Goal: Task Accomplishment & Management: Manage account settings

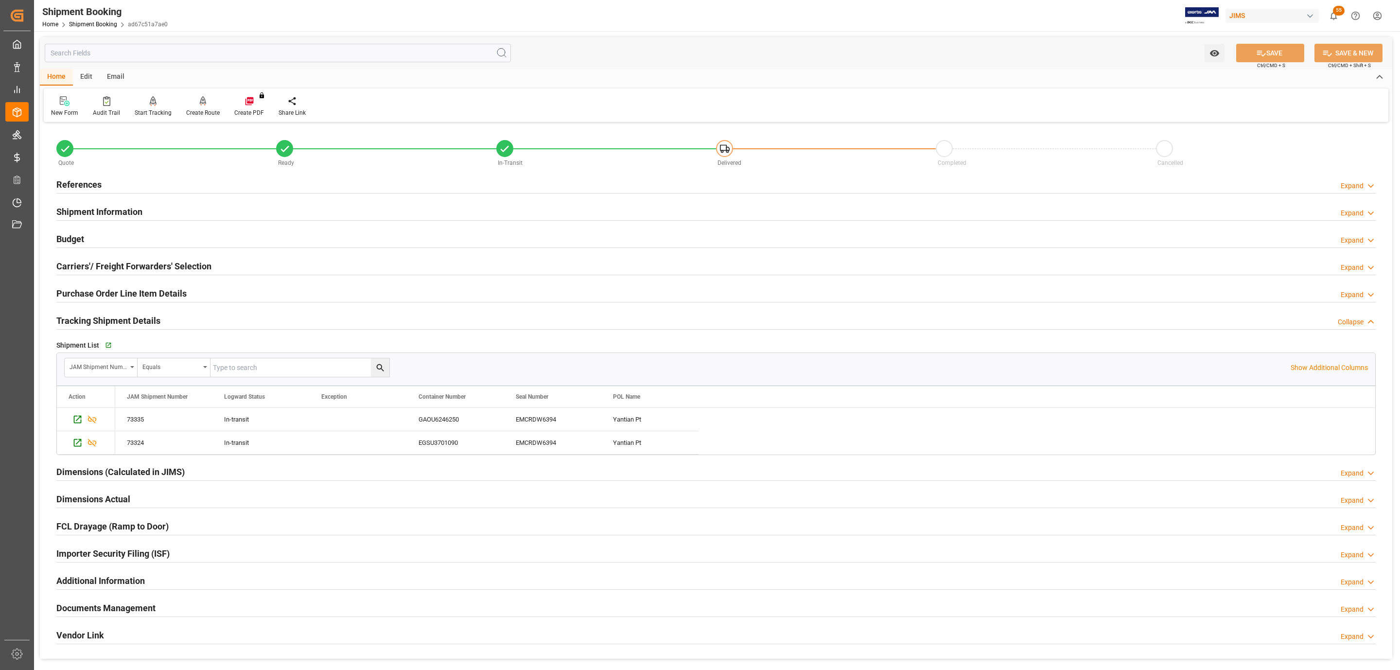
click at [139, 177] on div "References Expand" at bounding box center [715, 183] width 1319 height 18
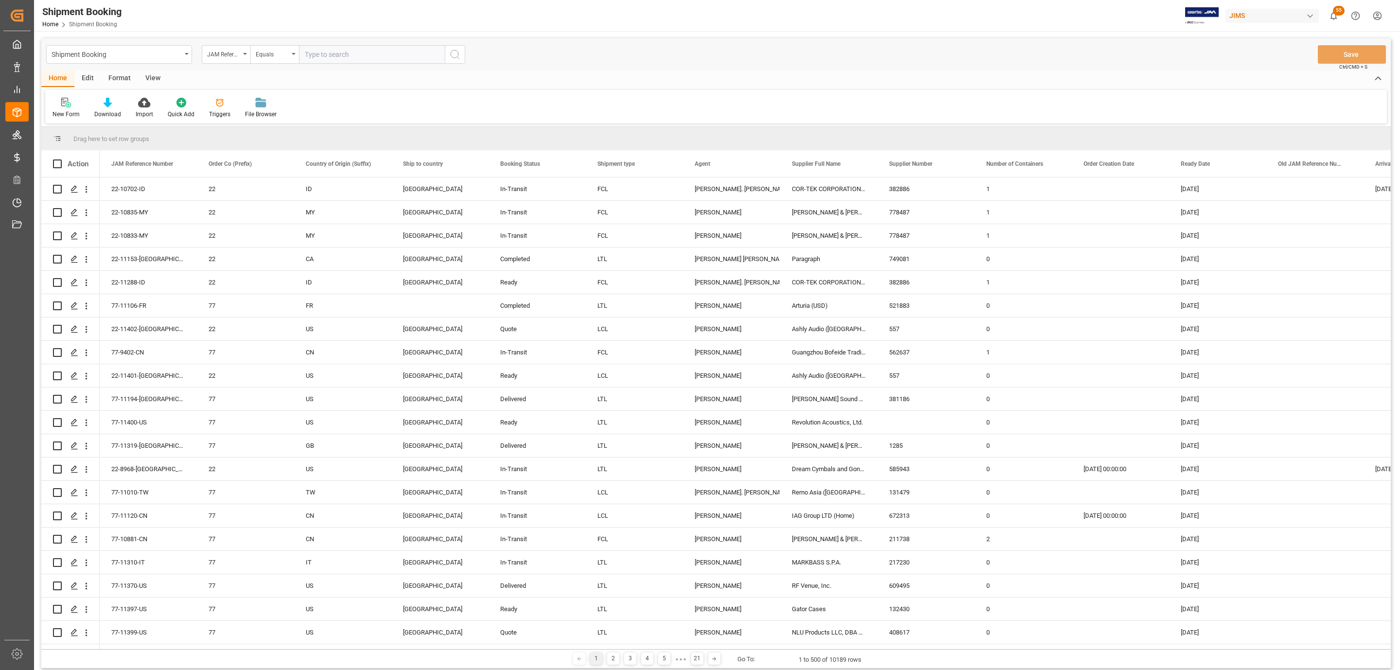
click at [64, 104] on icon at bounding box center [66, 103] width 10 height 10
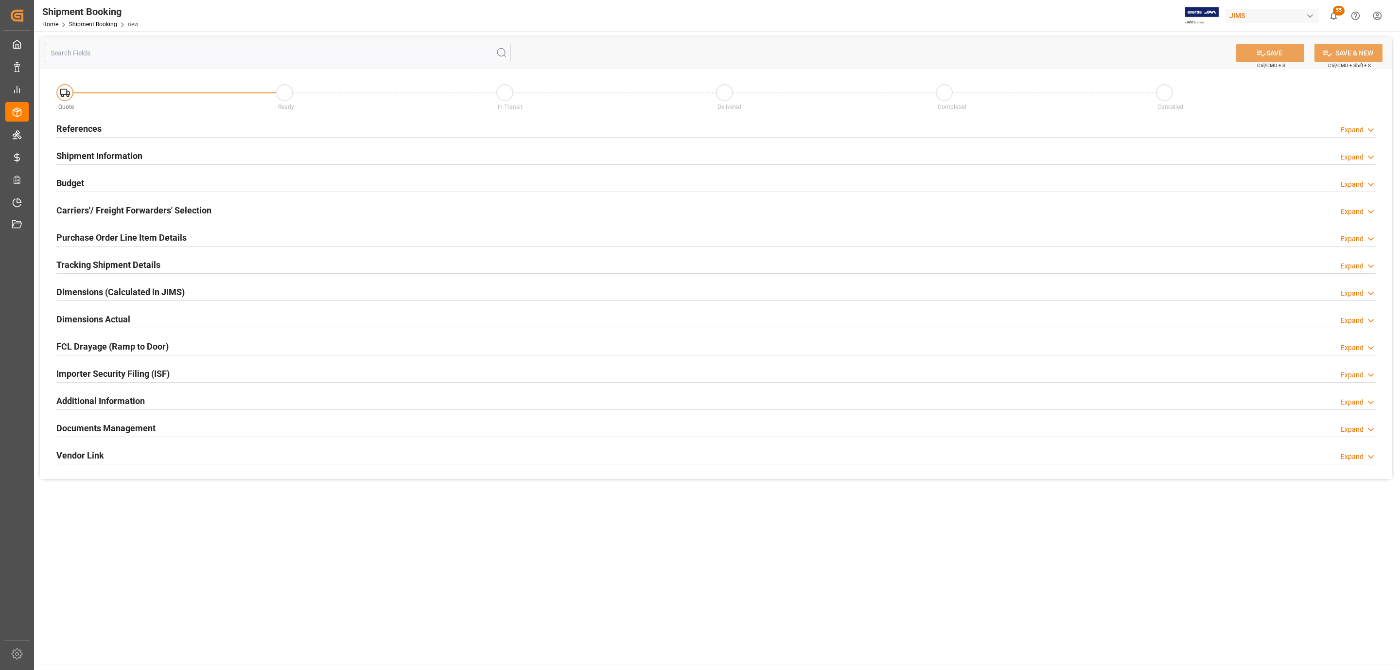
click at [172, 129] on div "References Expand" at bounding box center [715, 128] width 1319 height 18
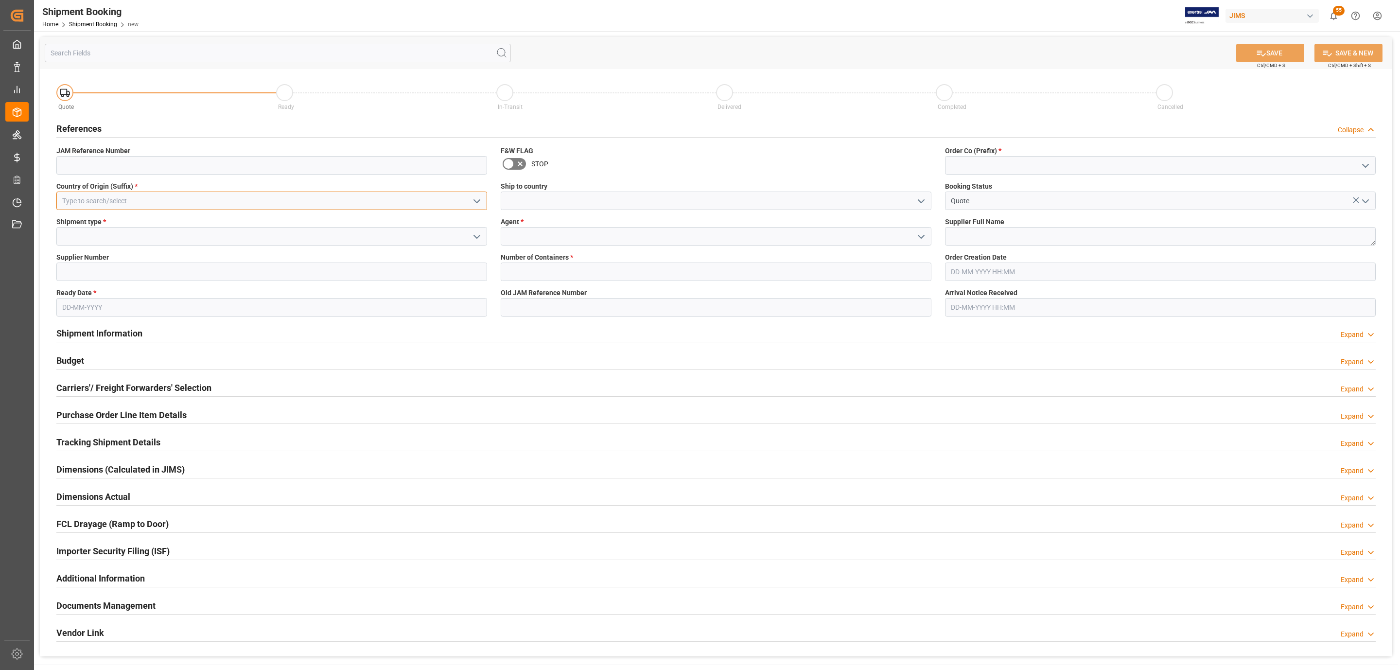
click at [117, 200] on input at bounding box center [271, 200] width 431 height 18
click at [297, 217] on div "US" at bounding box center [272, 222] width 430 height 22
type input "US"
click at [477, 240] on icon "open menu" at bounding box center [477, 237] width 12 height 12
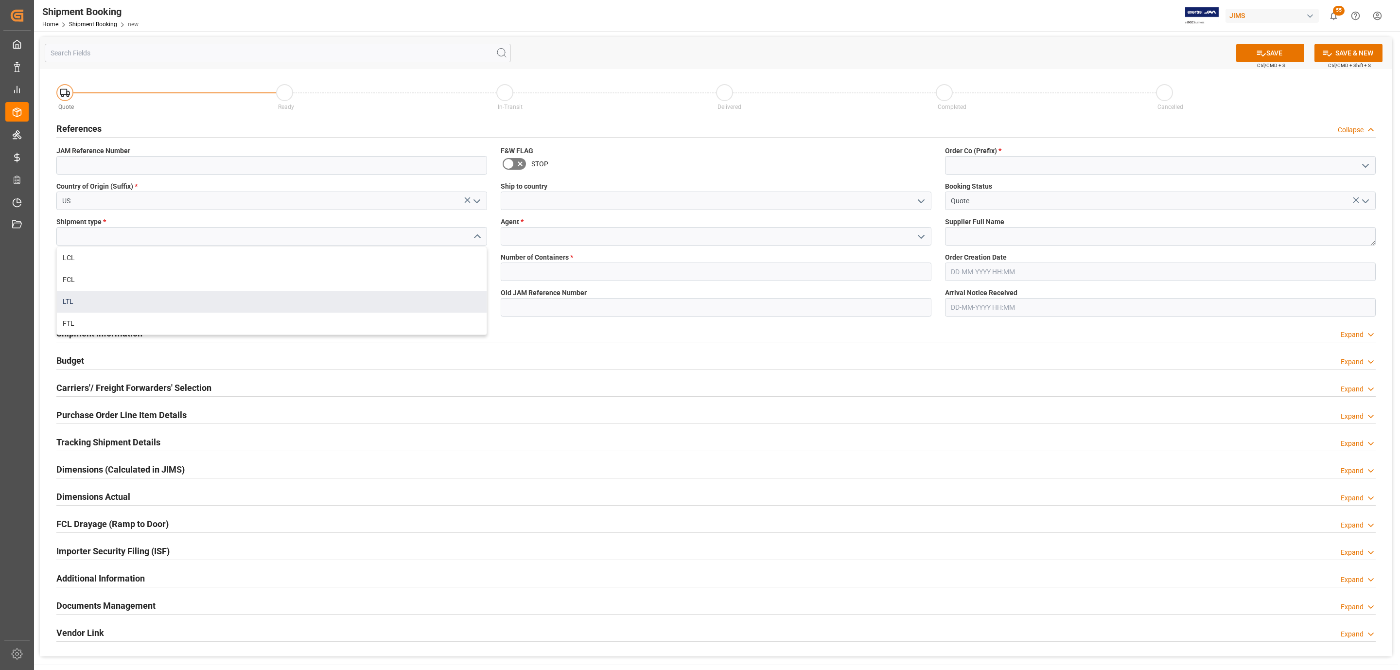
drag, startPoint x: 127, startPoint y: 296, endPoint x: 76, endPoint y: 275, distance: 55.8
click at [127, 296] on div "LTL" at bounding box center [272, 302] width 430 height 22
type input "LTL"
click at [74, 270] on input at bounding box center [271, 271] width 431 height 18
paste input "304611"
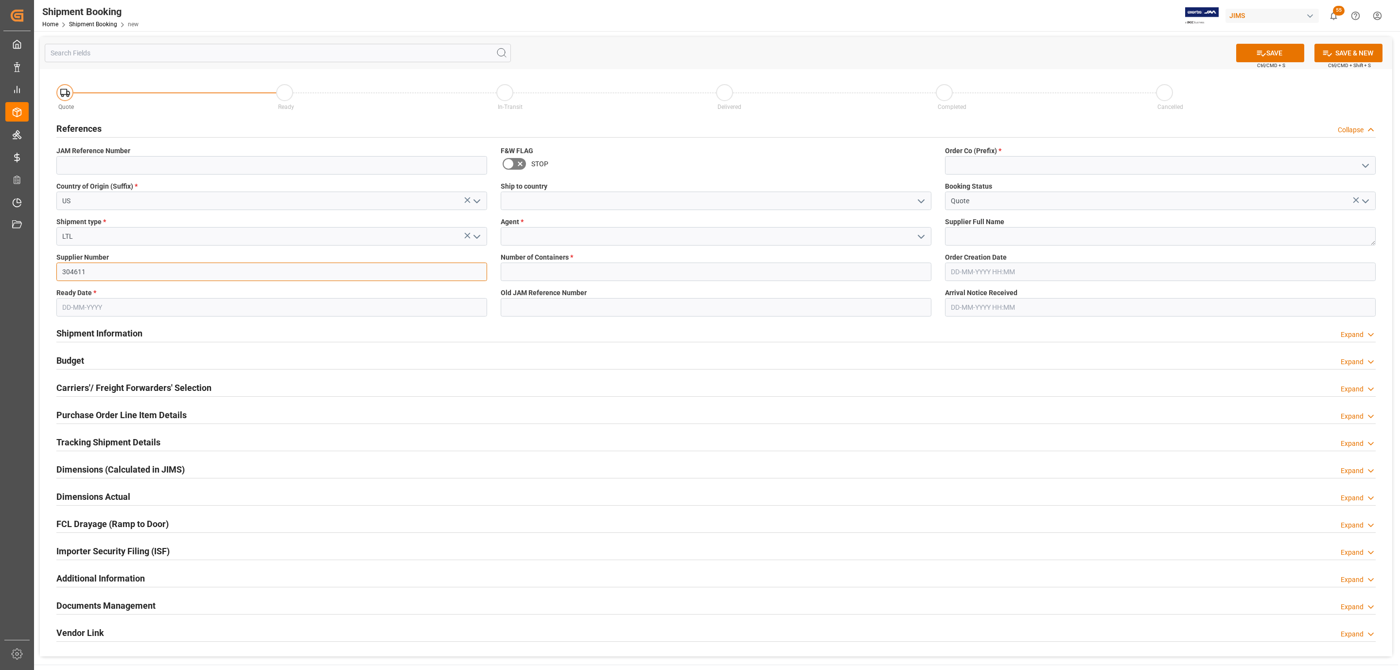
type input "304611"
click at [78, 308] on input "text" at bounding box center [271, 307] width 431 height 18
click at [85, 383] on div "7" at bounding box center [88, 386] width 12 height 12
type input "[DATE]"
click at [919, 203] on icon "open menu" at bounding box center [921, 201] width 12 height 12
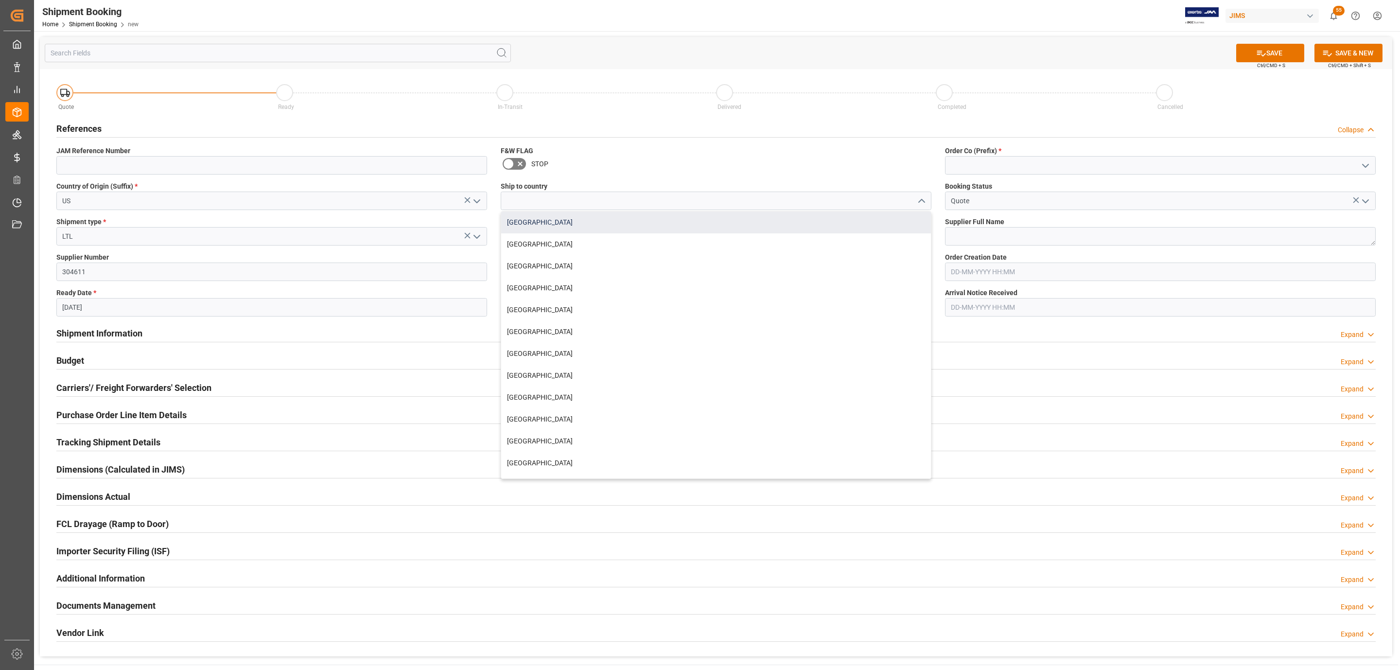
click at [682, 221] on div "Canada" at bounding box center [716, 222] width 430 height 22
type input "Canada"
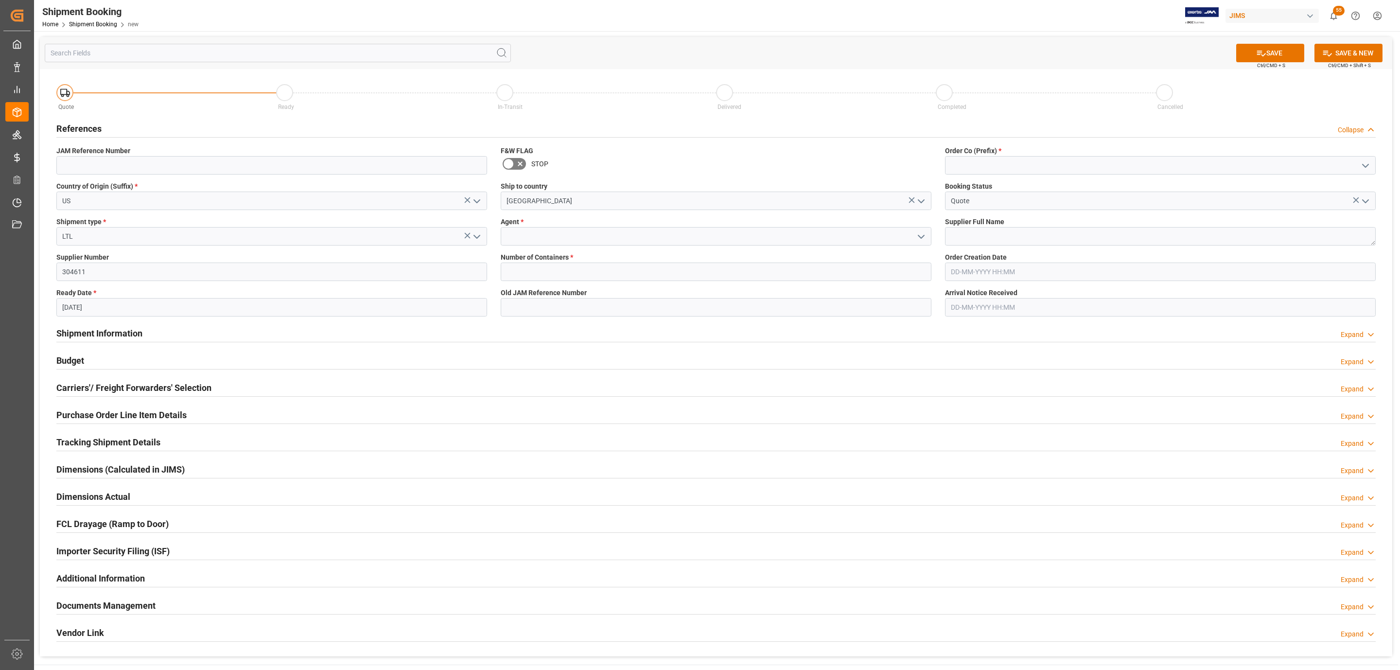
click at [920, 237] on polyline "open menu" at bounding box center [921, 236] width 6 height 3
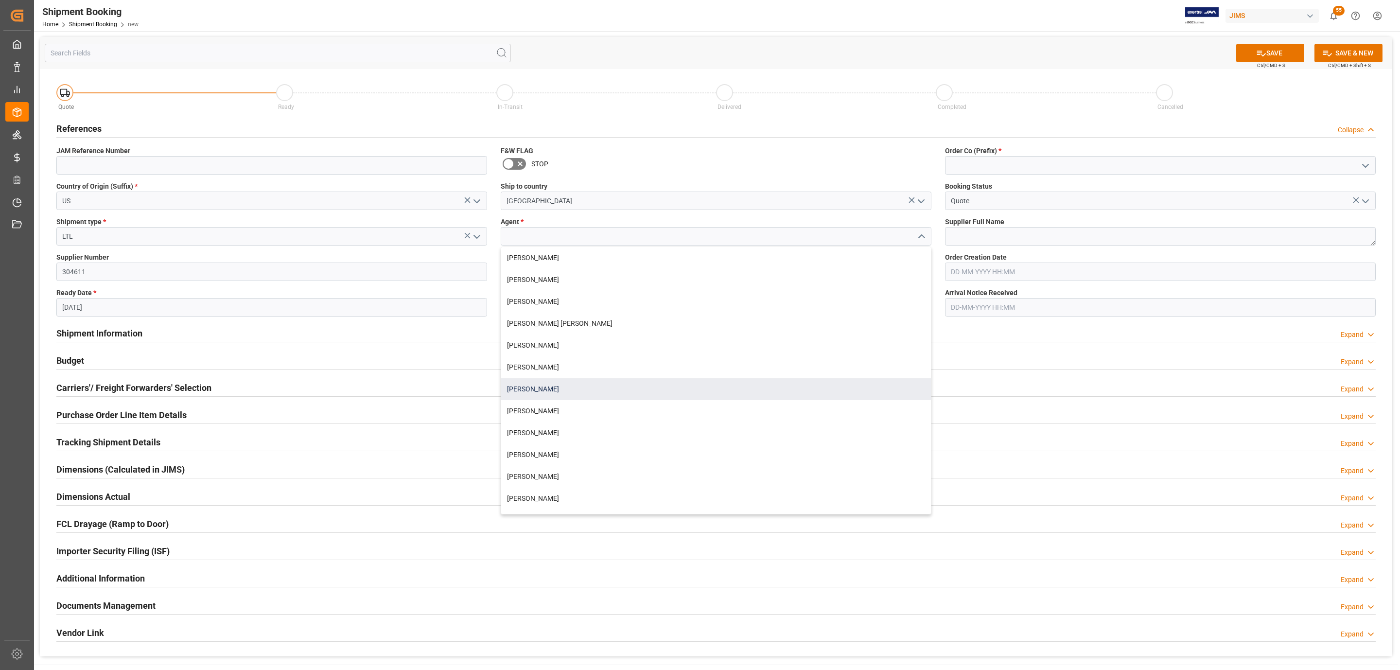
click at [556, 382] on div "[PERSON_NAME]" at bounding box center [716, 389] width 430 height 22
type input "[PERSON_NAME]"
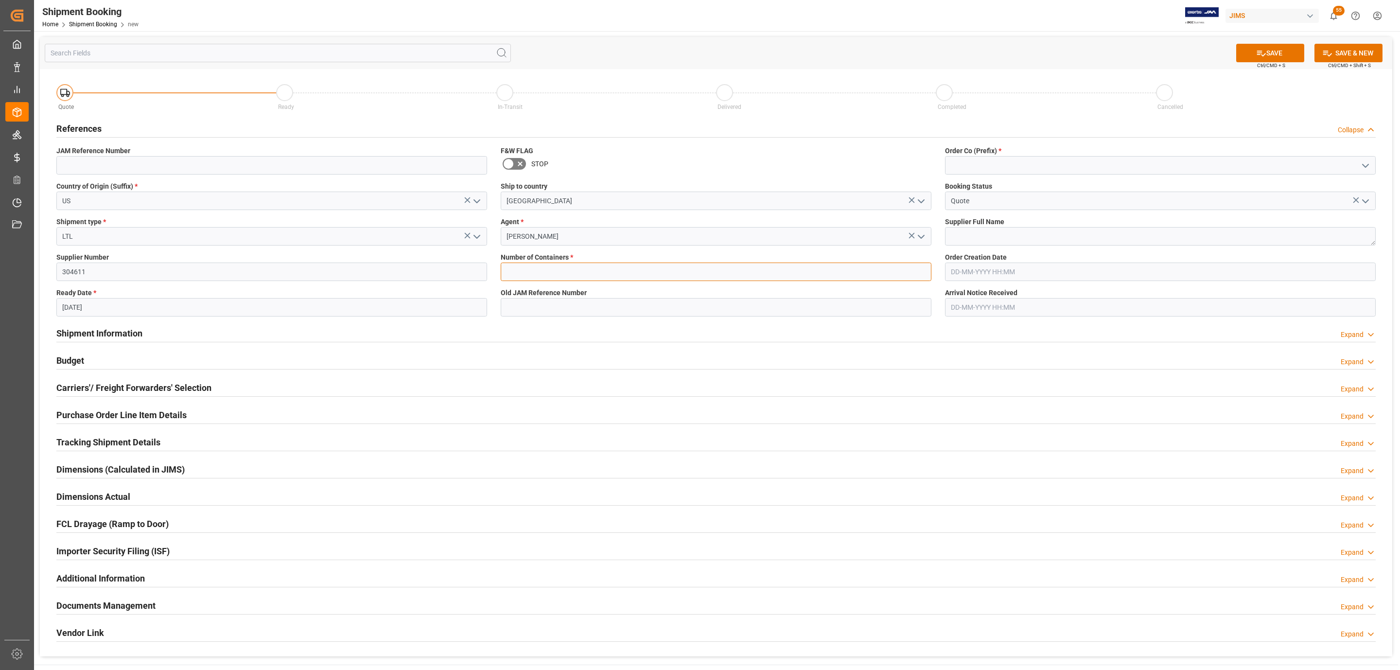
click at [537, 269] on input "text" at bounding box center [716, 271] width 431 height 18
type input "0"
drag, startPoint x: 1368, startPoint y: 164, endPoint x: 1352, endPoint y: 166, distance: 15.7
click at [1367, 164] on icon "open menu" at bounding box center [1365, 166] width 12 height 12
click at [1063, 208] on div "77" at bounding box center [1160, 209] width 430 height 22
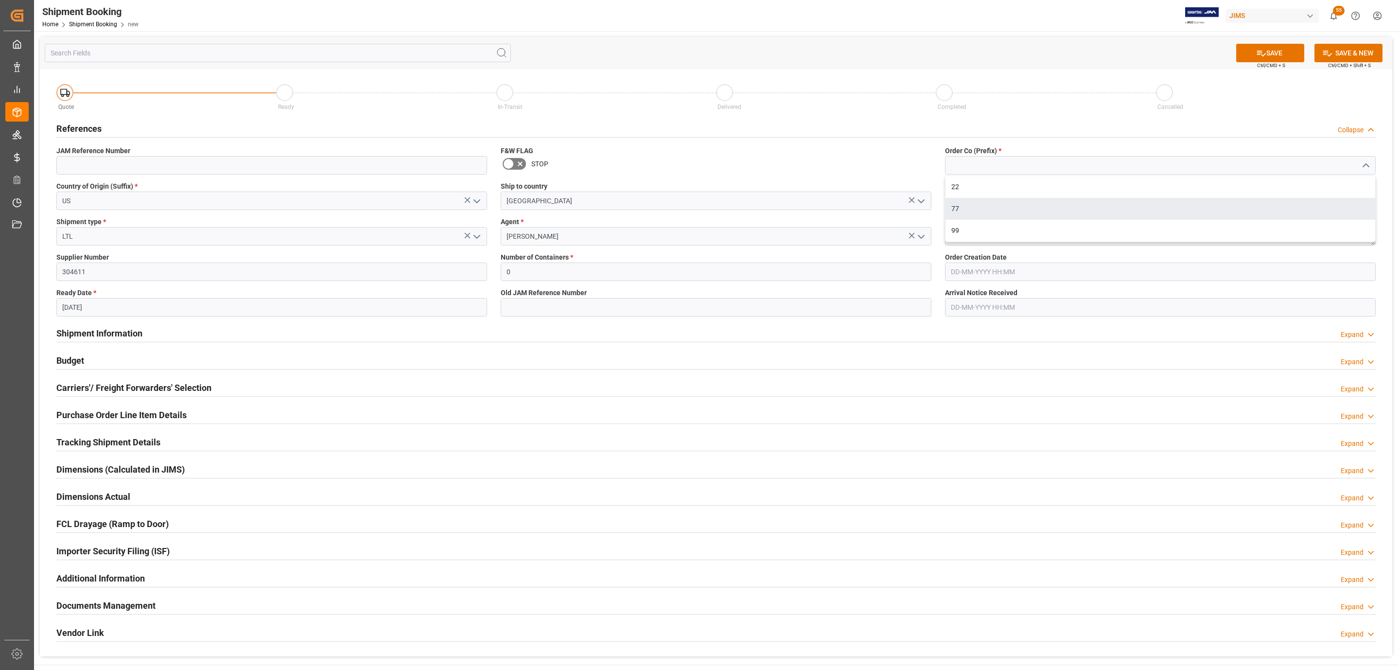
type input "77"
click at [1011, 236] on textarea at bounding box center [1160, 236] width 431 height 18
paste textarea "SoundTube Entertainment Inc."
type textarea "SoundTube Entertainment Inc."
click at [1250, 56] on button "SAVE" at bounding box center [1270, 53] width 68 height 18
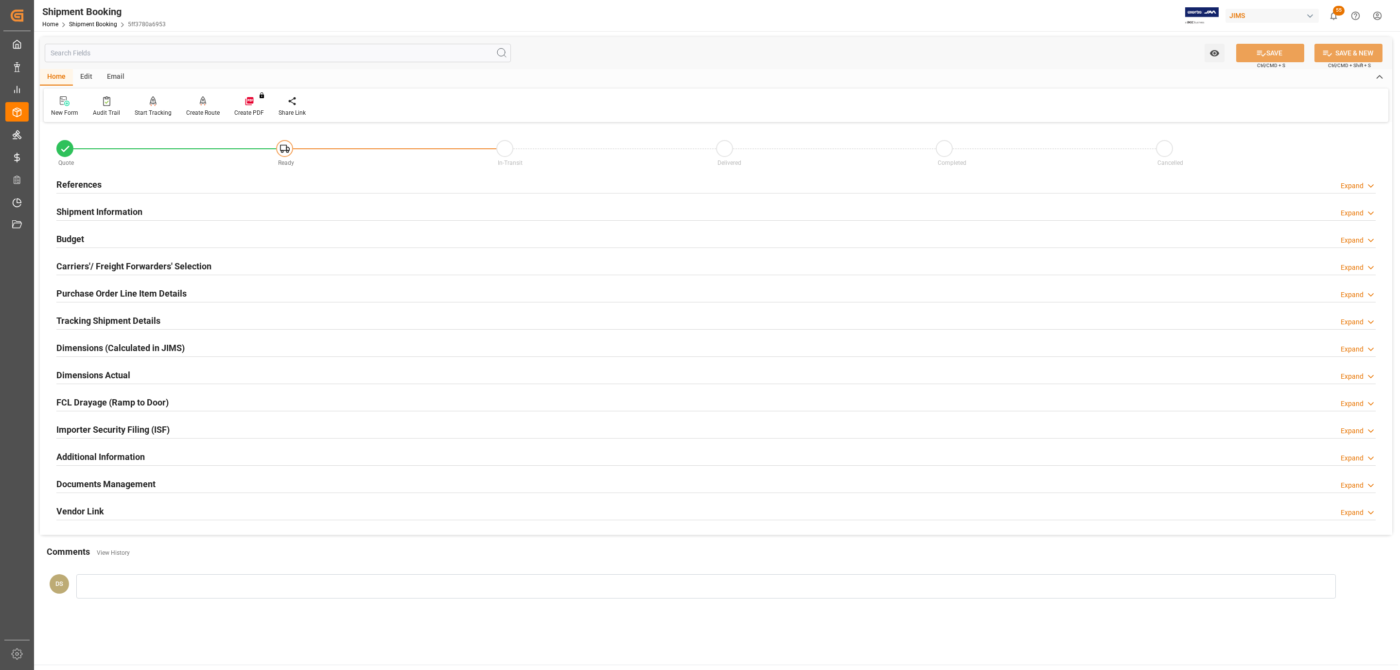
click at [122, 271] on h2 "Carriers'/ Freight Forwarders' Selection" at bounding box center [133, 266] width 155 height 13
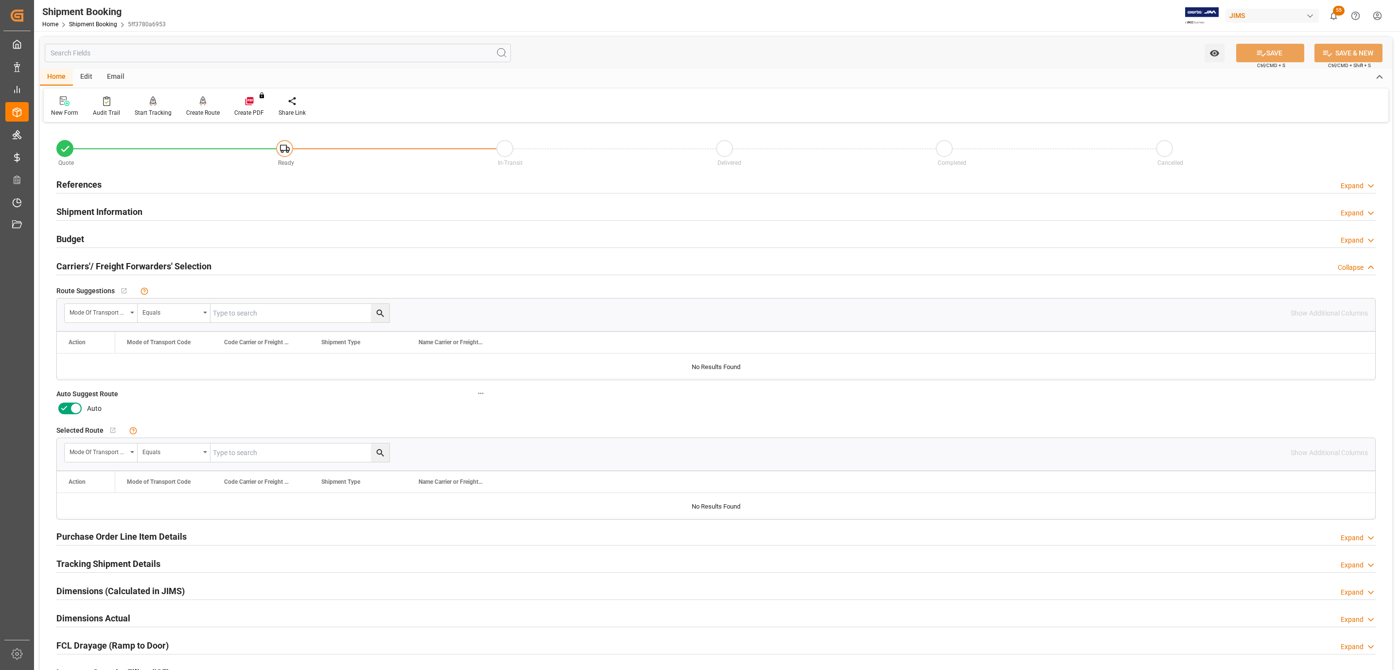
click at [69, 402] on div "Auto Suggest Route Auto" at bounding box center [272, 401] width 444 height 36
click at [70, 407] on icon at bounding box center [76, 408] width 12 height 12
click at [0, 0] on input "checkbox" at bounding box center [0, 0] width 0 height 0
click at [1243, 54] on button "SAVE" at bounding box center [1270, 53] width 68 height 18
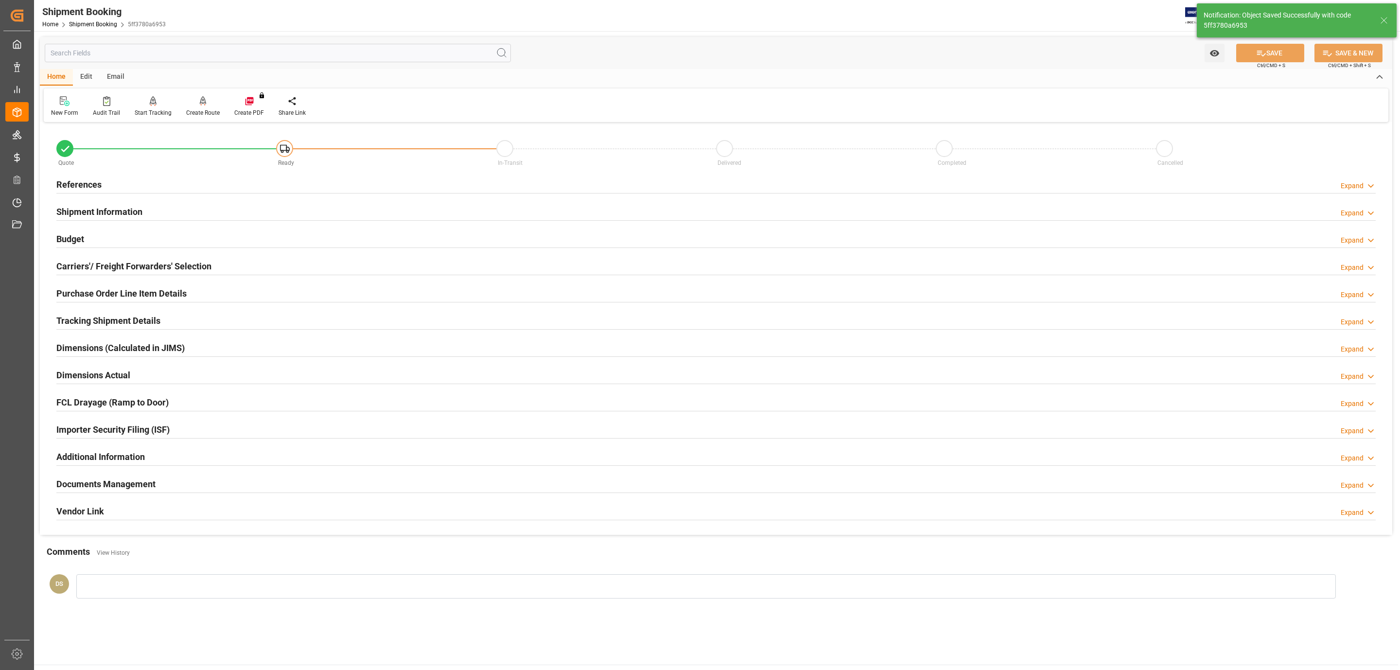
click at [85, 239] on div "Budget Expand" at bounding box center [715, 238] width 1319 height 18
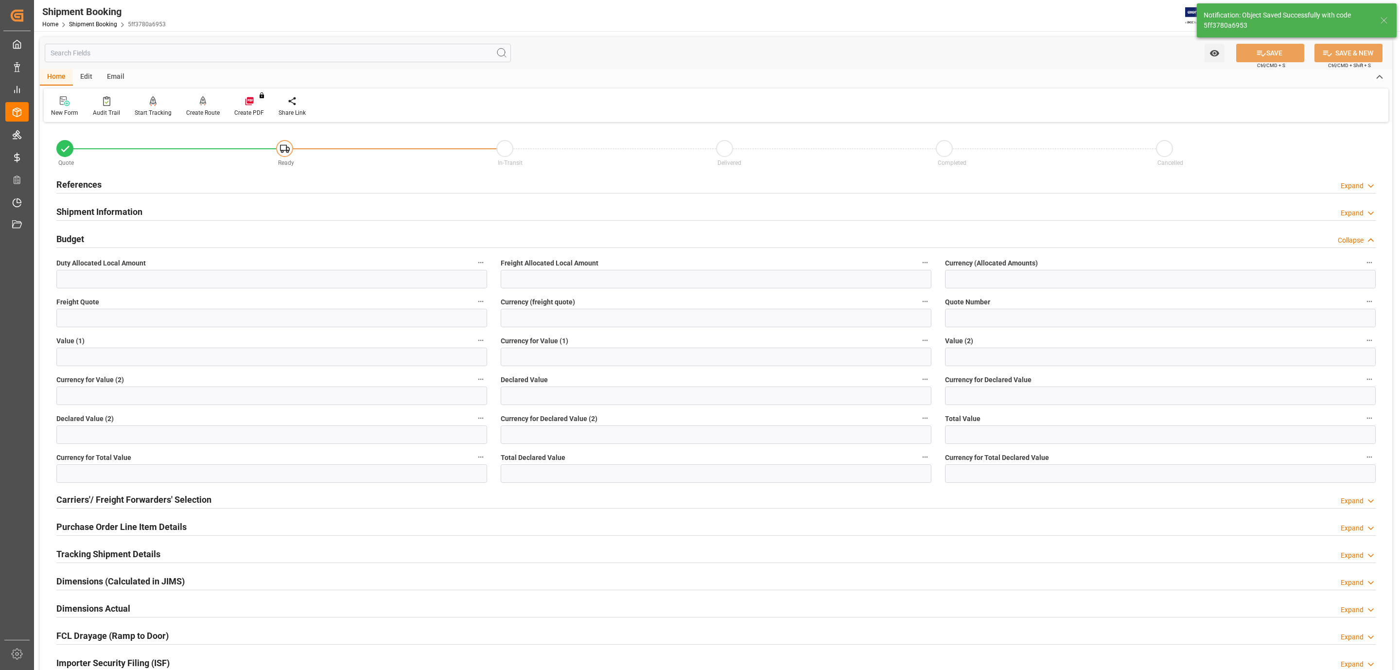
click at [85, 239] on div "Budget Collapse" at bounding box center [715, 238] width 1319 height 18
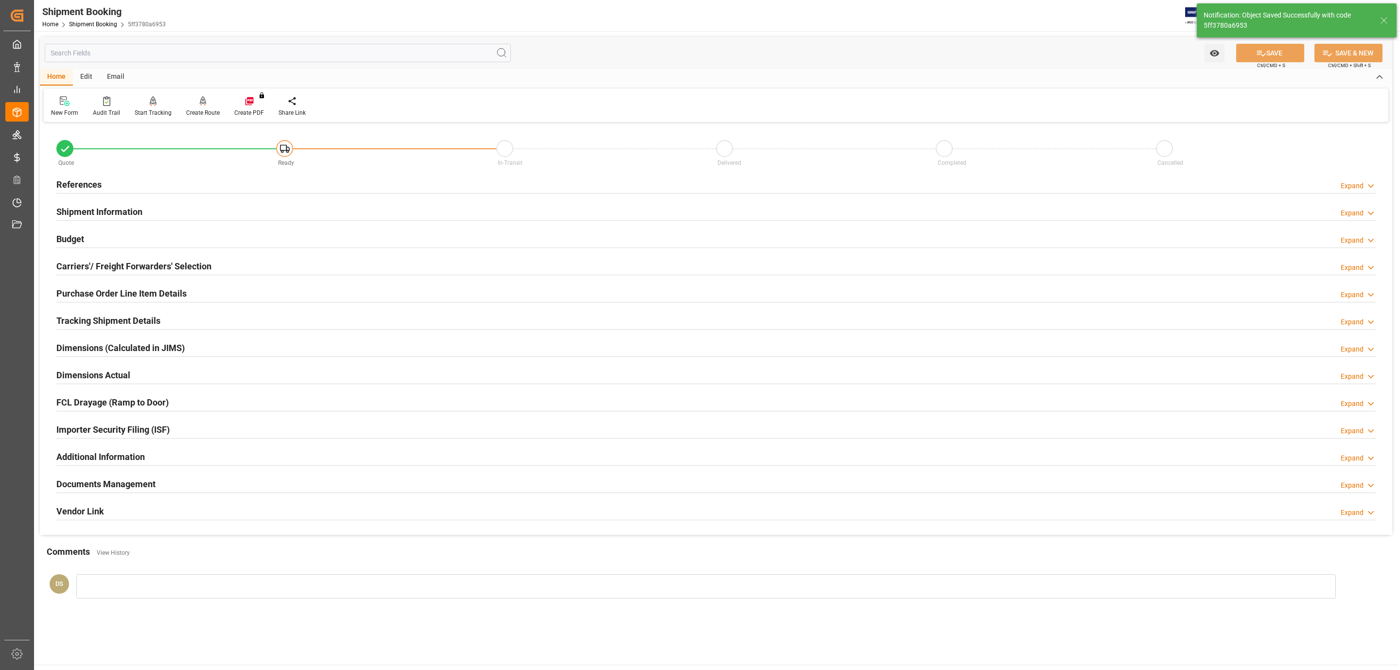
click at [92, 261] on h2 "Carriers'/ Freight Forwarders' Selection" at bounding box center [133, 266] width 155 height 13
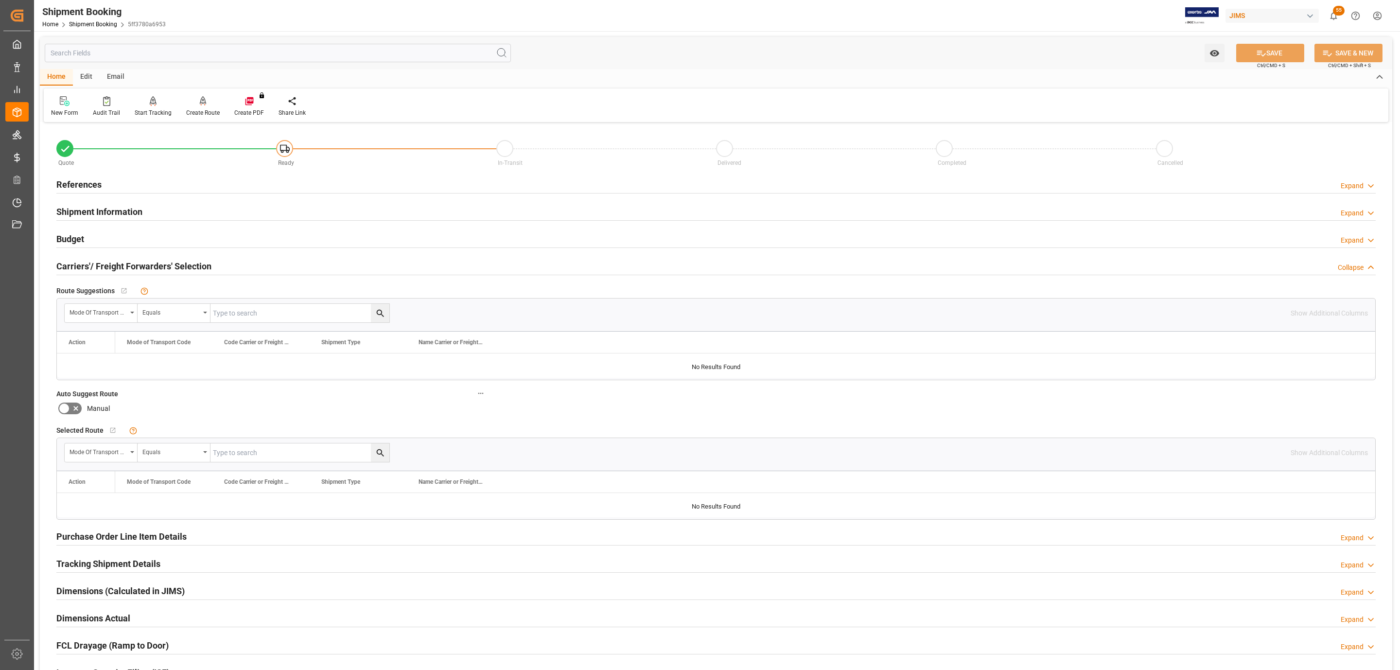
click at [153, 174] on div "References Expand" at bounding box center [715, 183] width 1319 height 18
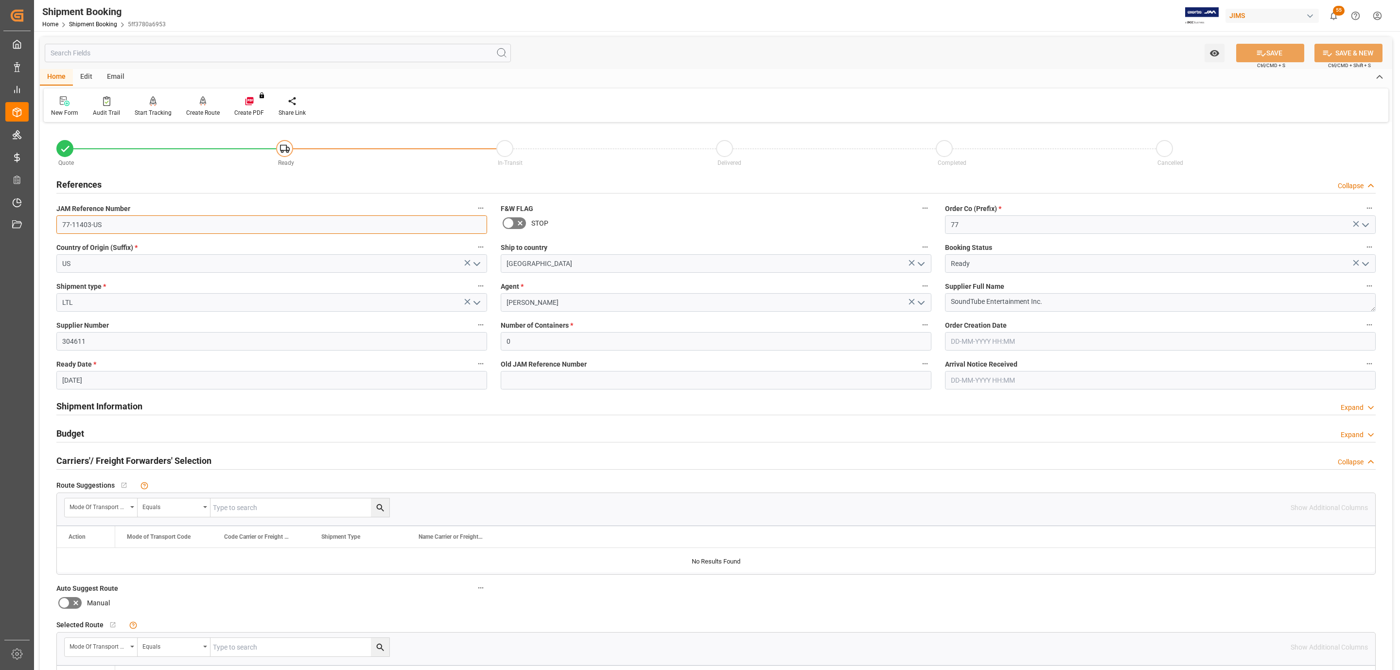
click at [120, 216] on input "77-11403-US" at bounding box center [271, 224] width 431 height 18
click at [194, 104] on div at bounding box center [203, 101] width 34 height 10
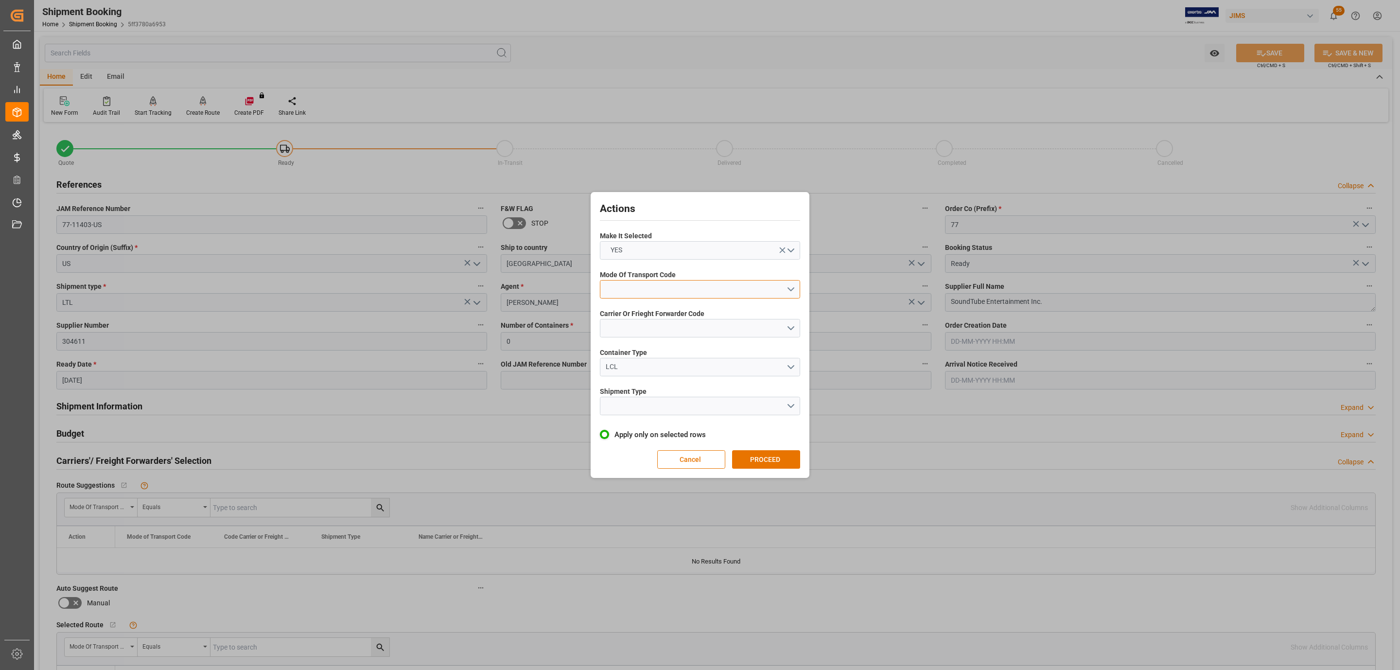
click at [651, 292] on button "open menu" at bounding box center [700, 289] width 200 height 18
click at [644, 334] on div "3- TRUCKR" at bounding box center [699, 332] width 199 height 20
click at [640, 319] on button "open menu" at bounding box center [700, 328] width 200 height 18
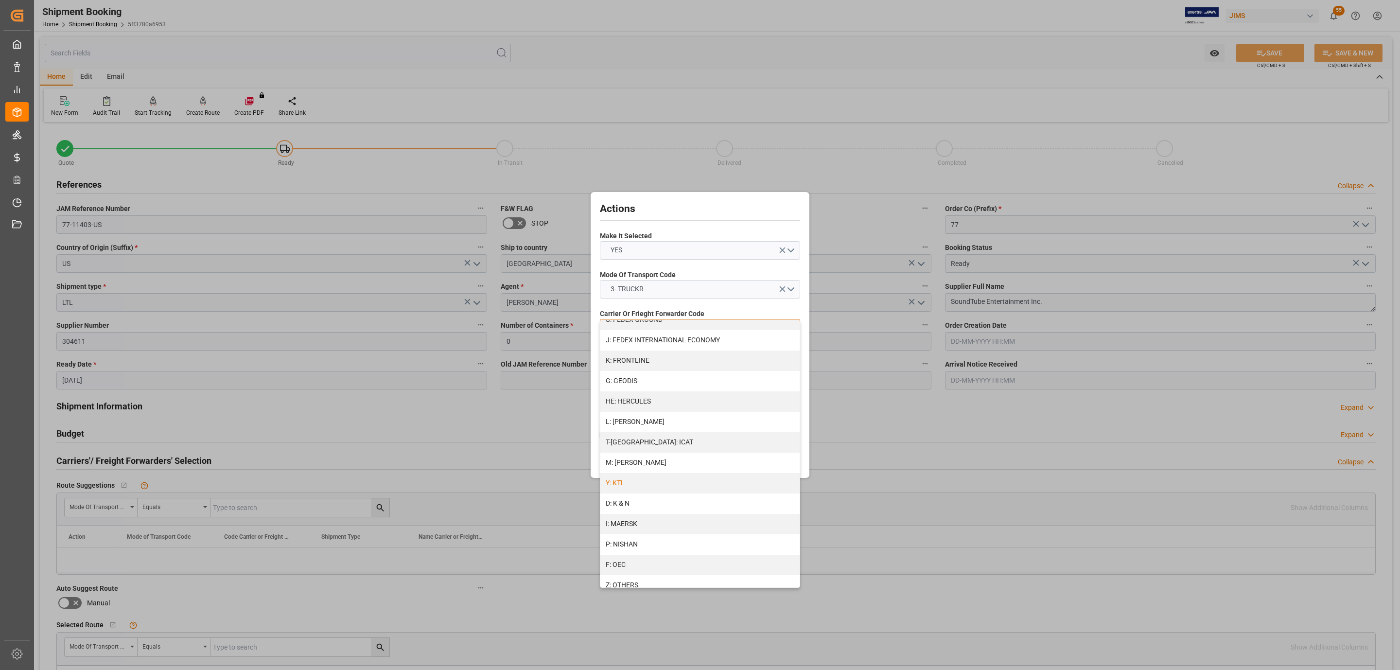
scroll to position [292, 0]
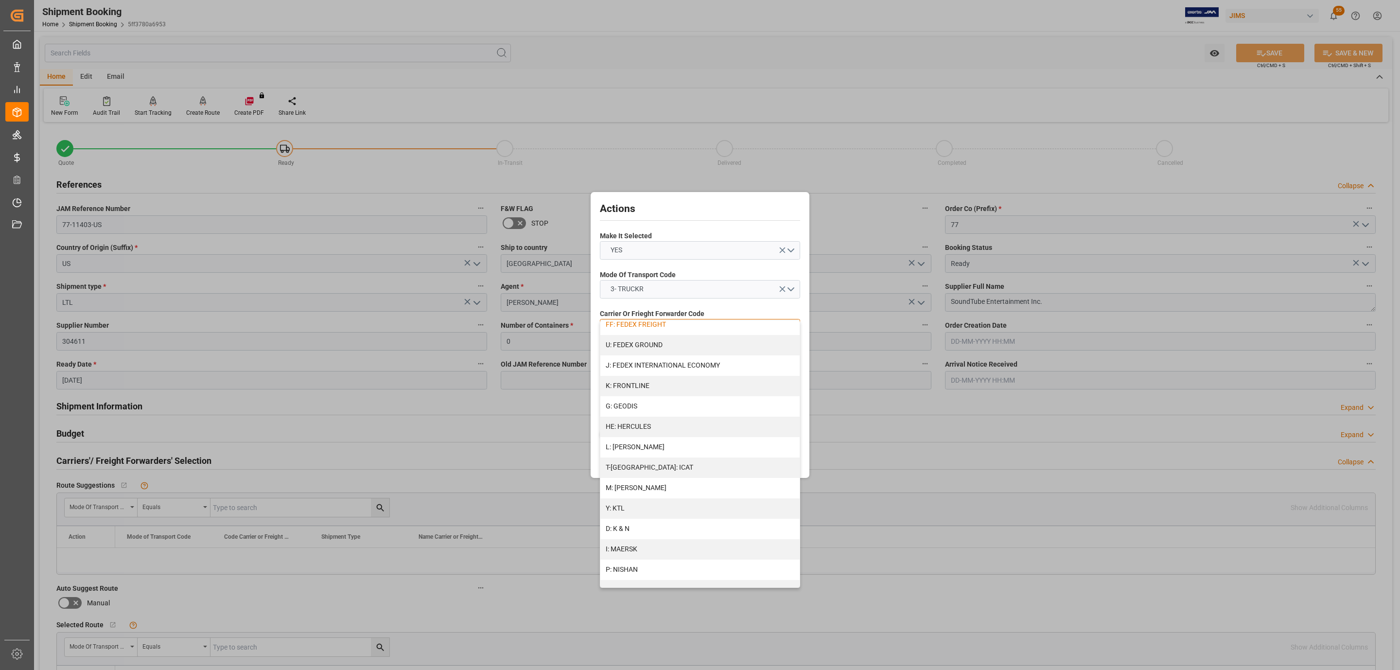
click at [680, 329] on div "FF: FEDEX FREIGHT" at bounding box center [699, 324] width 199 height 20
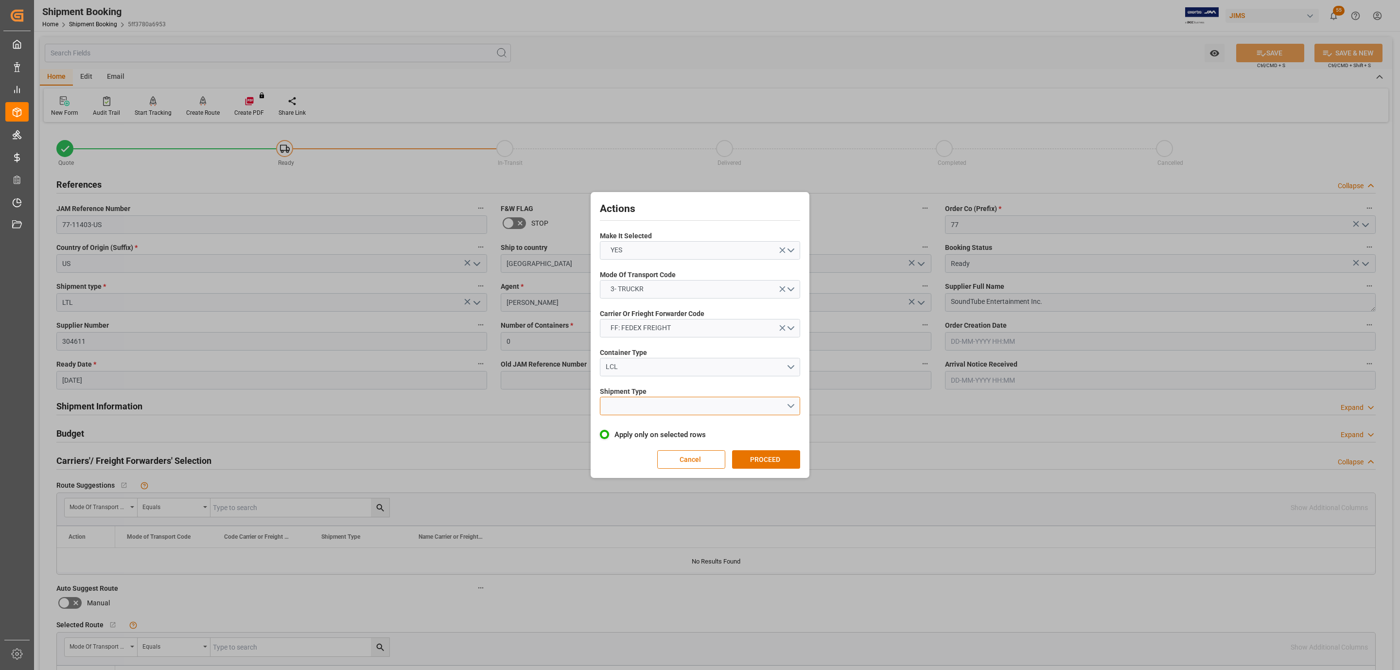
click at [651, 411] on button "open menu" at bounding box center [700, 406] width 200 height 18
click at [651, 411] on div "LTL" at bounding box center [699, 408] width 199 height 20
click at [756, 457] on button "PROCEED" at bounding box center [766, 459] width 68 height 18
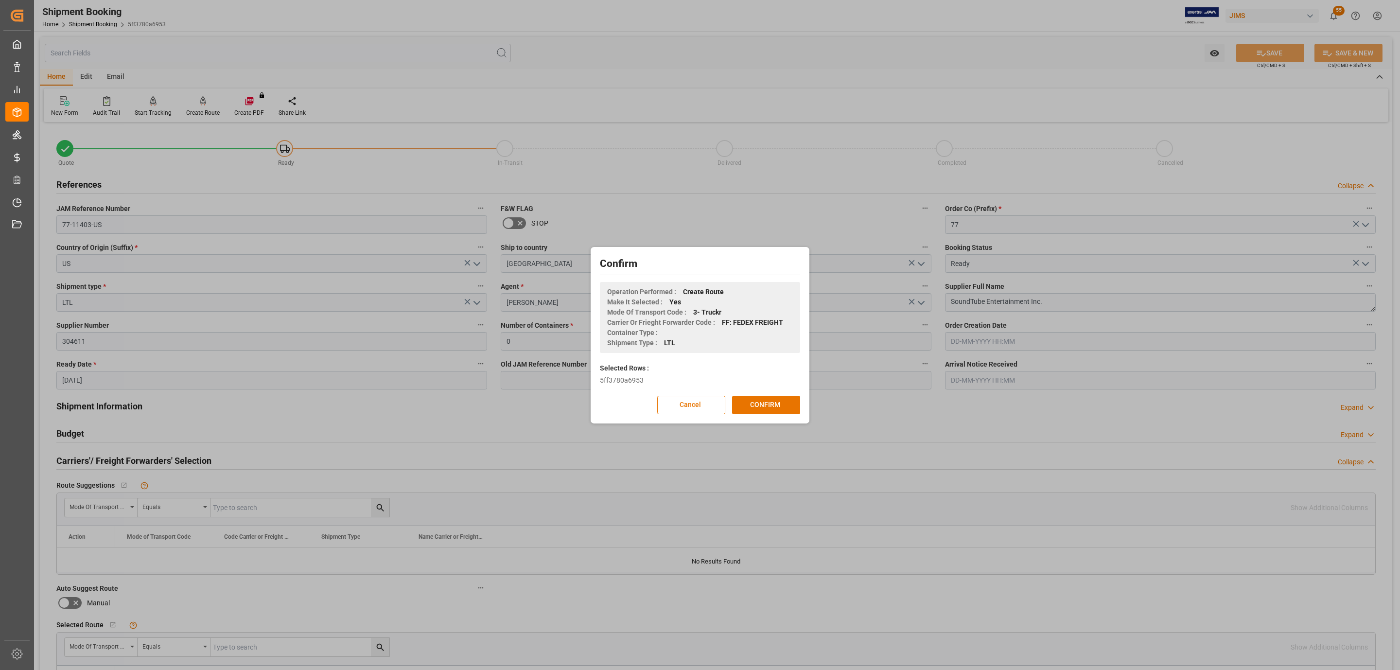
click at [779, 394] on div "Confirm Operation Performed : Create Route Make It Selected : Yes Mode Of Trans…" at bounding box center [700, 335] width 214 height 172
click at [779, 401] on button "CONFIRM" at bounding box center [766, 405] width 68 height 18
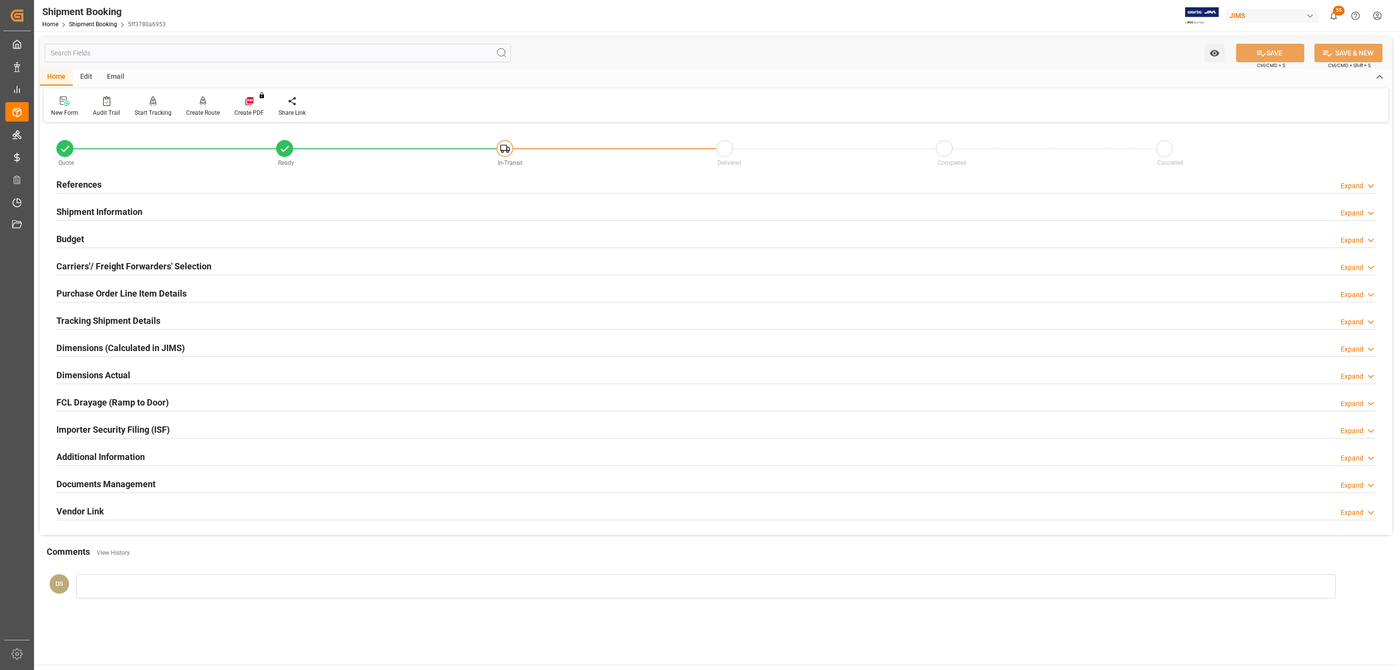
click at [146, 270] on h2 "Carriers'/ Freight Forwarders' Selection" at bounding box center [133, 266] width 155 height 13
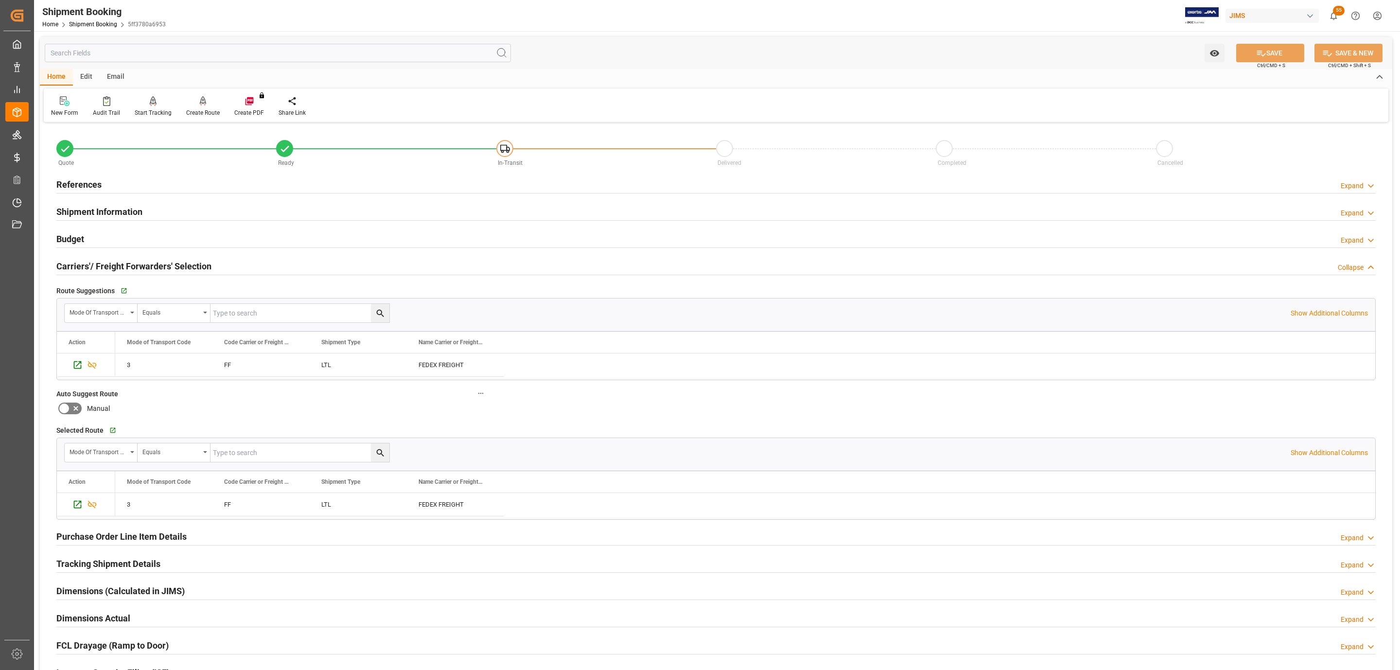
click at [146, 270] on h2 "Carriers'/ Freight Forwarders' Selection" at bounding box center [133, 266] width 155 height 13
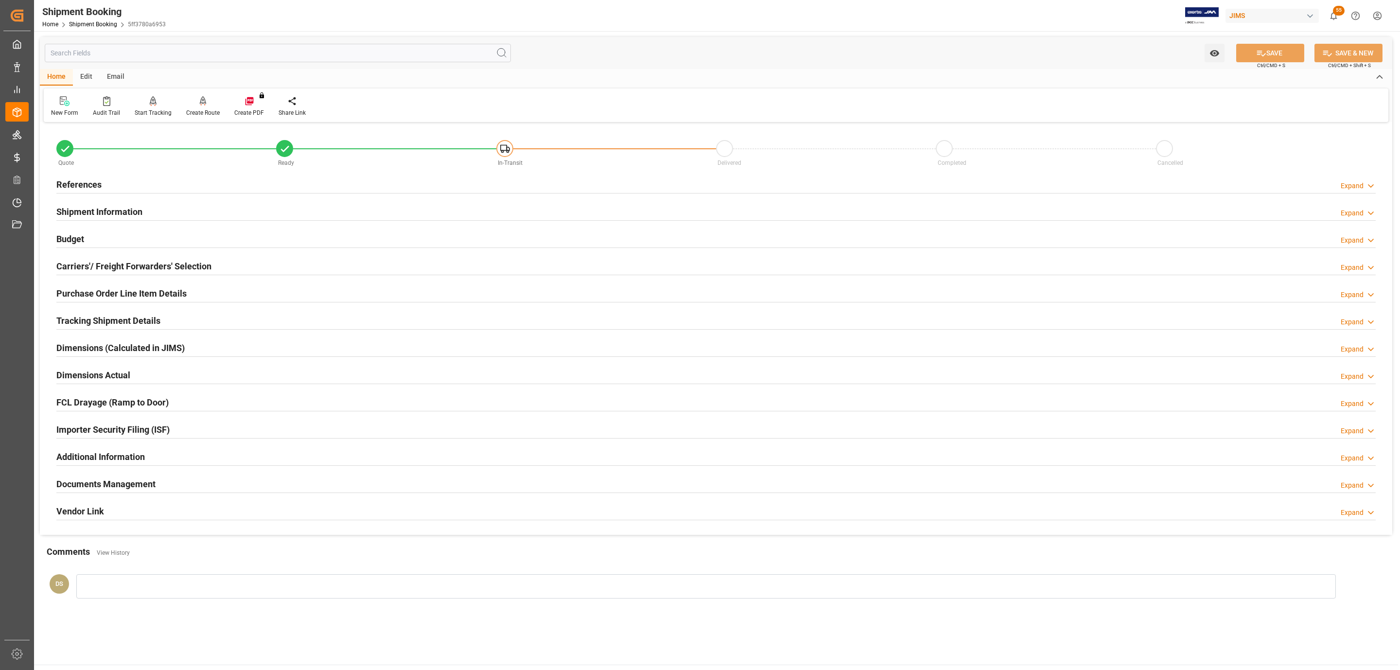
click at [85, 178] on h2 "References" at bounding box center [78, 184] width 45 height 13
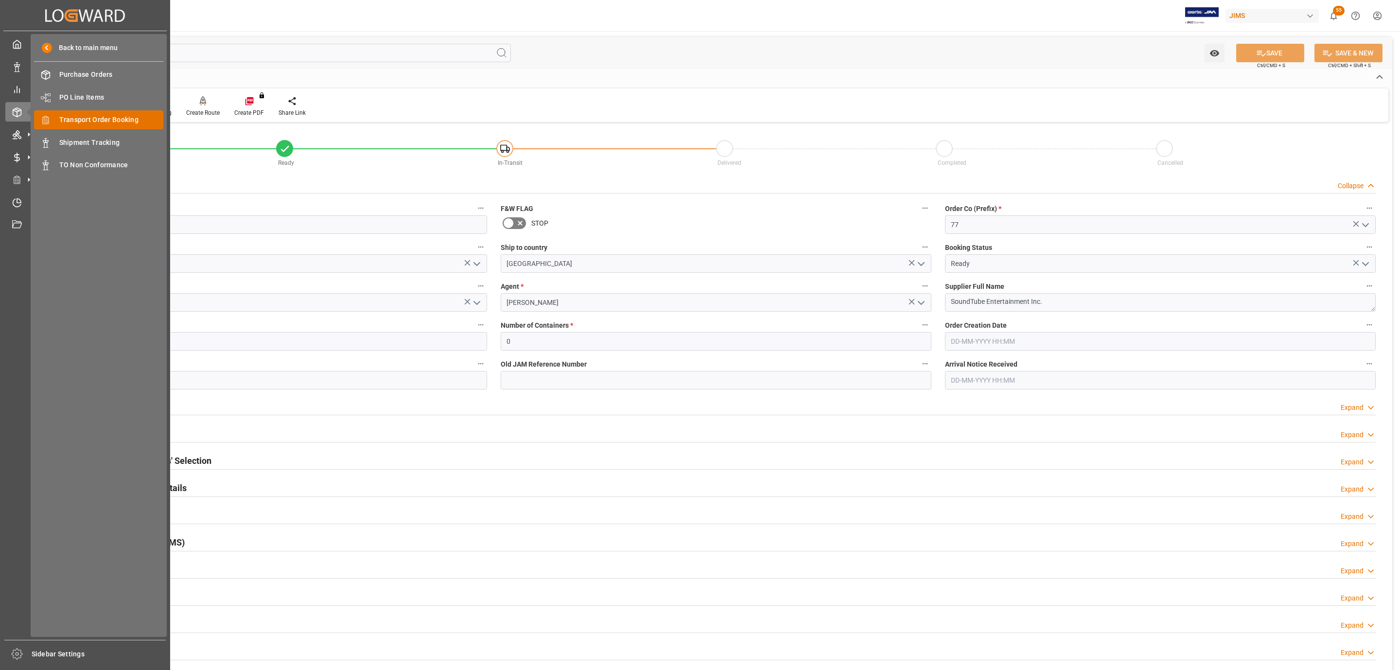
click at [133, 118] on span "Transport Order Booking" at bounding box center [111, 120] width 104 height 10
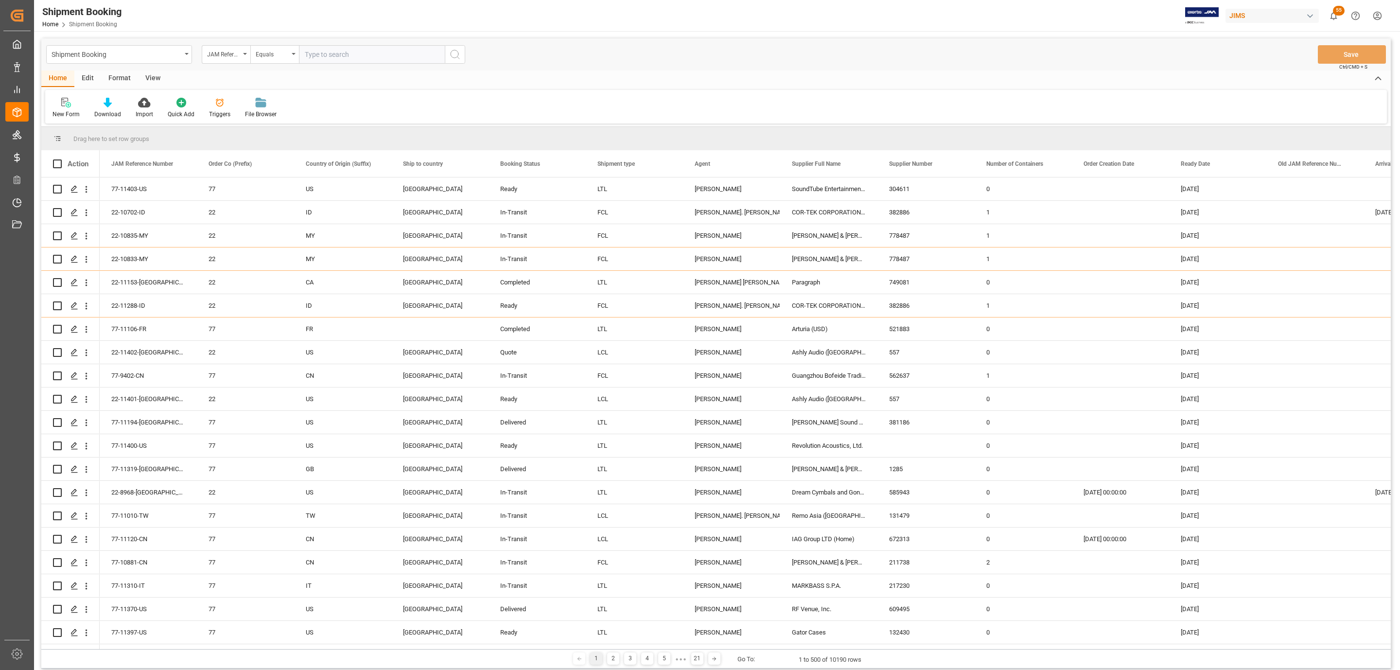
click at [317, 57] on input "text" at bounding box center [372, 54] width 146 height 18
paste input "1ZV191446841236180"
type input "1ZV191446841236180"
paste input "77-11347-US"
type input "77-11347-US"
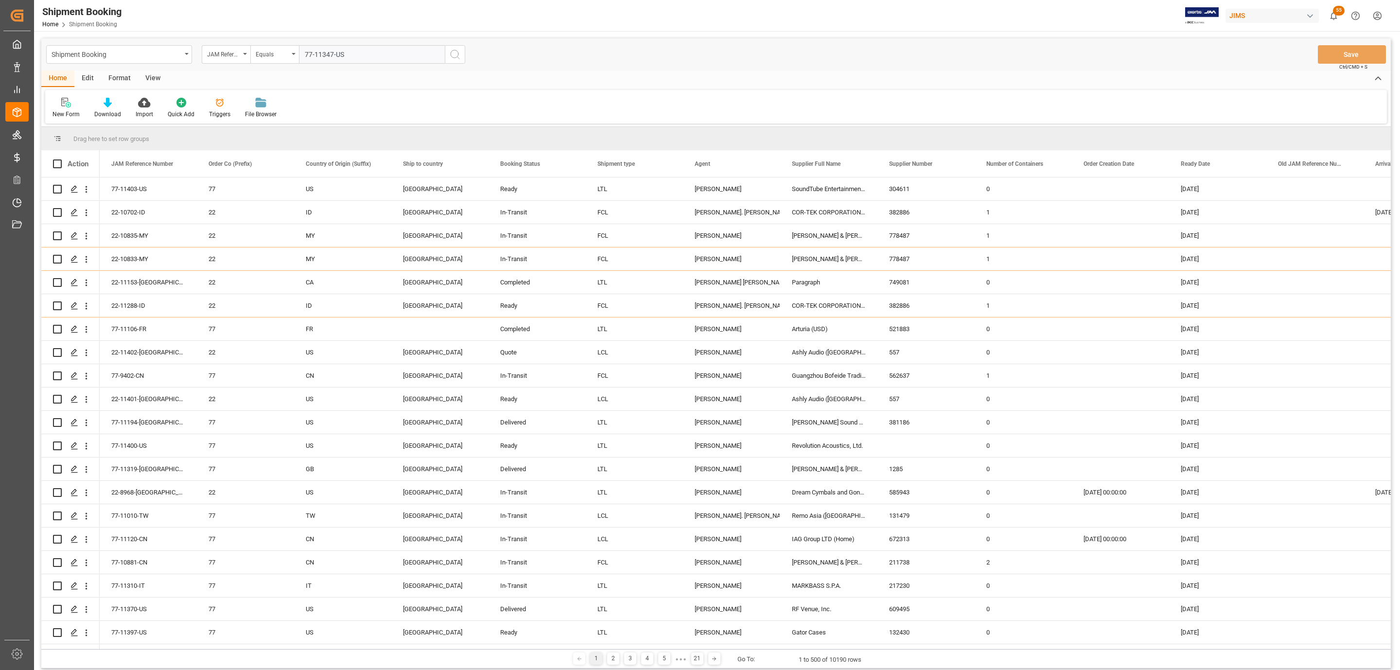
click at [455, 50] on icon "search button" at bounding box center [455, 55] width 12 height 12
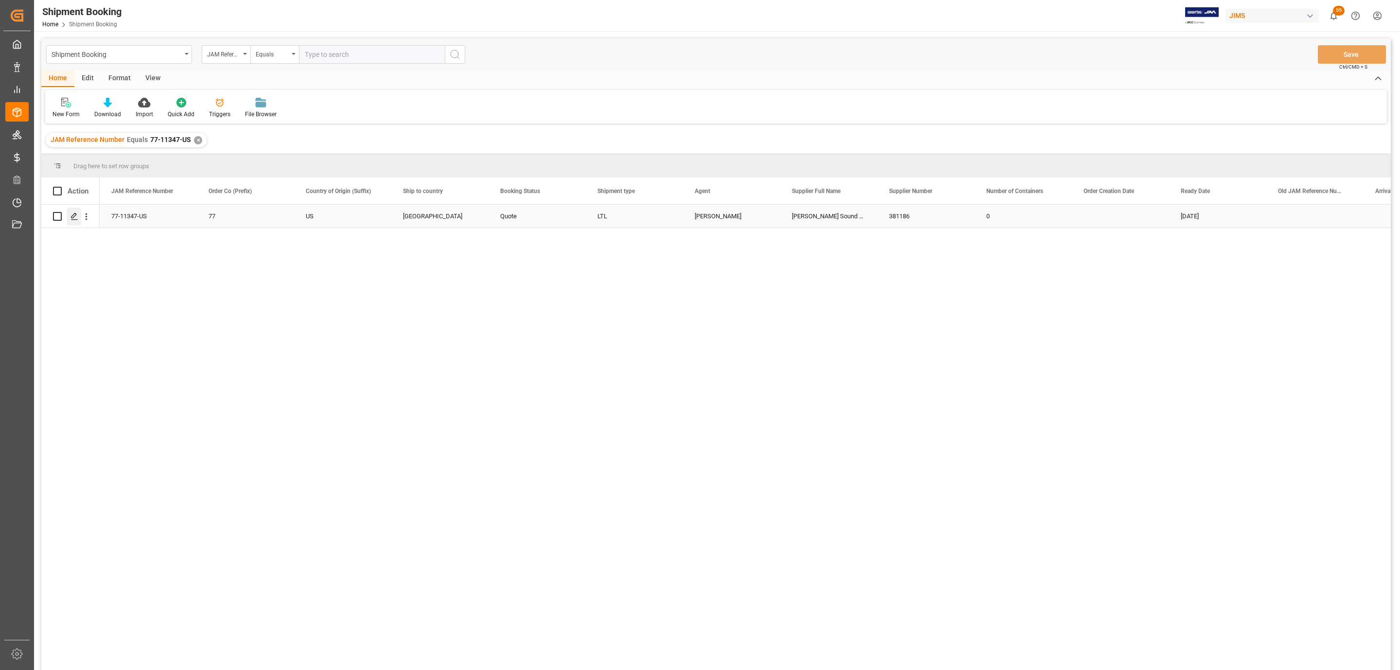
click at [76, 221] on div "Press SPACE to select this row." at bounding box center [74, 217] width 15 height 18
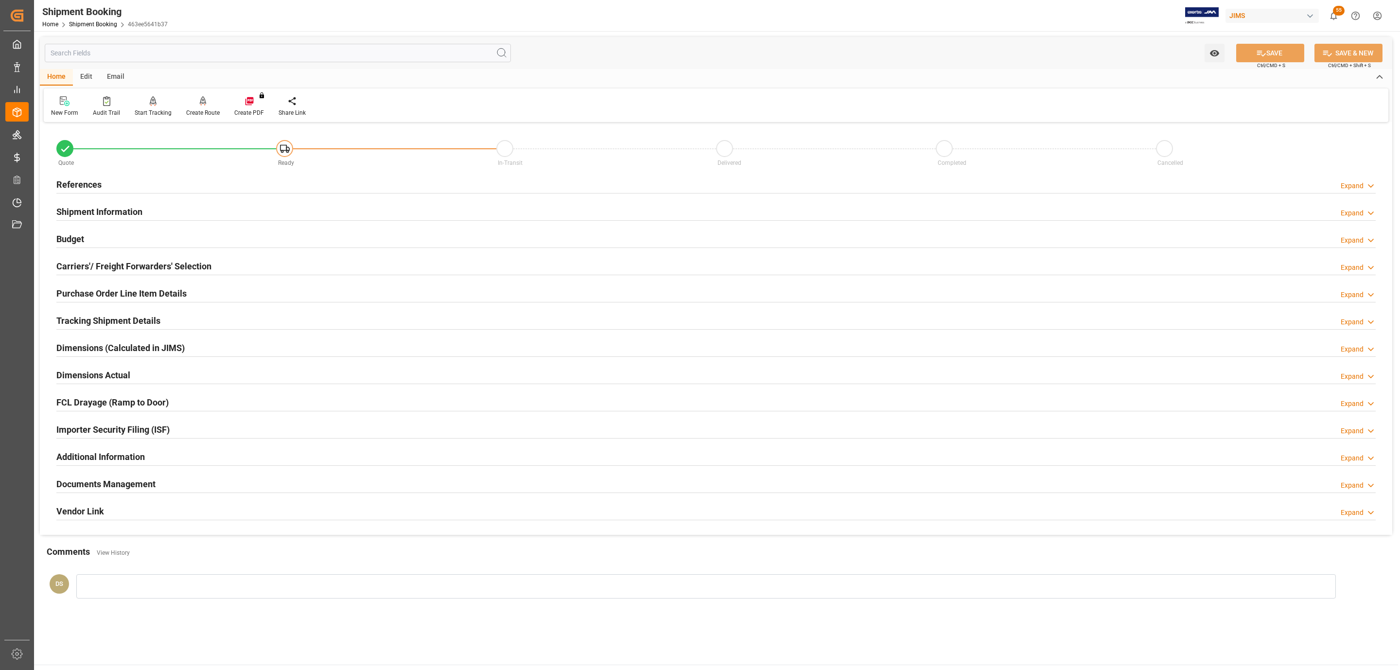
click at [255, 261] on div "Carriers'/ Freight Forwarders' Selection Expand" at bounding box center [715, 265] width 1319 height 18
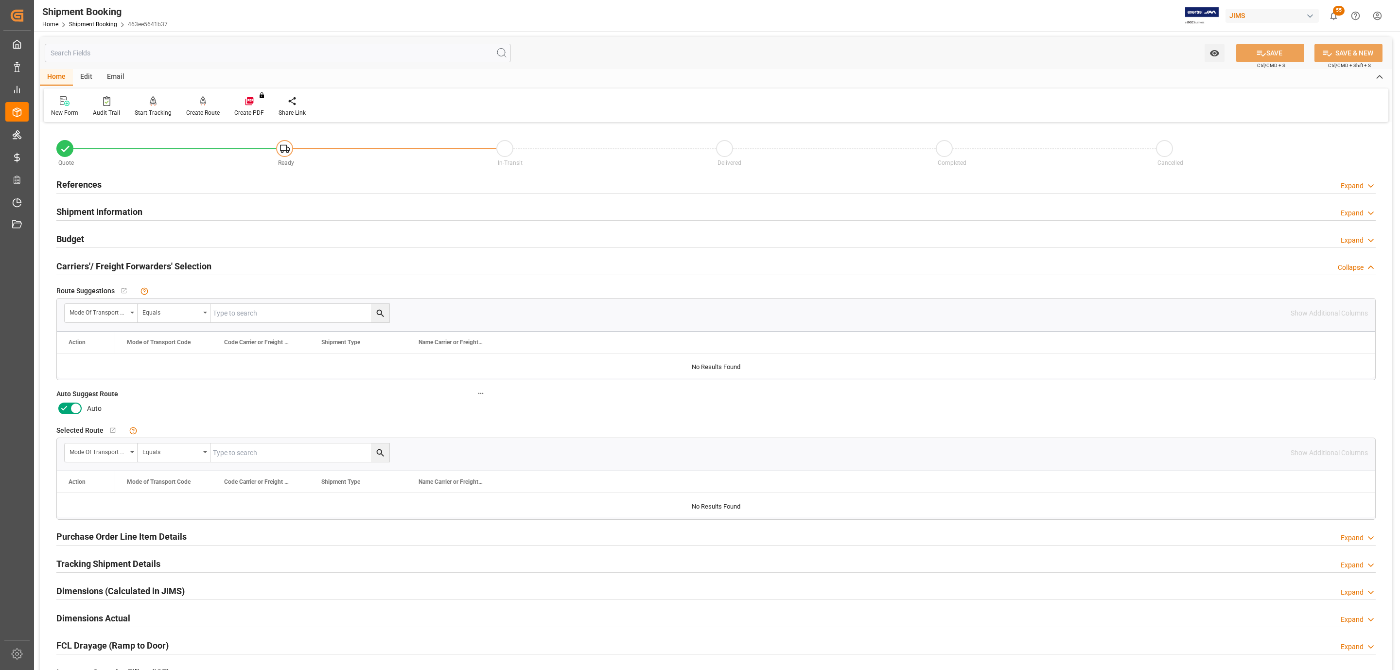
drag, startPoint x: 98, startPoint y: 188, endPoint x: 100, endPoint y: 181, distance: 7.4
click at [99, 184] on h2 "References" at bounding box center [78, 184] width 45 height 13
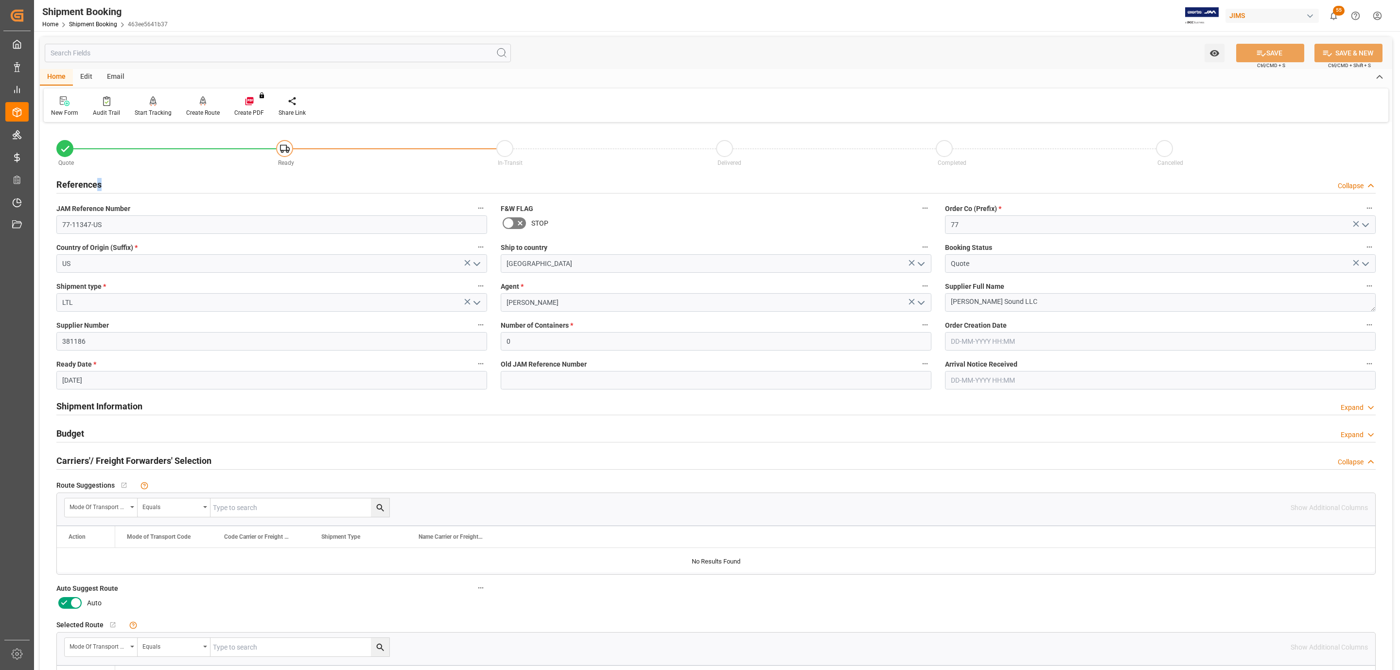
click at [100, 181] on h2 "References" at bounding box center [78, 184] width 45 height 13
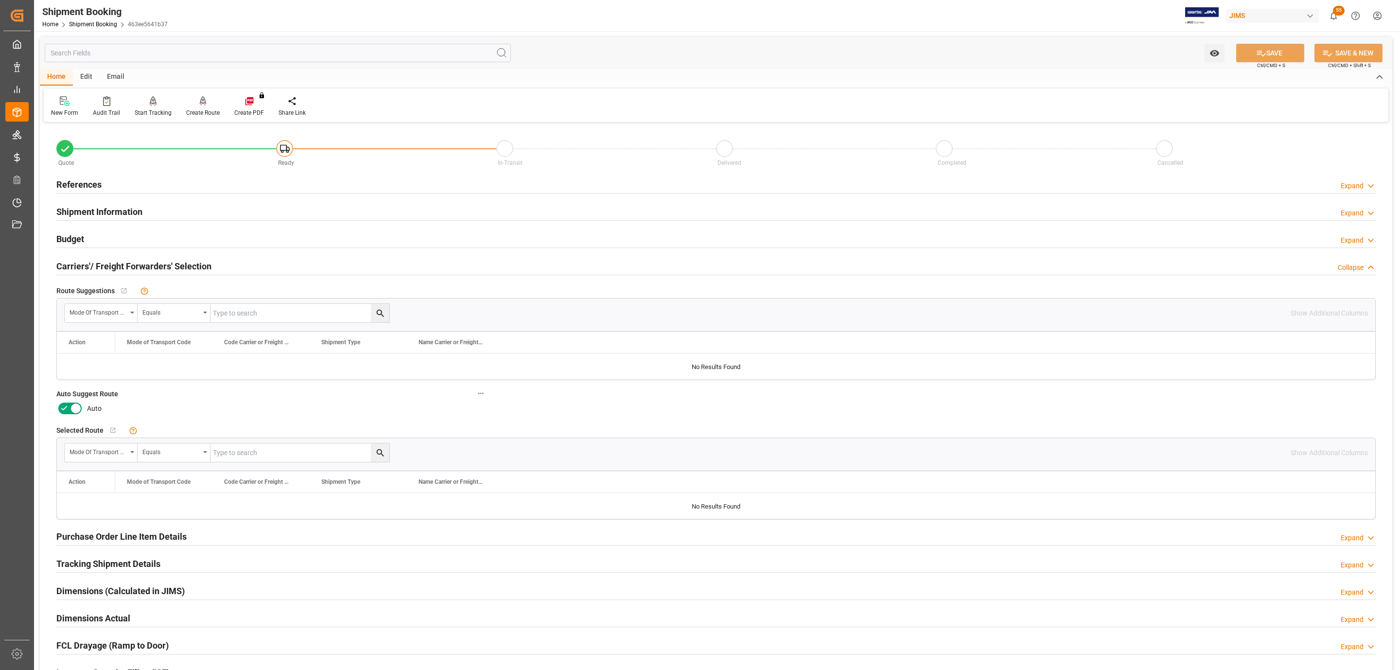
click at [72, 410] on icon at bounding box center [76, 408] width 12 height 12
click at [0, 0] on input "checkbox" at bounding box center [0, 0] width 0 height 0
drag, startPoint x: 1250, startPoint y: 56, endPoint x: 1244, endPoint y: 69, distance: 13.9
click at [1251, 56] on button "SAVE" at bounding box center [1270, 53] width 68 height 18
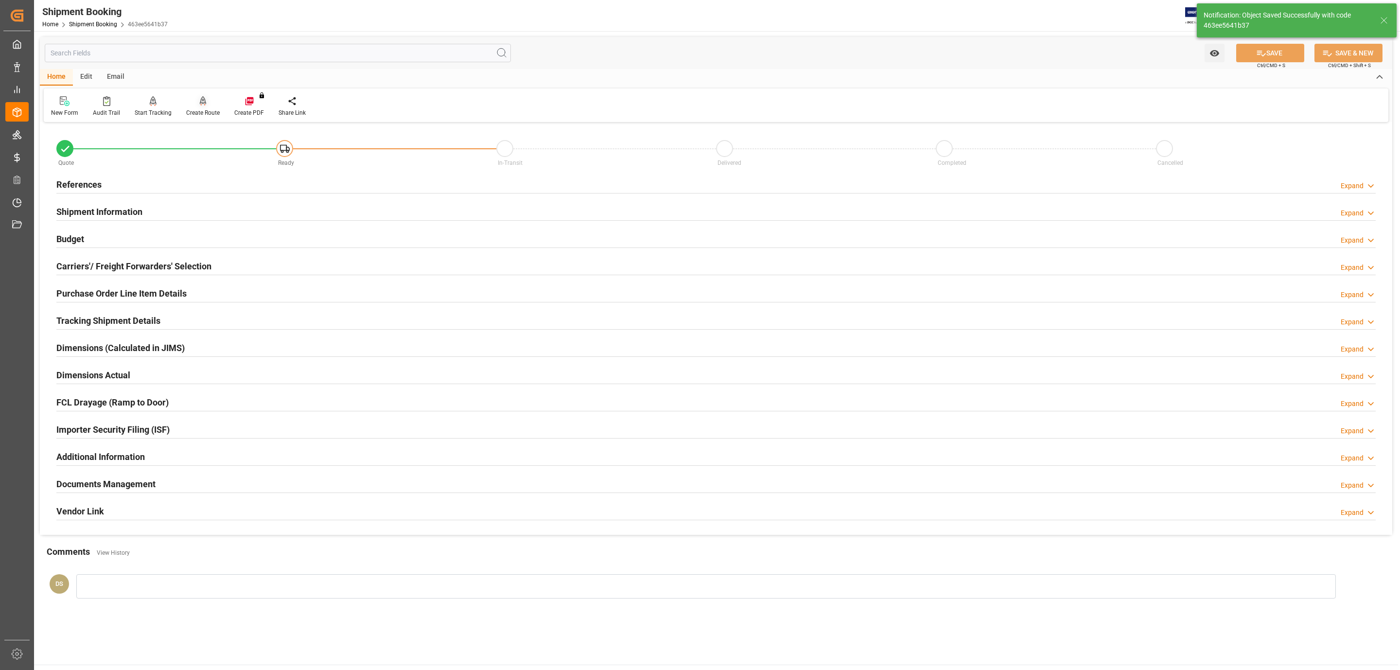
click at [200, 97] on icon at bounding box center [203, 101] width 7 height 10
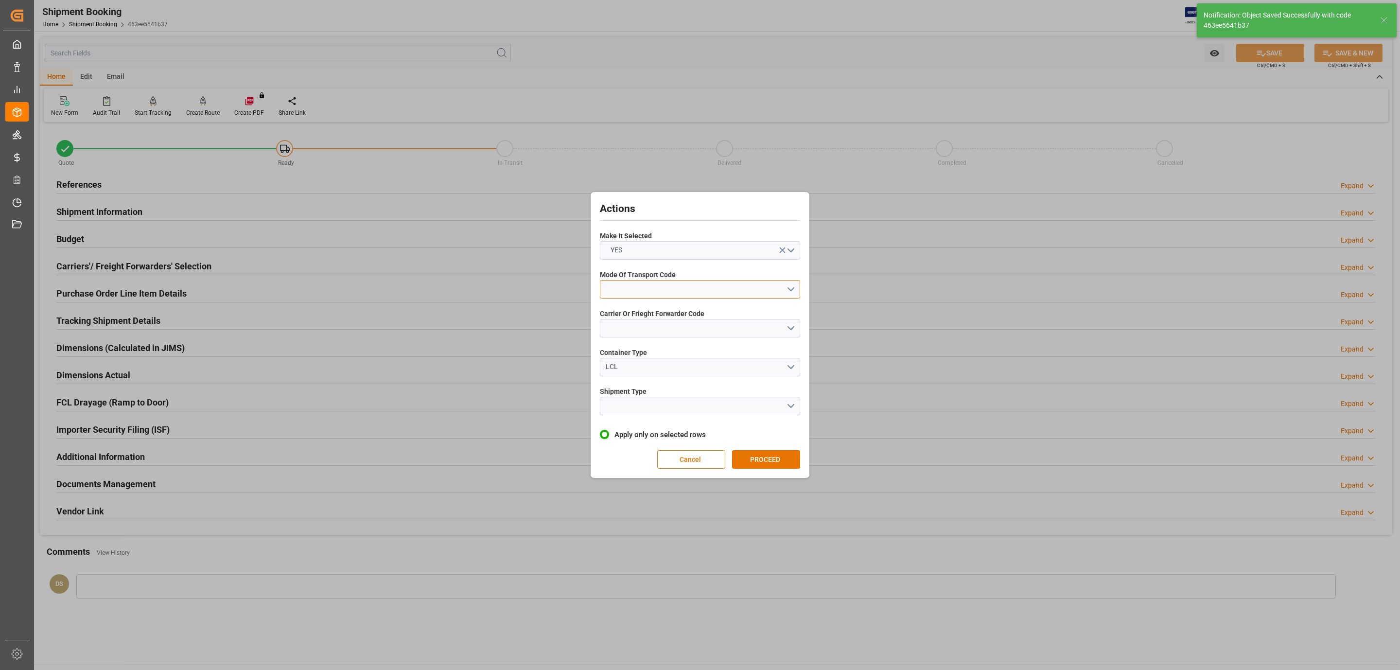
click at [635, 293] on button "open menu" at bounding box center [700, 289] width 200 height 18
click at [658, 376] on div "5- COURIER GROUND" at bounding box center [699, 373] width 199 height 20
click at [640, 309] on span "Carrier Or Frieght Forwarder Code" at bounding box center [652, 314] width 104 height 10
click at [639, 323] on button "open menu" at bounding box center [700, 328] width 200 height 18
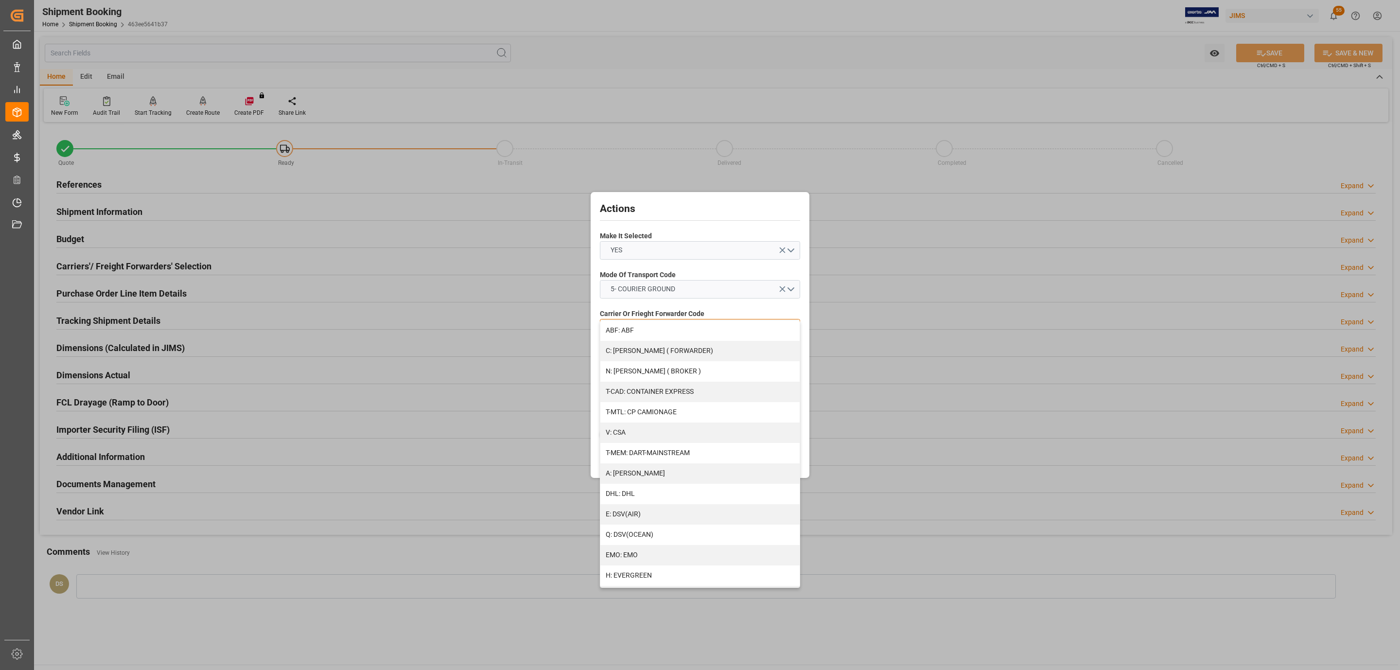
scroll to position [467, 0]
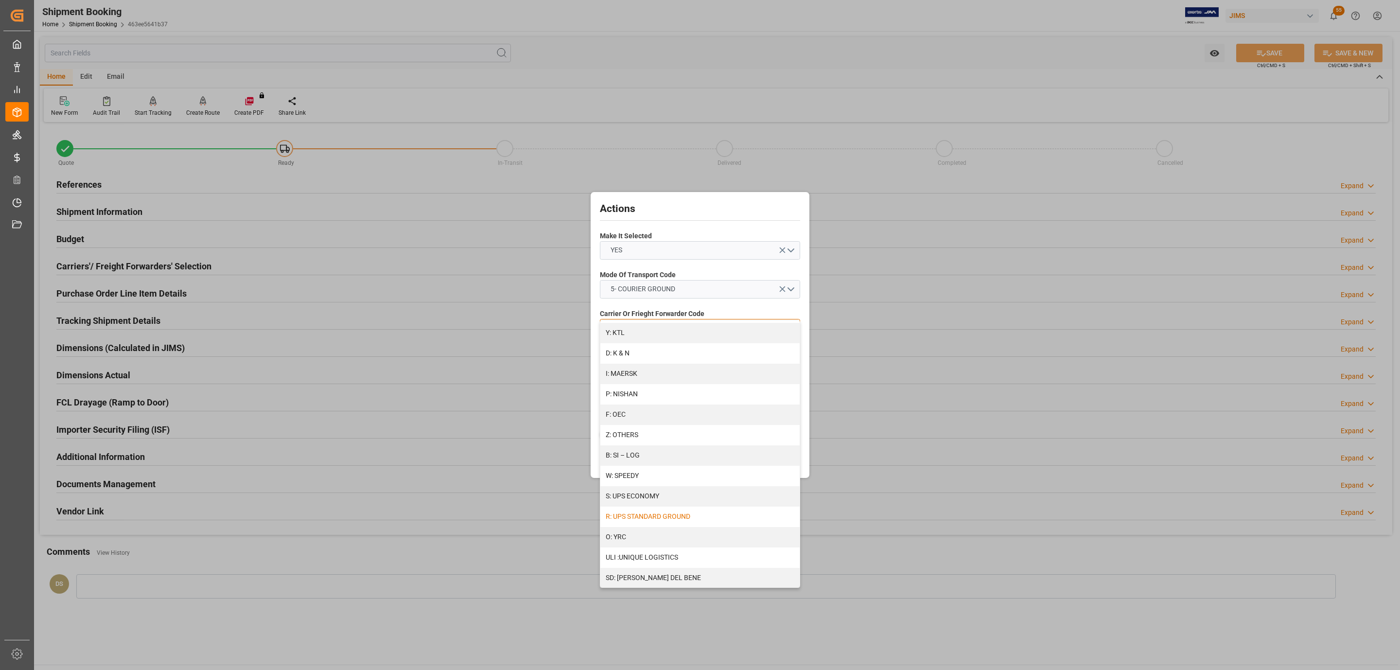
click at [676, 515] on div "R: UPS STANDARD GROUND" at bounding box center [699, 516] width 199 height 20
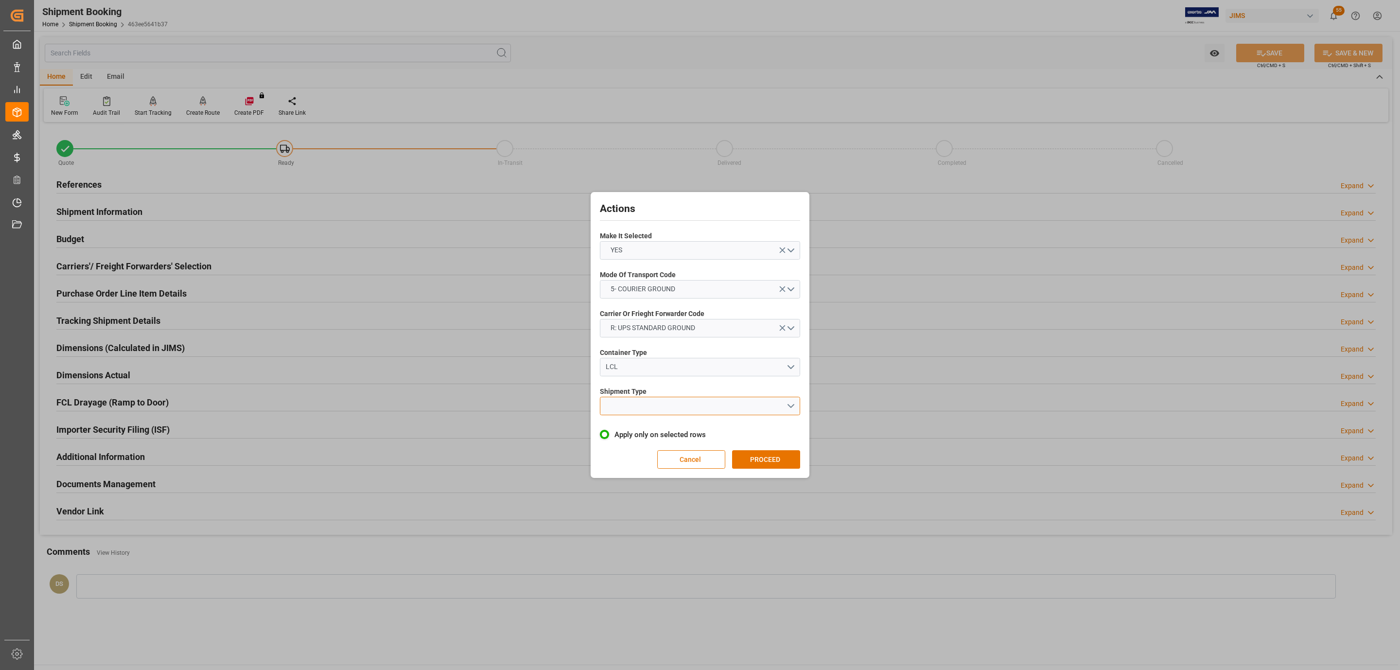
click at [656, 406] on button "open menu" at bounding box center [700, 406] width 200 height 18
click at [656, 406] on div "LTL" at bounding box center [699, 408] width 199 height 20
click at [745, 451] on button "PROCEED" at bounding box center [766, 459] width 68 height 18
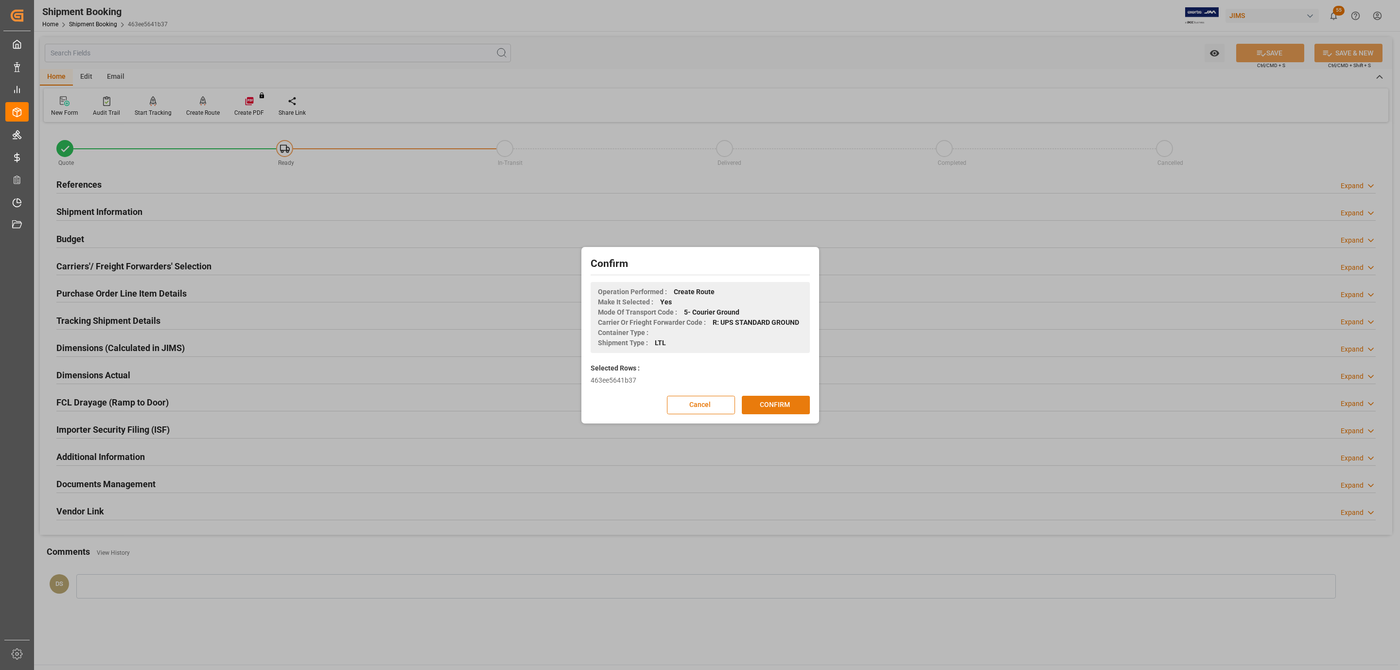
click at [771, 406] on button "CONFIRM" at bounding box center [776, 405] width 68 height 18
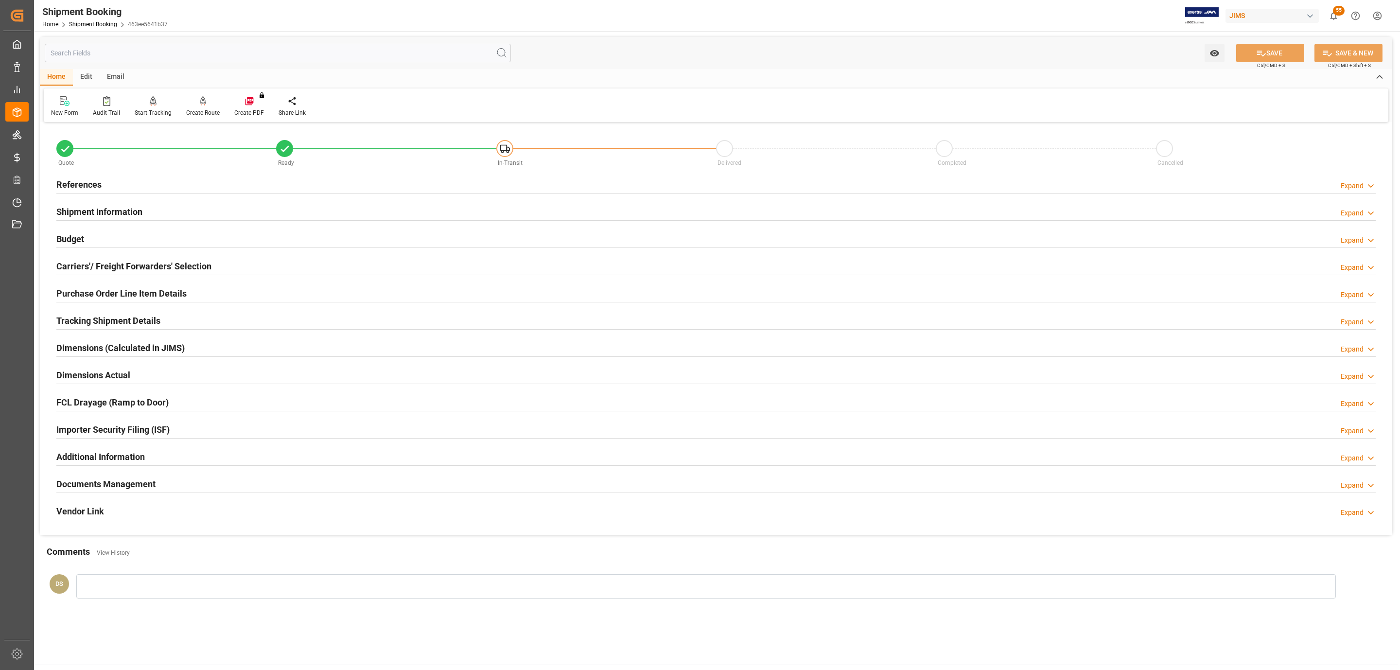
drag, startPoint x: 204, startPoint y: 318, endPoint x: 153, endPoint y: 326, distance: 51.5
click at [204, 318] on div "Tracking Shipment Details Expand" at bounding box center [715, 320] width 1319 height 18
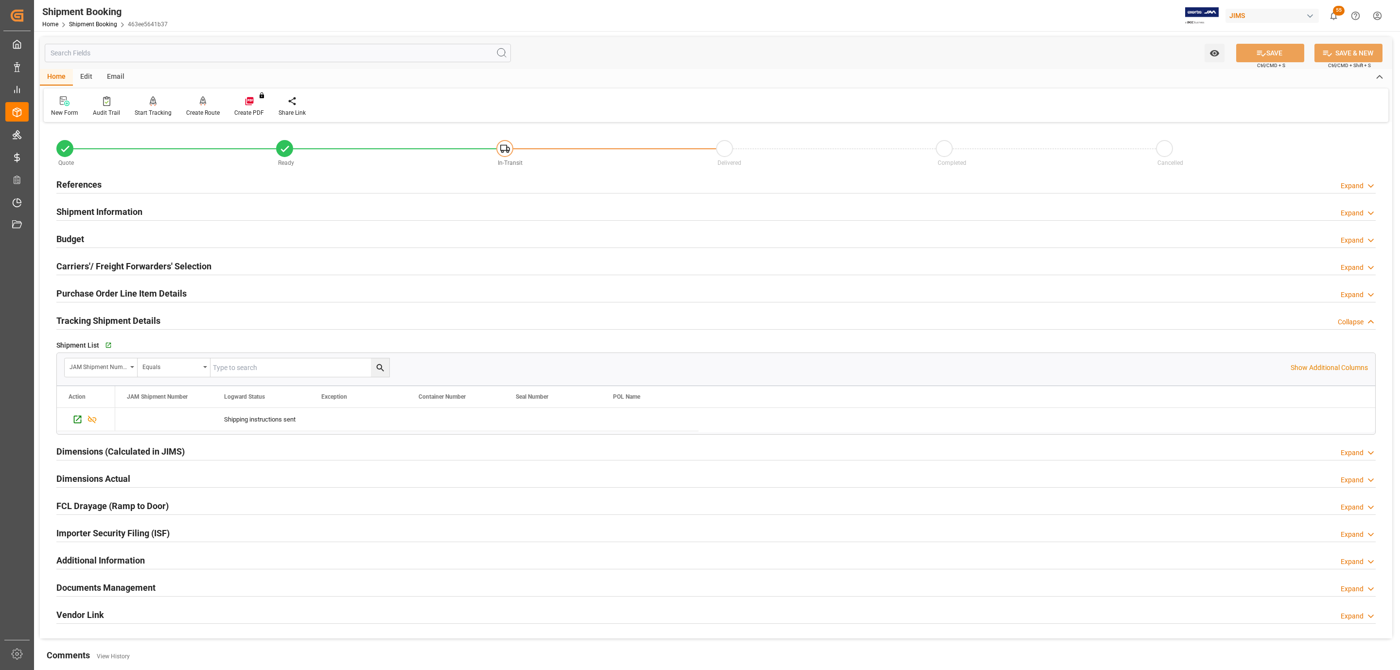
click at [103, 347] on div "Go to Shipment Tracking Grid" at bounding box center [208, 345] width 211 height 15
click at [104, 344] on icon "button" at bounding box center [108, 345] width 8 height 8
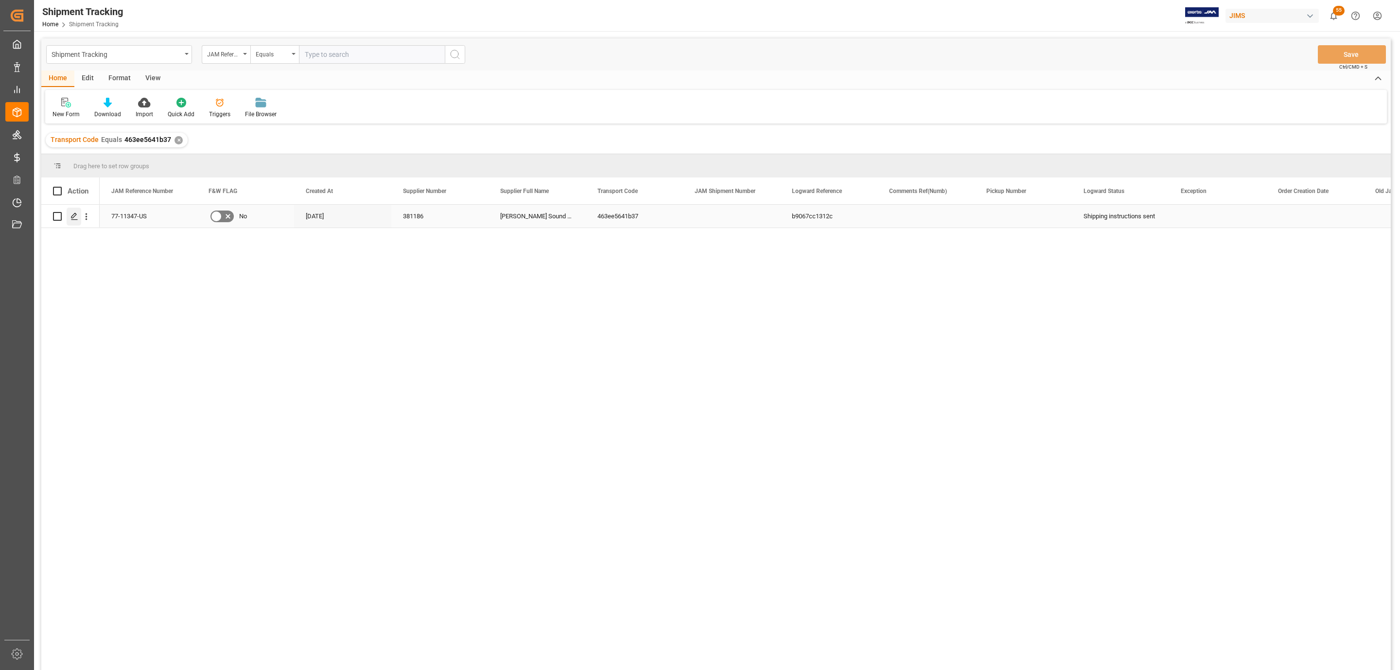
click at [74, 216] on icon "Press SPACE to select this row." at bounding box center [74, 216] width 8 height 8
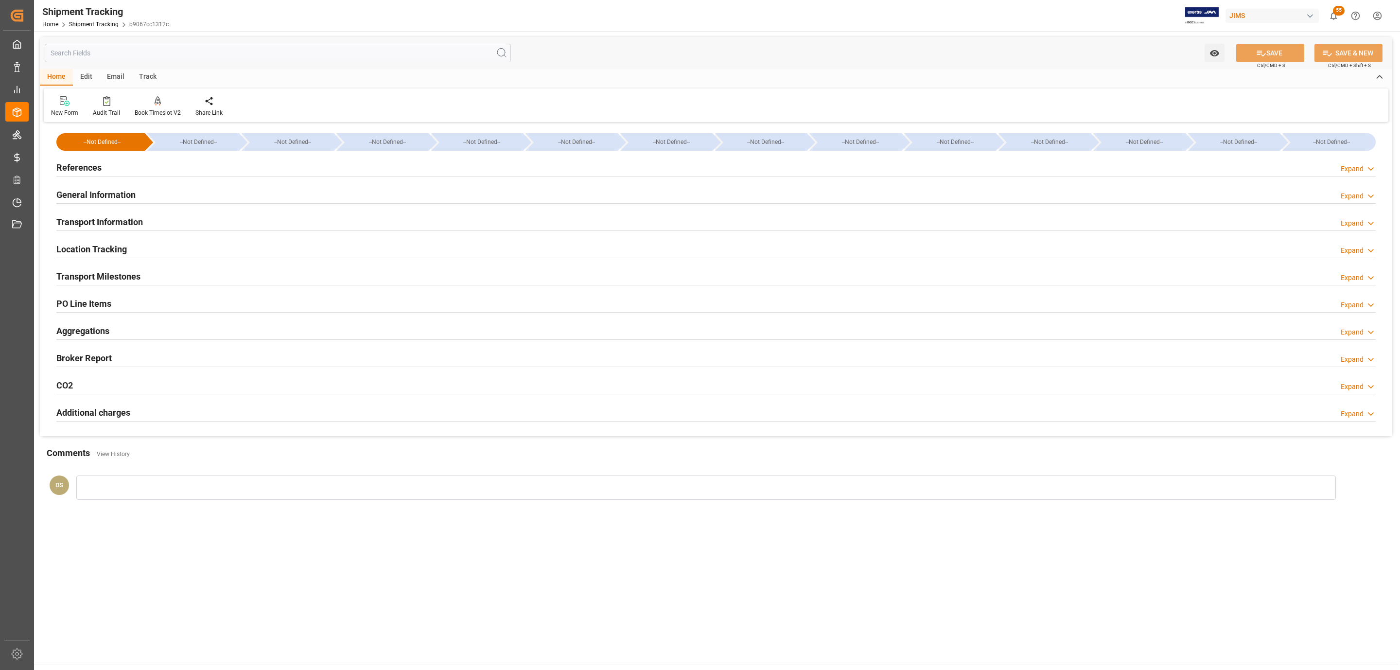
click at [114, 276] on h2 "Transport Milestones" at bounding box center [98, 276] width 84 height 13
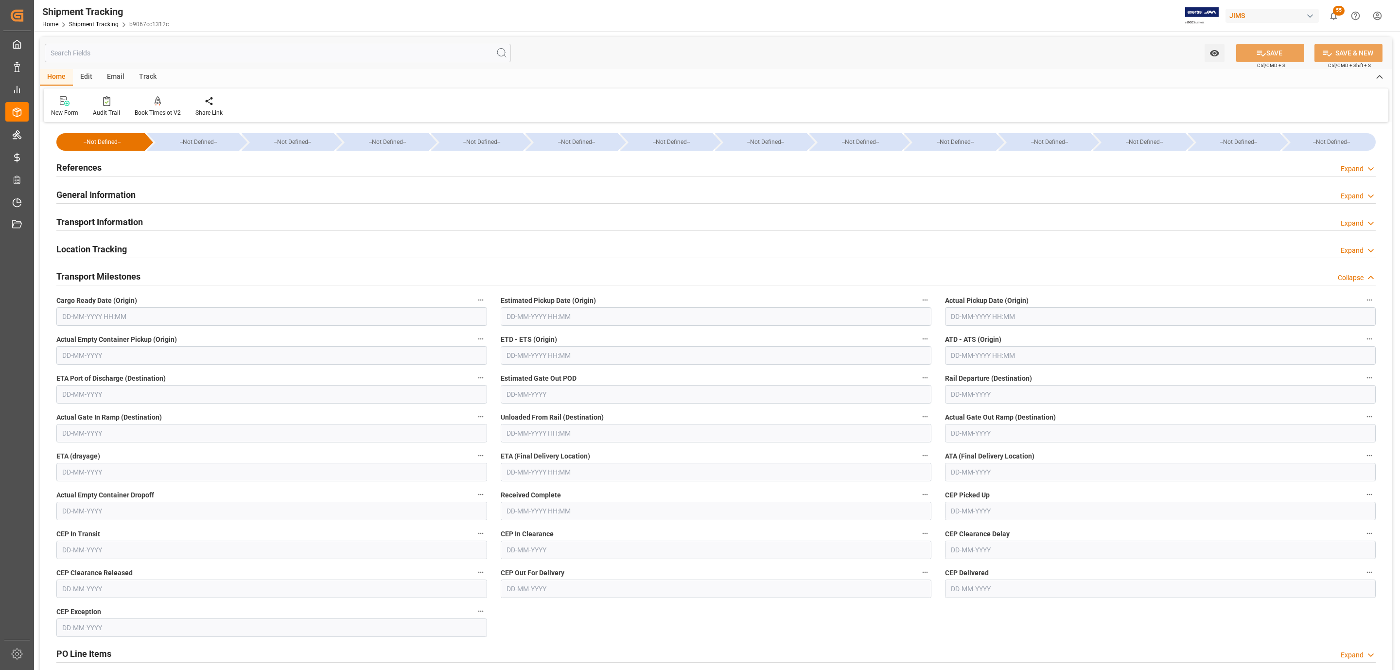
click at [98, 313] on input "text" at bounding box center [271, 316] width 431 height 18
drag, startPoint x: 69, startPoint y: 393, endPoint x: 292, endPoint y: 388, distance: 223.6
click at [69, 393] on span "6" at bounding box center [69, 395] width 3 height 7
type input "[DATE] 00:00"
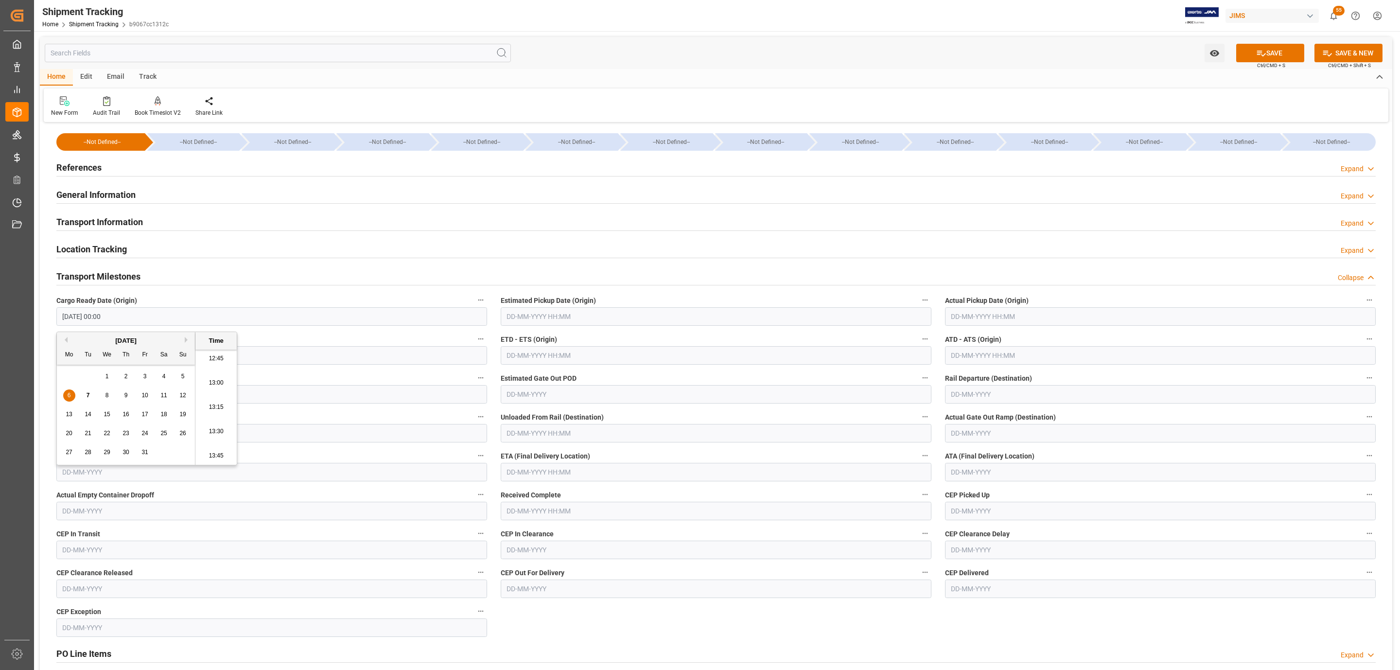
click at [518, 316] on input "text" at bounding box center [716, 316] width 431 height 18
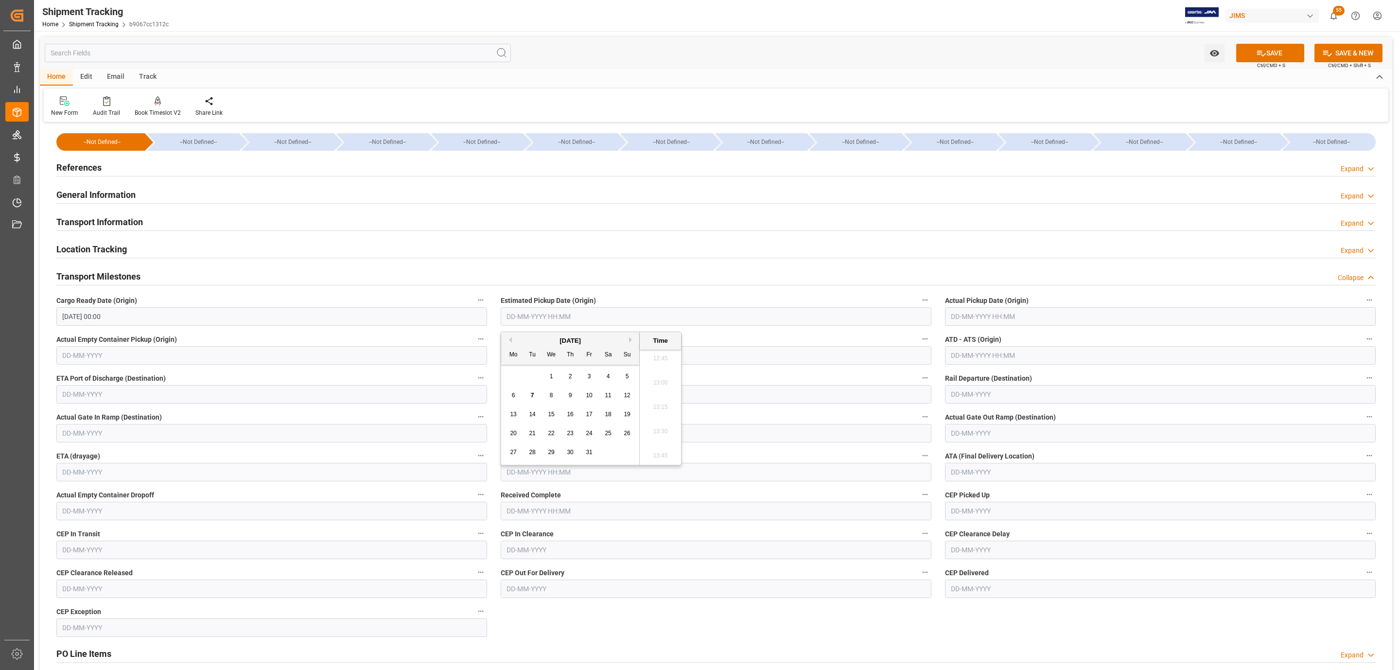
click at [512, 391] on div "6" at bounding box center [513, 396] width 12 height 12
type input "[DATE] 00:00"
click at [967, 313] on input "text" at bounding box center [1160, 316] width 431 height 18
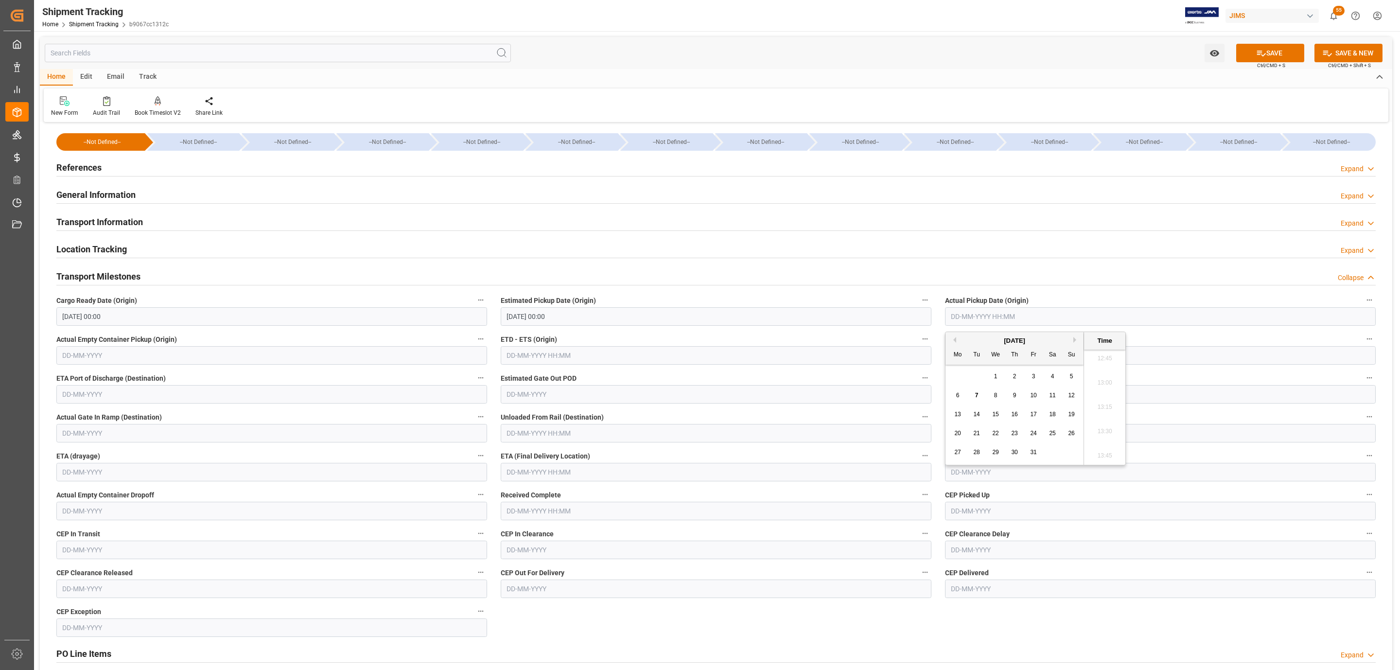
click at [960, 395] on div "6" at bounding box center [958, 396] width 12 height 12
type input "[DATE] 00:00"
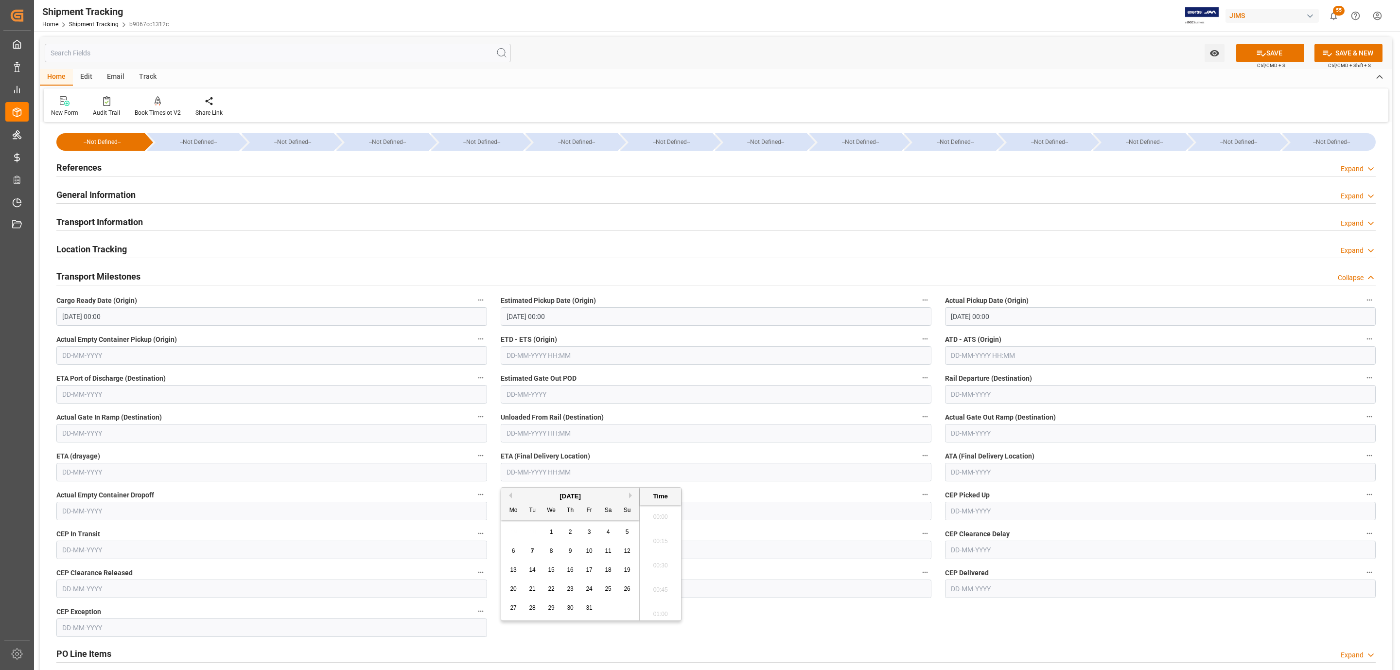
click at [560, 478] on input "text" at bounding box center [716, 472] width 431 height 18
click at [512, 566] on span "13" at bounding box center [513, 569] width 6 height 7
type input "[DATE] 00:00"
click at [1263, 47] on button "SAVE" at bounding box center [1270, 53] width 68 height 18
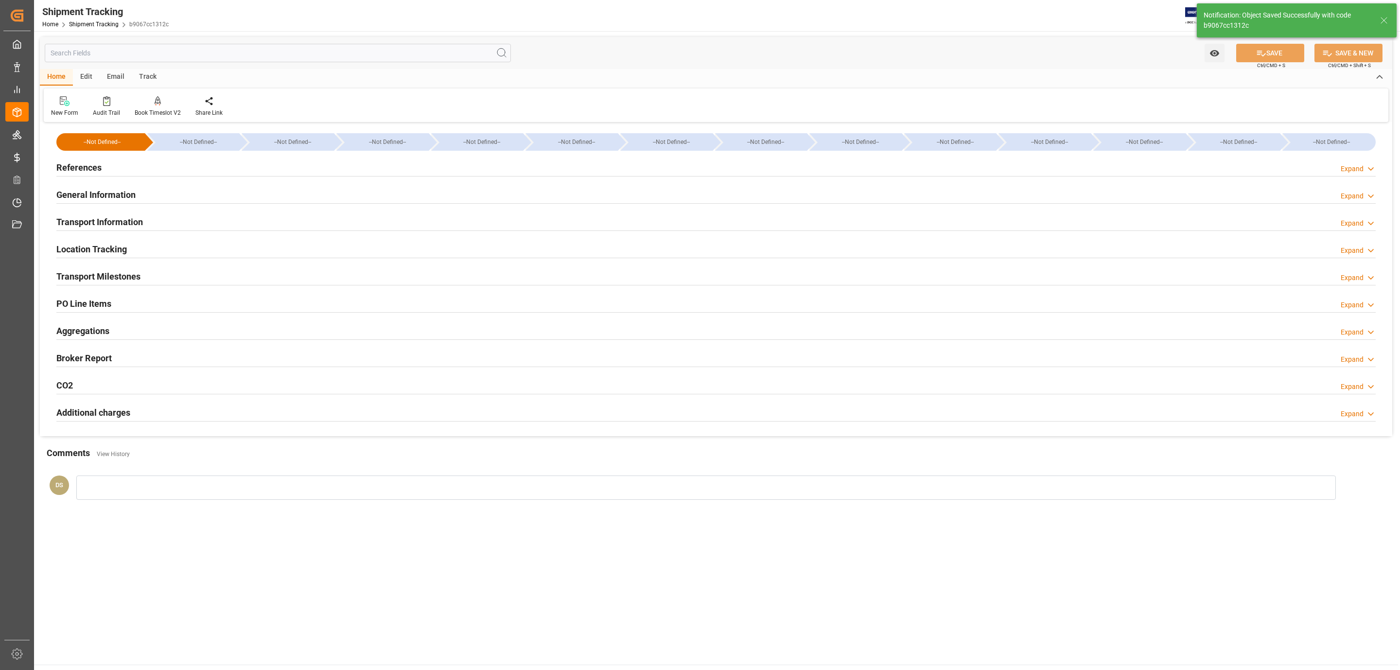
click at [73, 222] on h2 "Transport Information" at bounding box center [99, 221] width 87 height 13
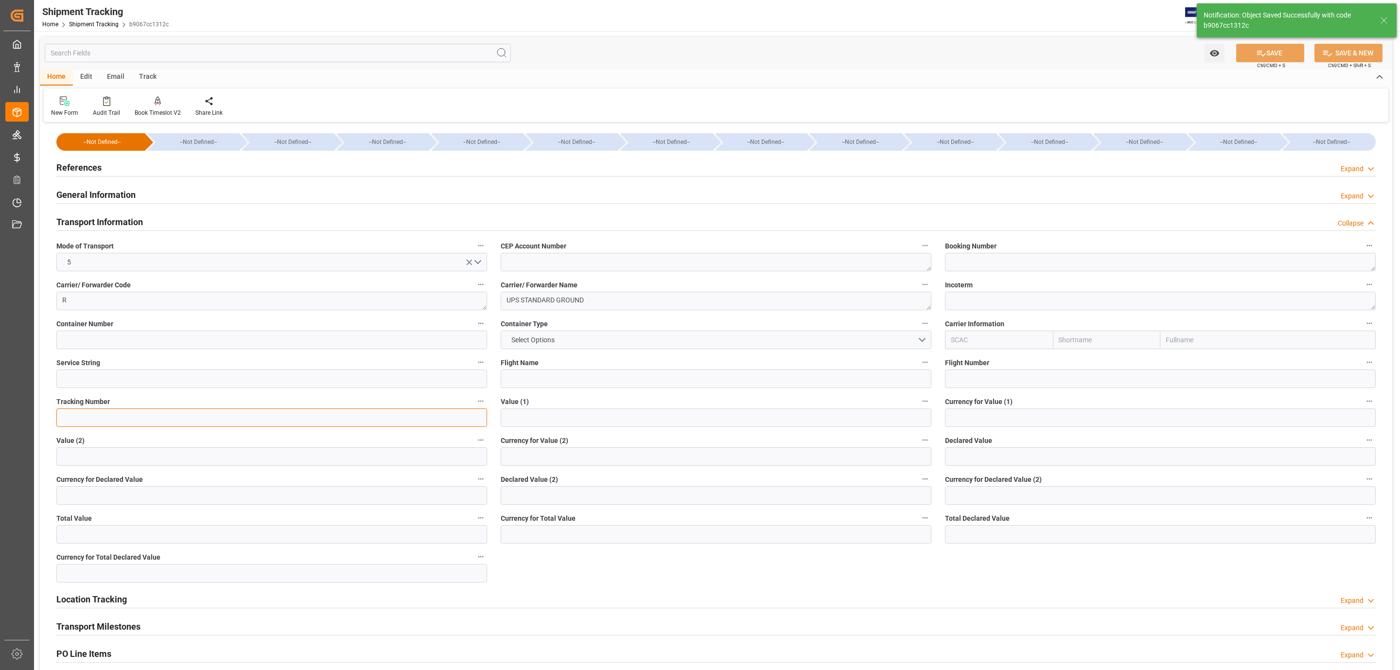
click at [80, 411] on input at bounding box center [271, 417] width 431 height 18
paste input "1ZV191446841236180"
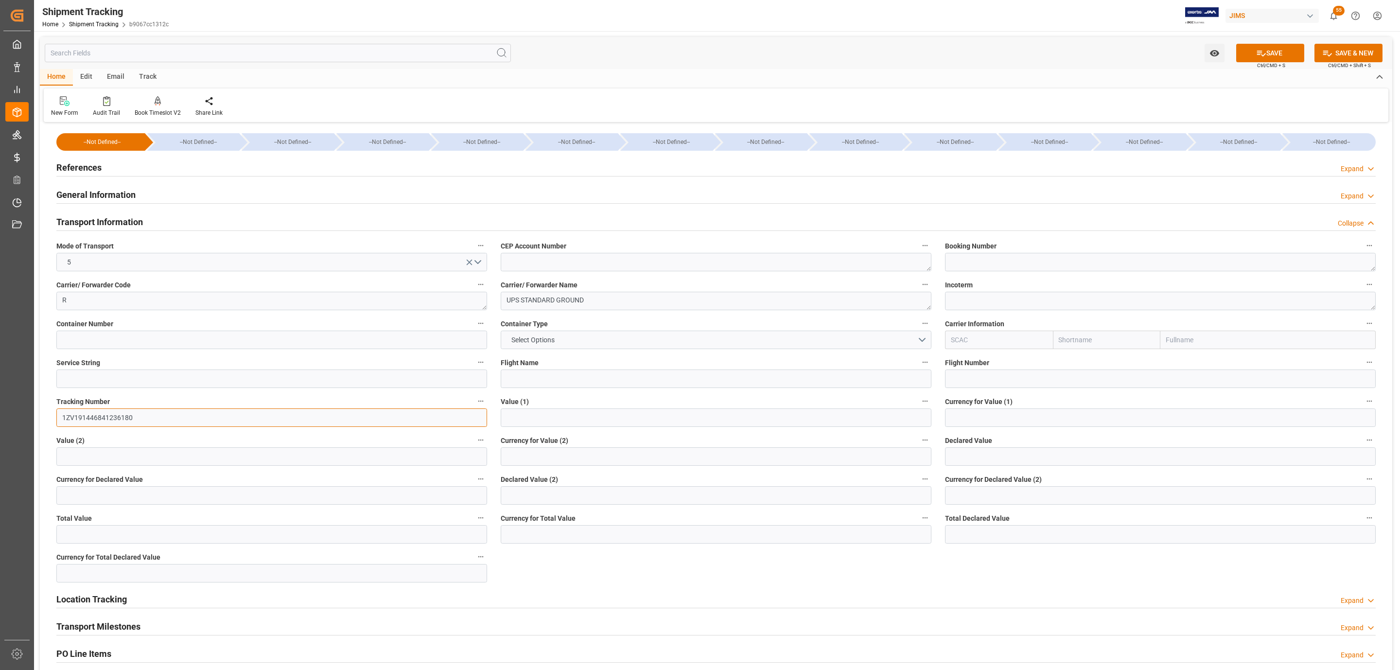
type input "1ZV191446841236180"
click at [1021, 455] on input "text" at bounding box center [1160, 456] width 431 height 18
type input "8620.48"
type input "usd"
click at [1277, 49] on button "SAVE" at bounding box center [1270, 53] width 68 height 18
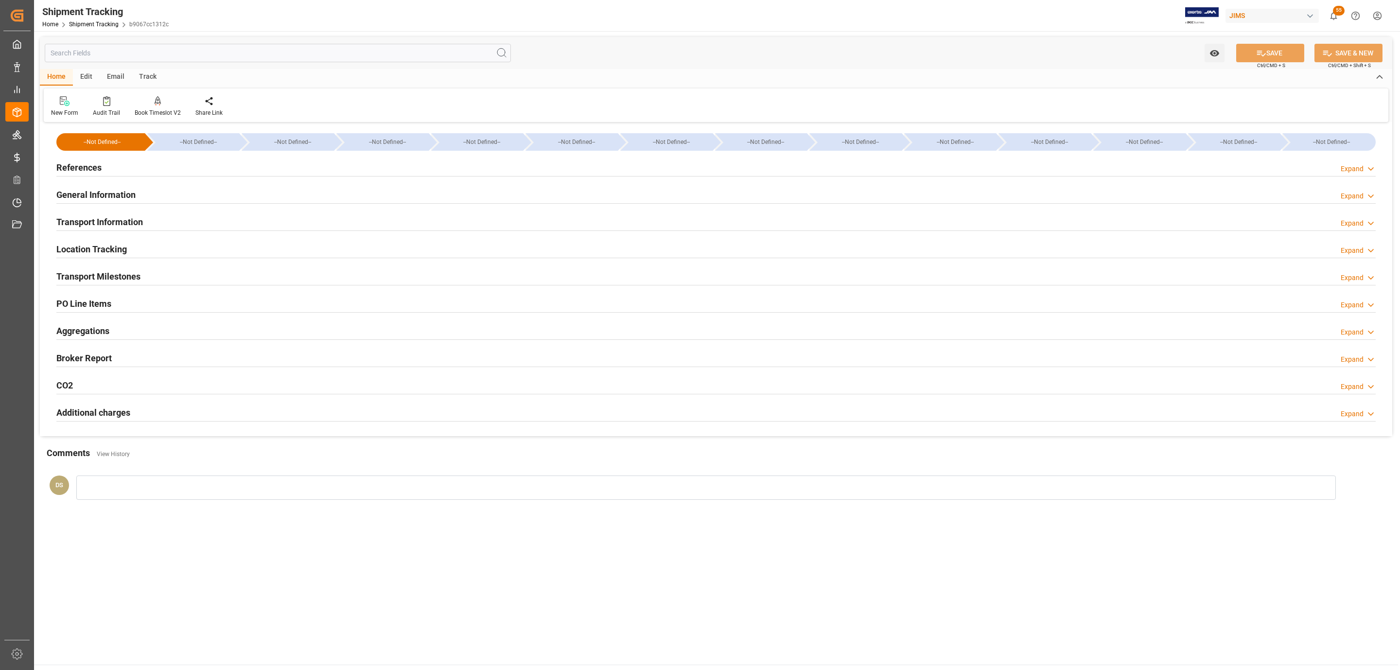
click at [124, 164] on div "References Expand" at bounding box center [715, 166] width 1319 height 18
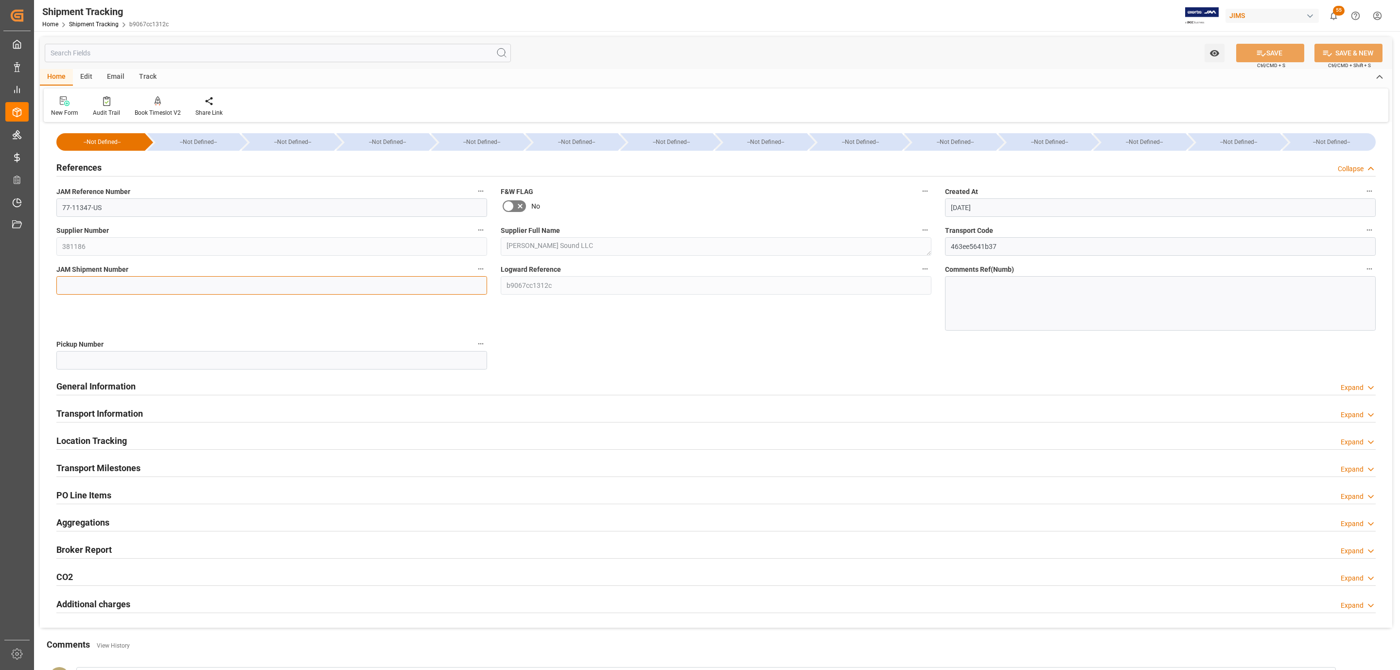
click at [97, 280] on input at bounding box center [271, 285] width 431 height 18
paste input "73337"
type input "73337"
click at [1277, 53] on button "SAVE" at bounding box center [1270, 53] width 68 height 18
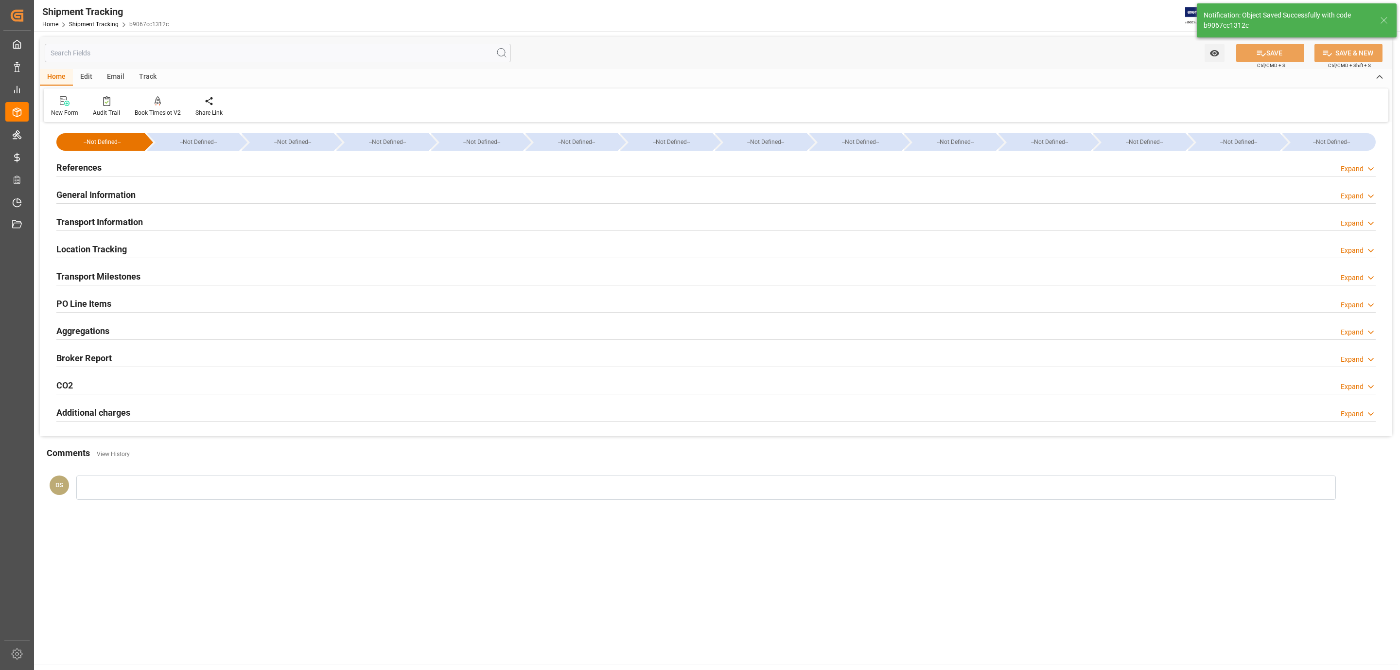
click at [134, 276] on h2 "Transport Milestones" at bounding box center [98, 276] width 84 height 13
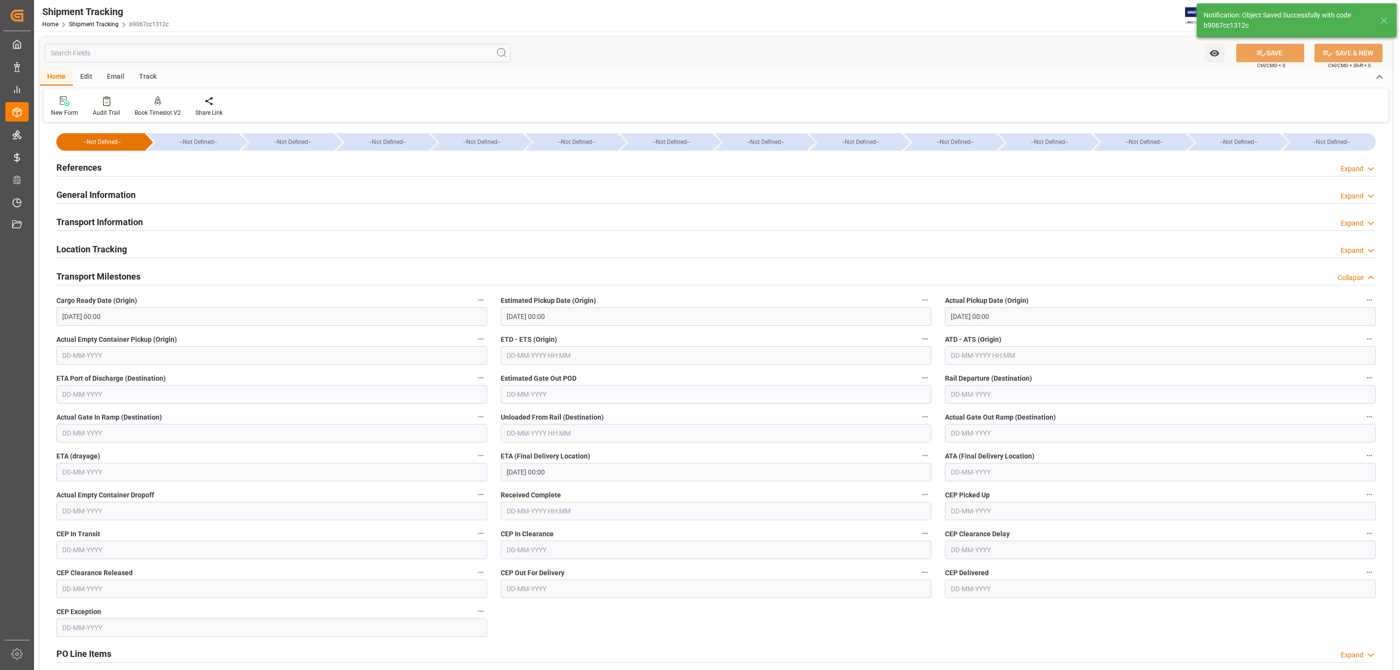
click at [124, 227] on h2 "Transport Information" at bounding box center [99, 221] width 87 height 13
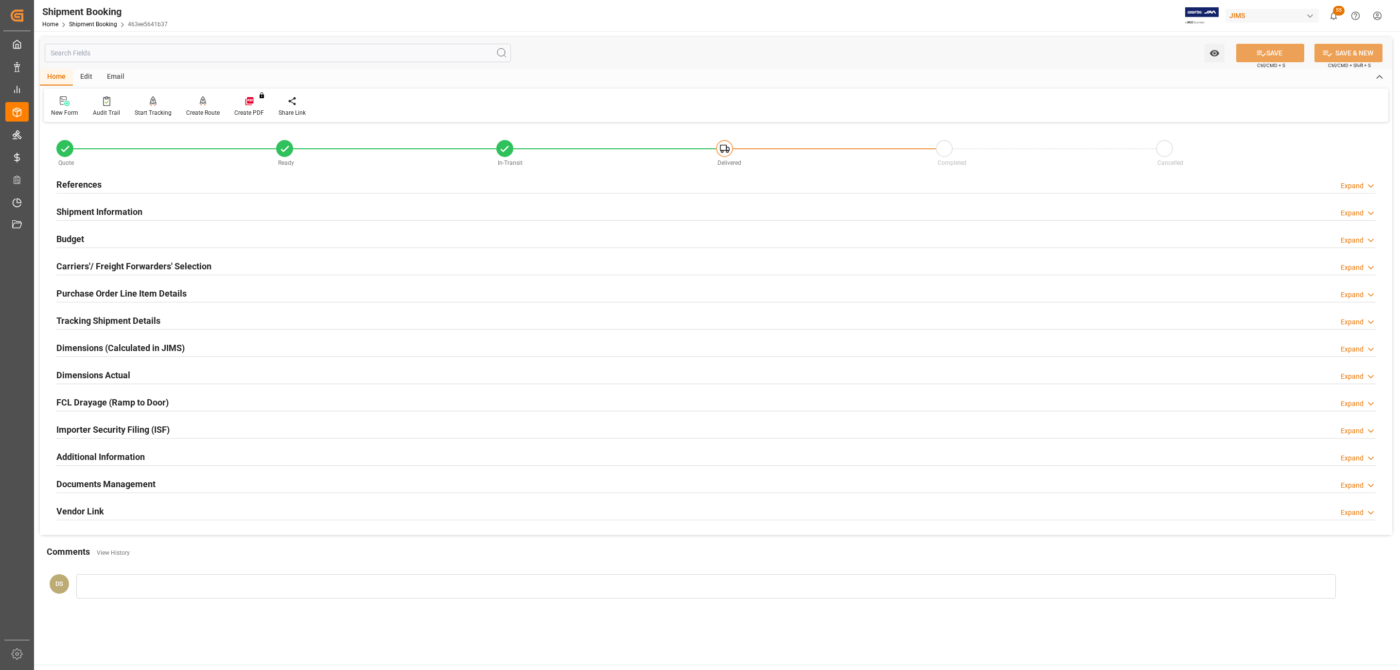
click at [72, 181] on h2 "References" at bounding box center [78, 184] width 45 height 13
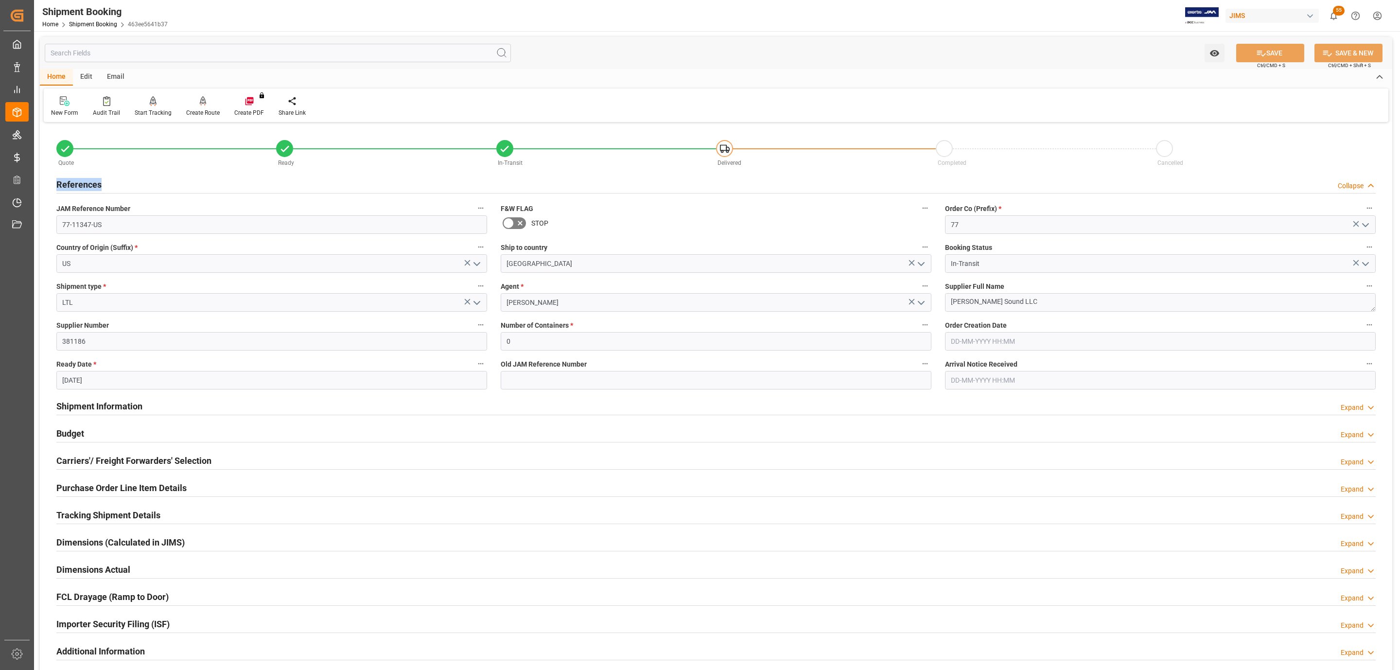
click at [72, 181] on h2 "References" at bounding box center [78, 184] width 45 height 13
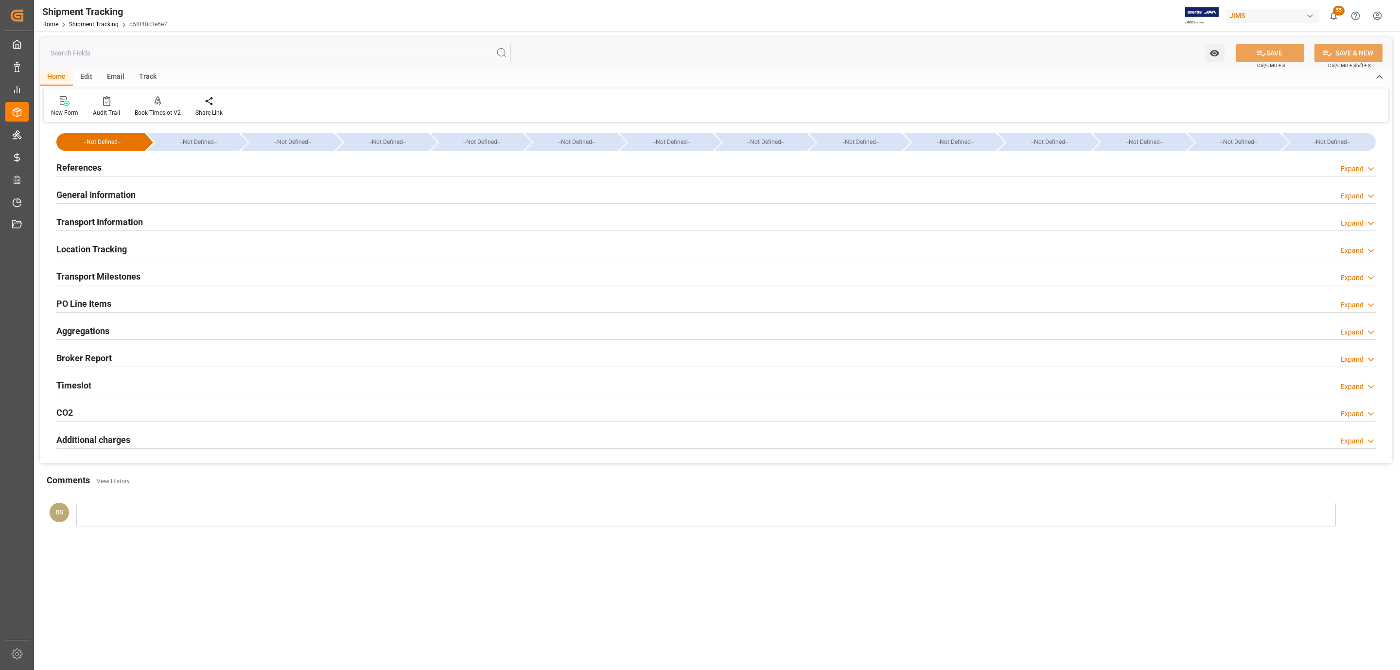
click at [219, 165] on div "References Expand" at bounding box center [715, 166] width 1319 height 18
type input "02-10-2025"
click at [92, 162] on h2 "References" at bounding box center [78, 167] width 45 height 13
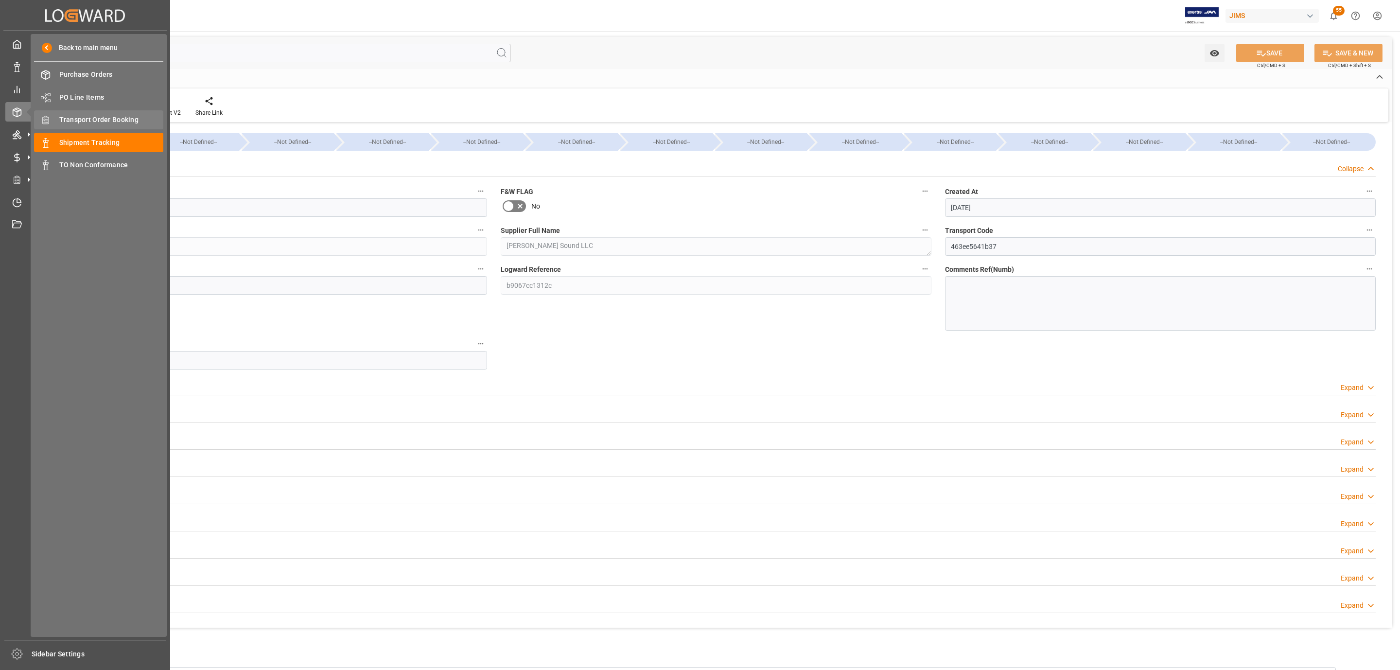
click at [93, 119] on span "Transport Order Booking" at bounding box center [111, 120] width 104 height 10
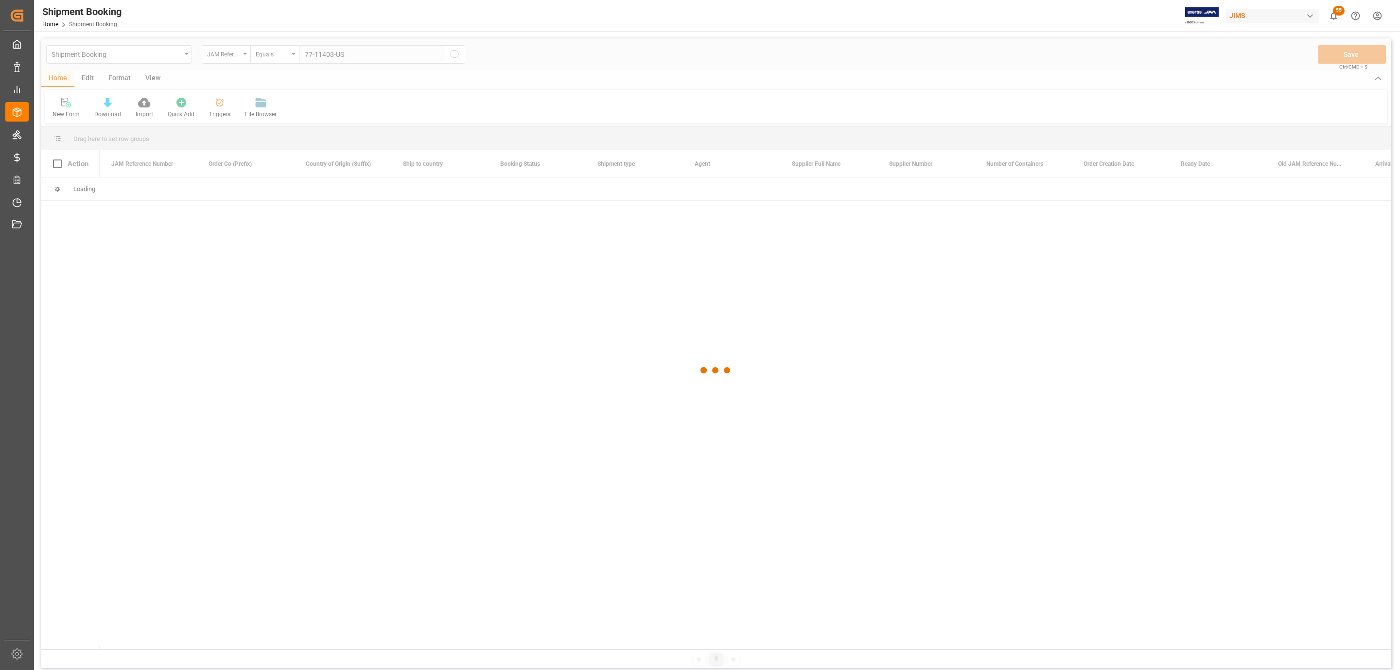
type input "77-11403-US"
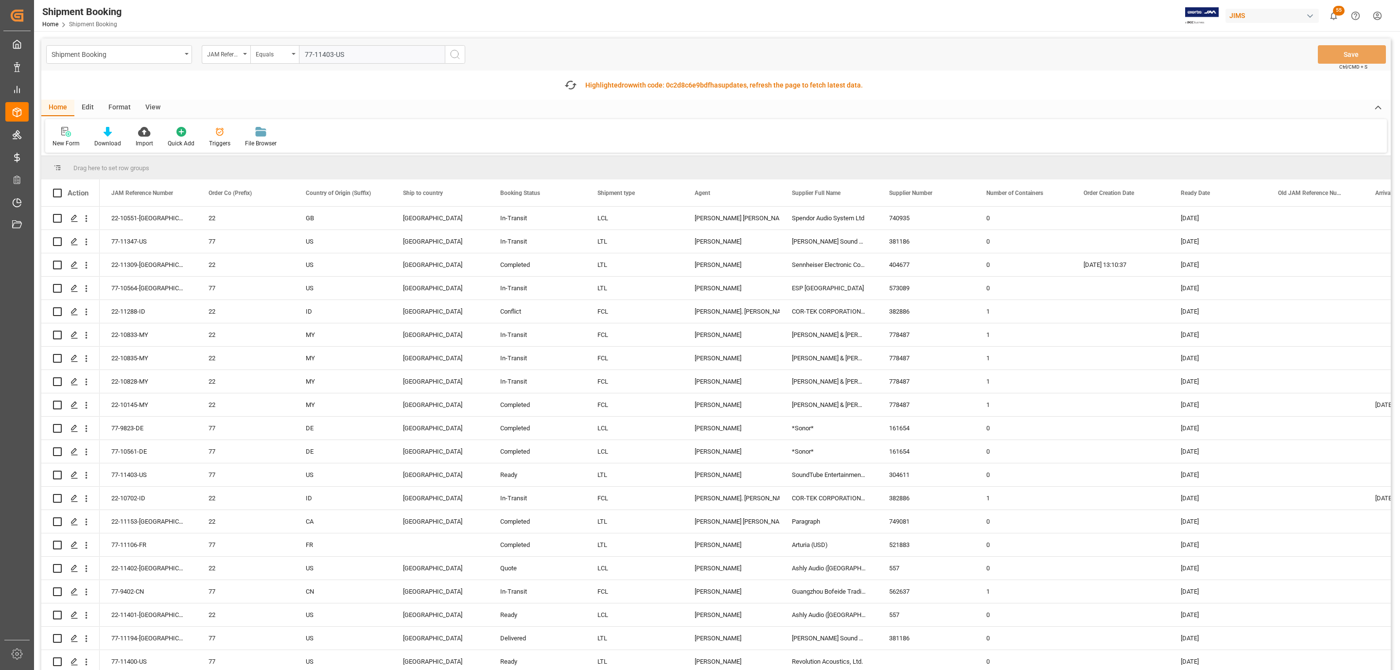
click at [445, 53] on button "search button" at bounding box center [455, 54] width 20 height 18
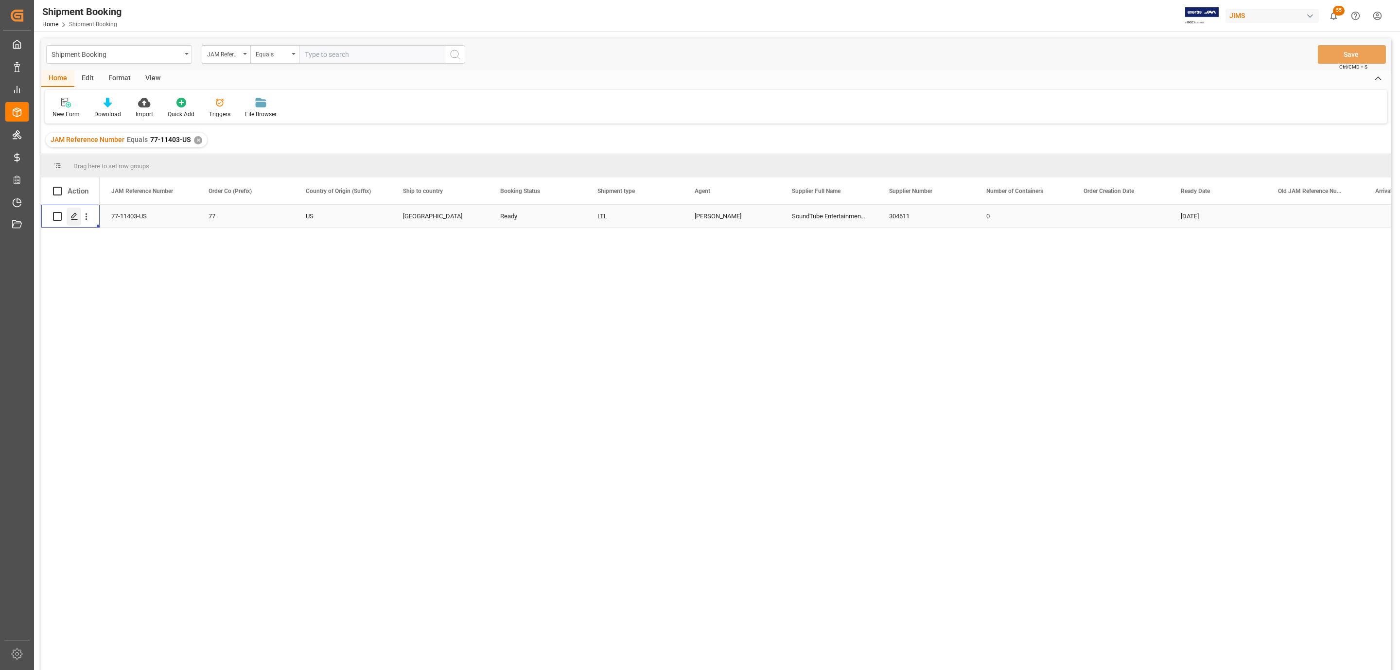
click at [74, 215] on icon "Press SPACE to select this row." at bounding box center [74, 216] width 8 height 8
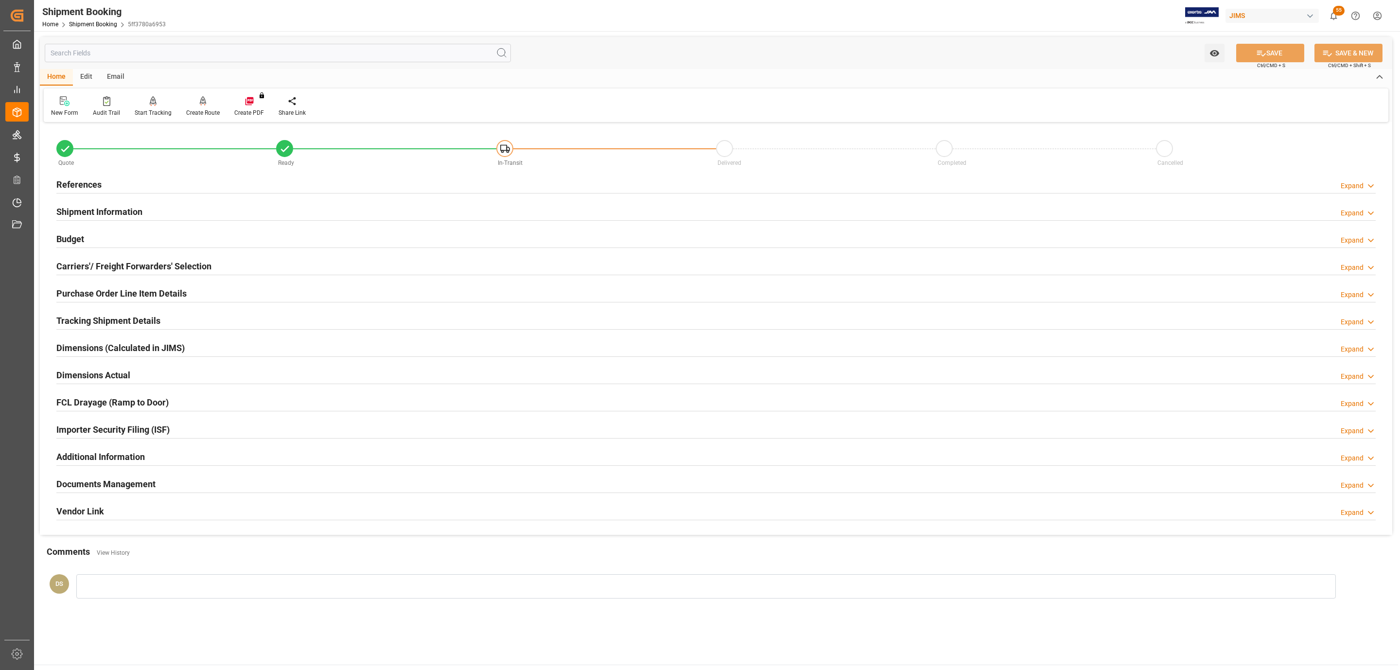
click at [190, 238] on div "Budget Expand" at bounding box center [715, 238] width 1319 height 18
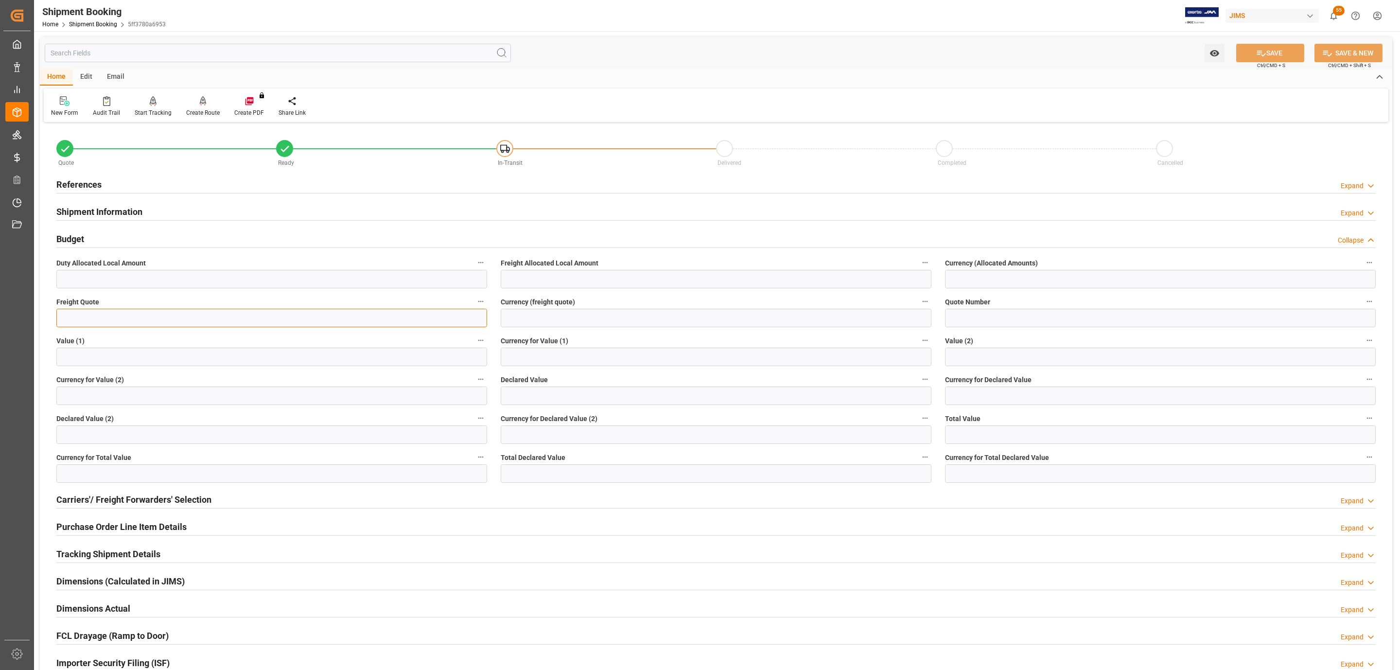
click at [95, 315] on input "text" at bounding box center [271, 318] width 431 height 18
type input "430"
type input "usd"
click at [1253, 57] on button "SAVE" at bounding box center [1270, 53] width 68 height 18
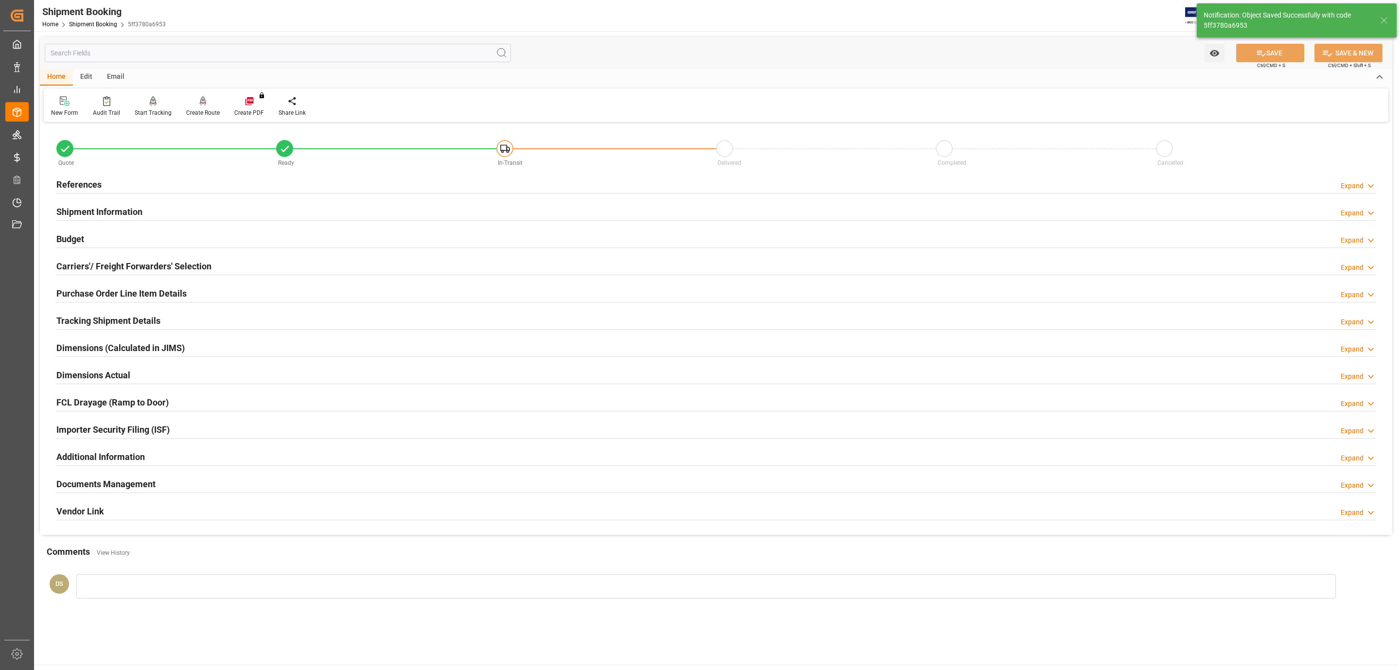
click at [112, 265] on h2 "Carriers'/ Freight Forwarders' Selection" at bounding box center [133, 266] width 155 height 13
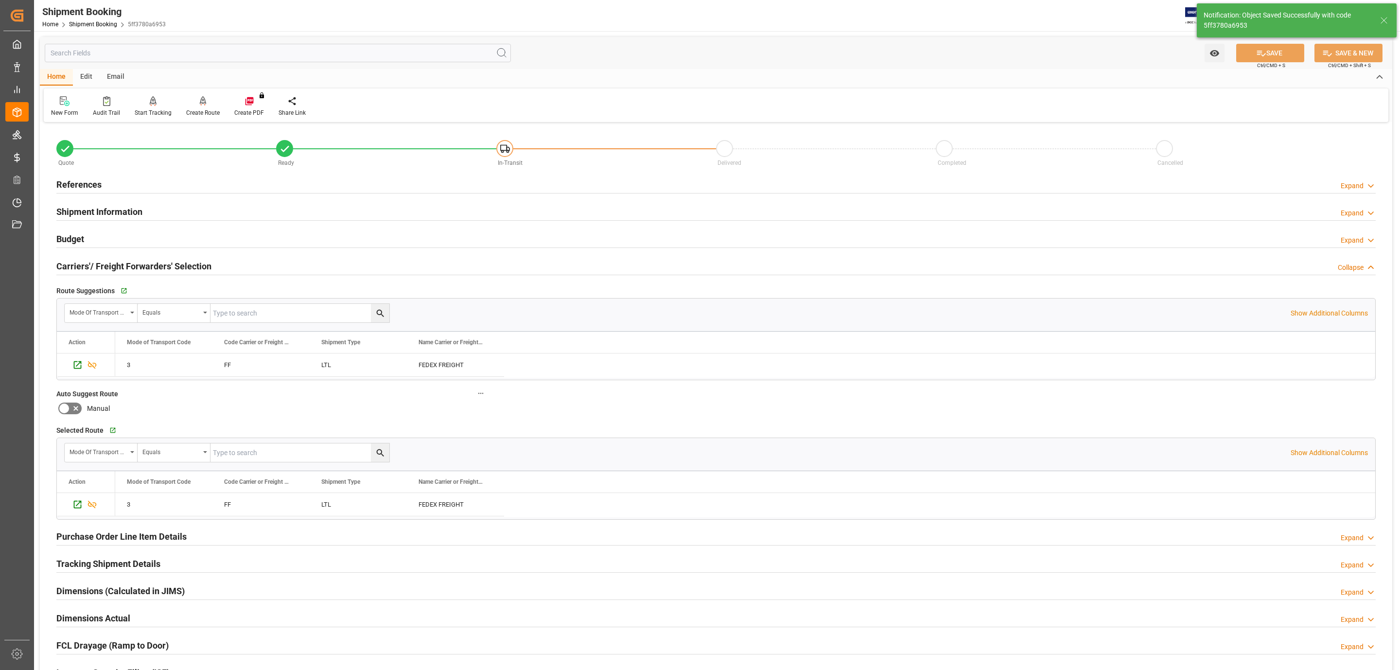
click at [112, 265] on h2 "Carriers'/ Freight Forwarders' Selection" at bounding box center [133, 266] width 155 height 13
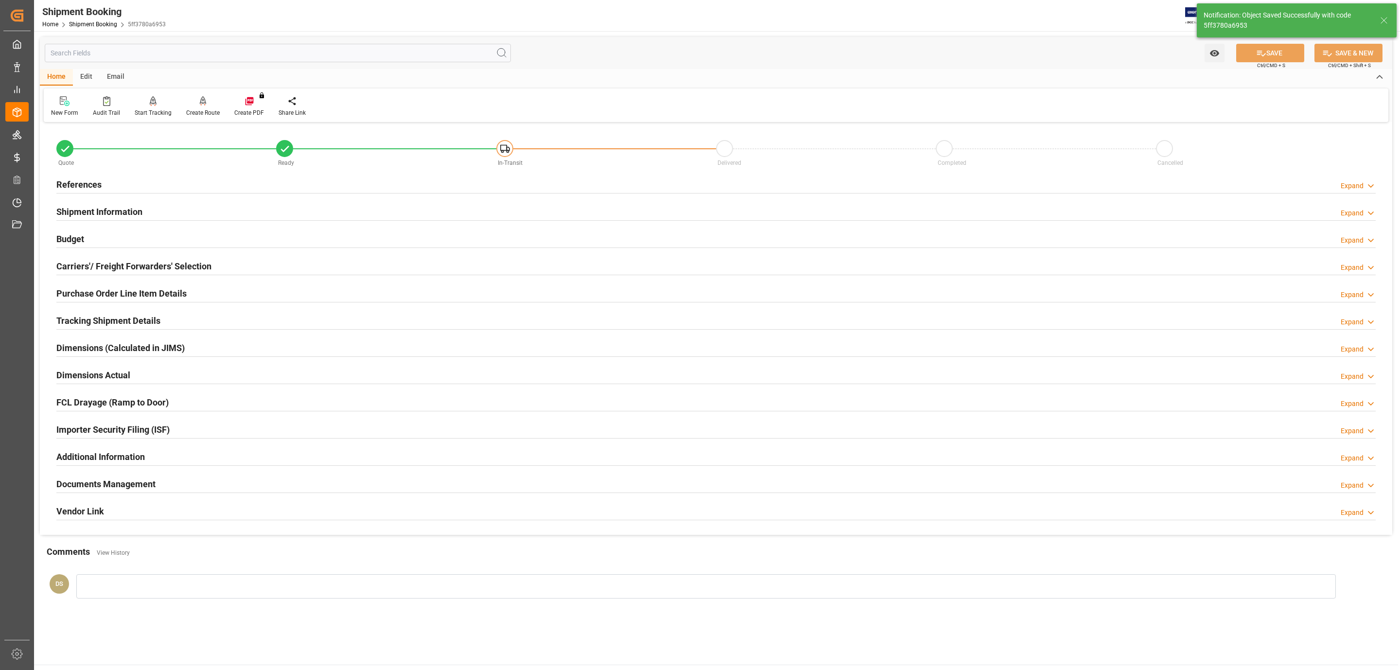
click at [106, 321] on h2 "Tracking Shipment Details" at bounding box center [108, 320] width 104 height 13
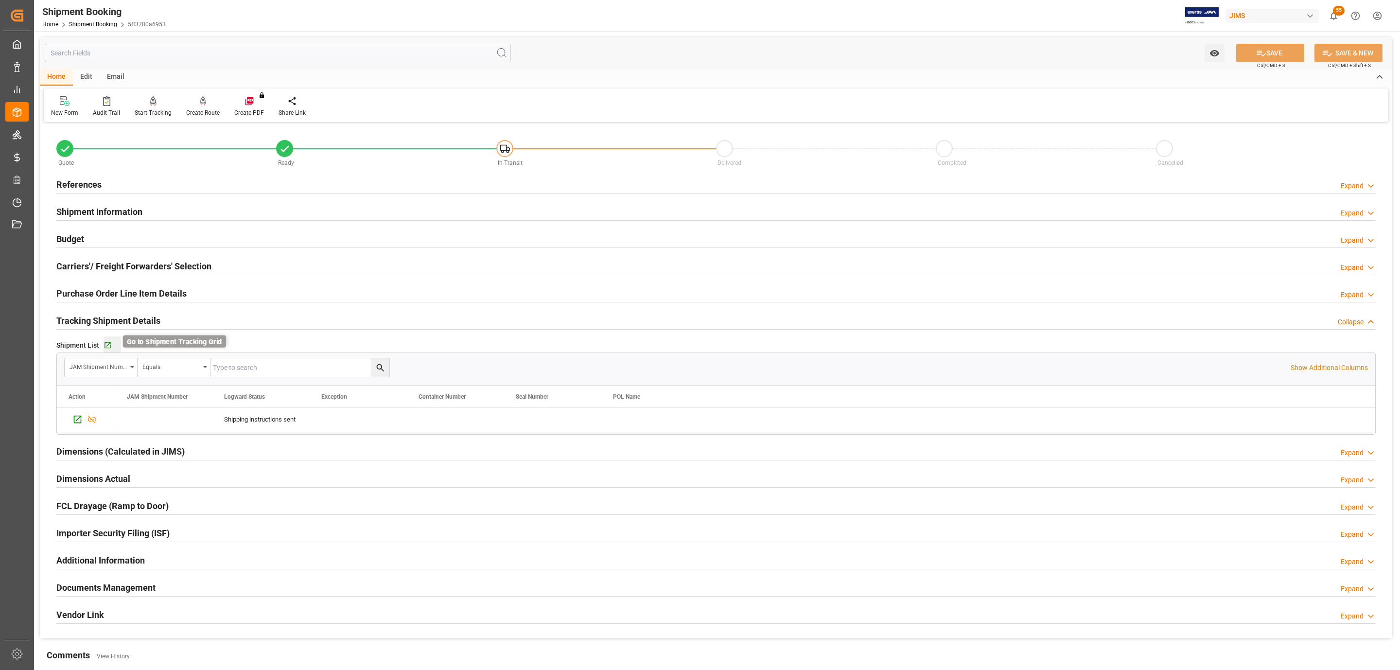
click at [108, 345] on icon "button" at bounding box center [107, 345] width 6 height 6
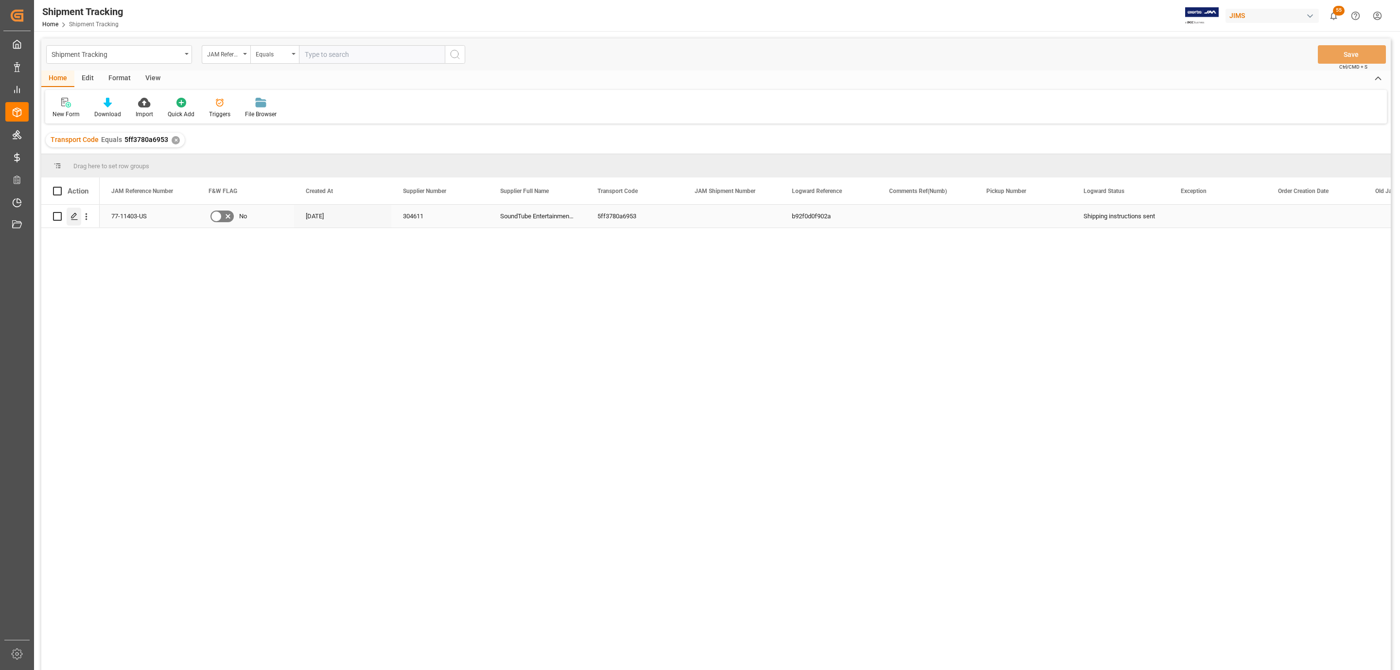
click at [76, 217] on icon "Press SPACE to select this row." at bounding box center [74, 216] width 8 height 8
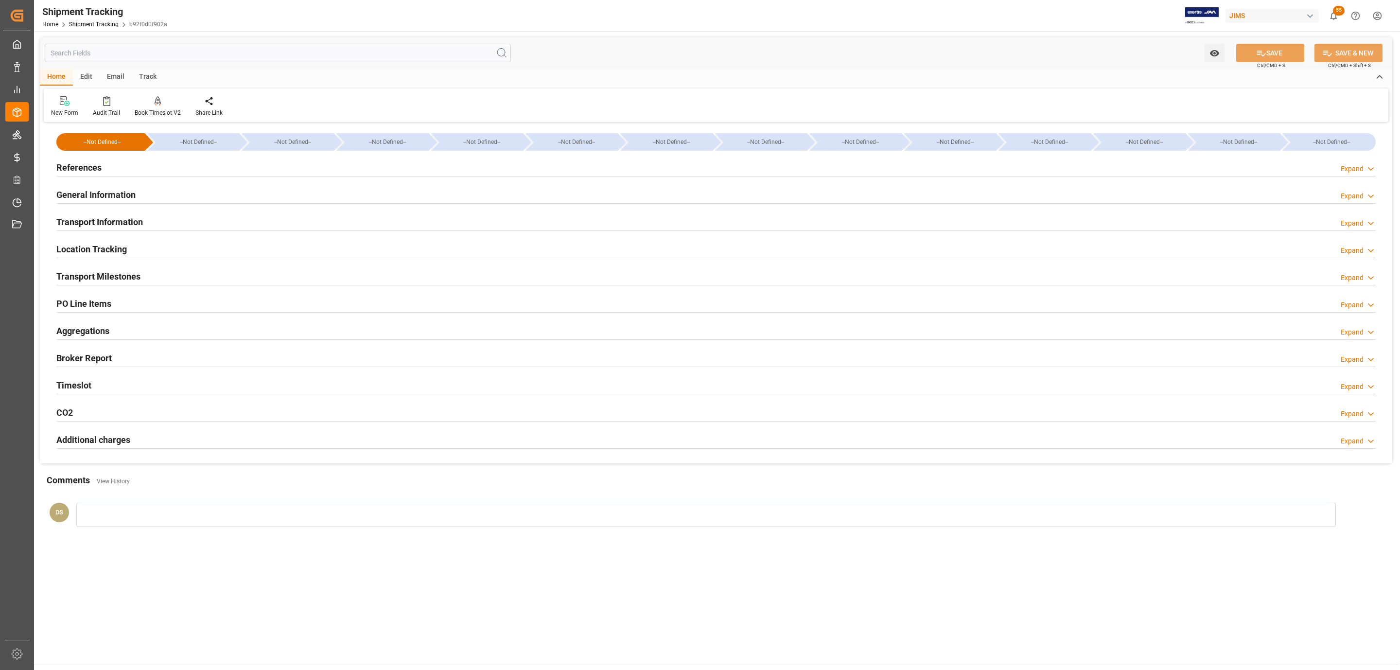
click at [133, 213] on div "Transport Information" at bounding box center [99, 221] width 87 height 18
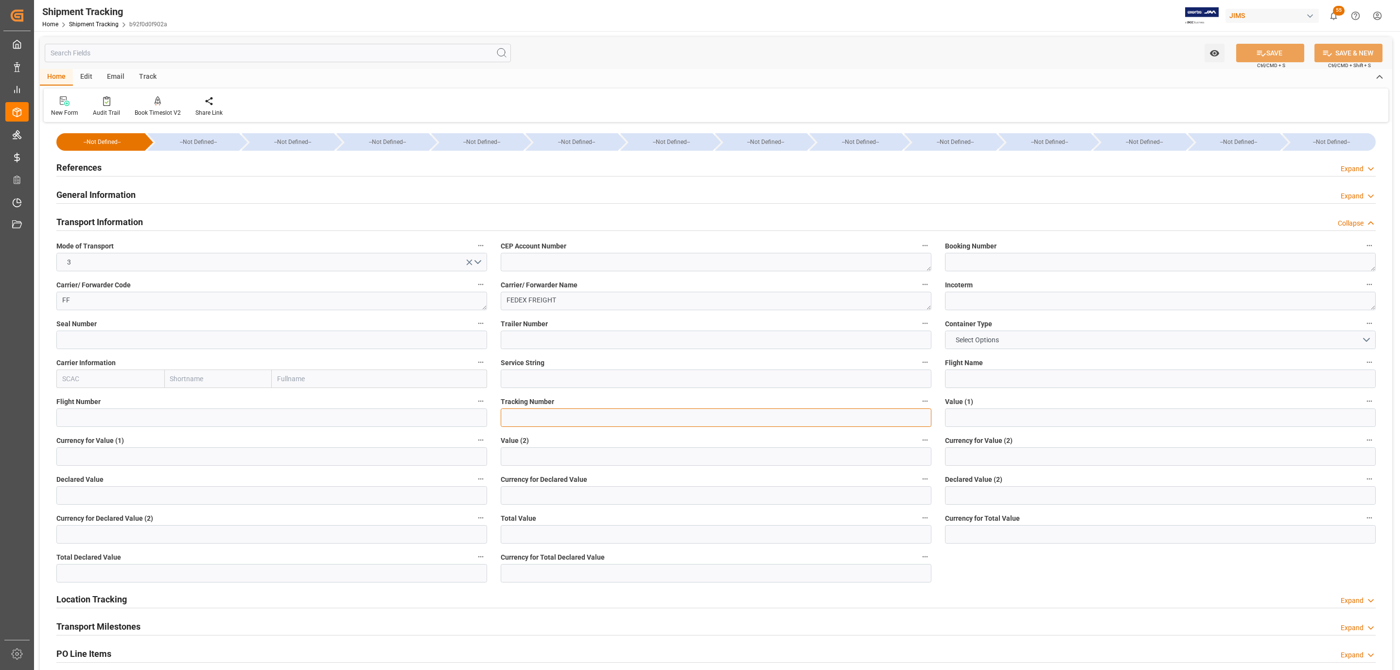
click at [510, 415] on input at bounding box center [716, 417] width 431 height 18
paste input "884973731573"
type input "884973731573"
click at [1009, 341] on button "Select Options" at bounding box center [1160, 339] width 431 height 18
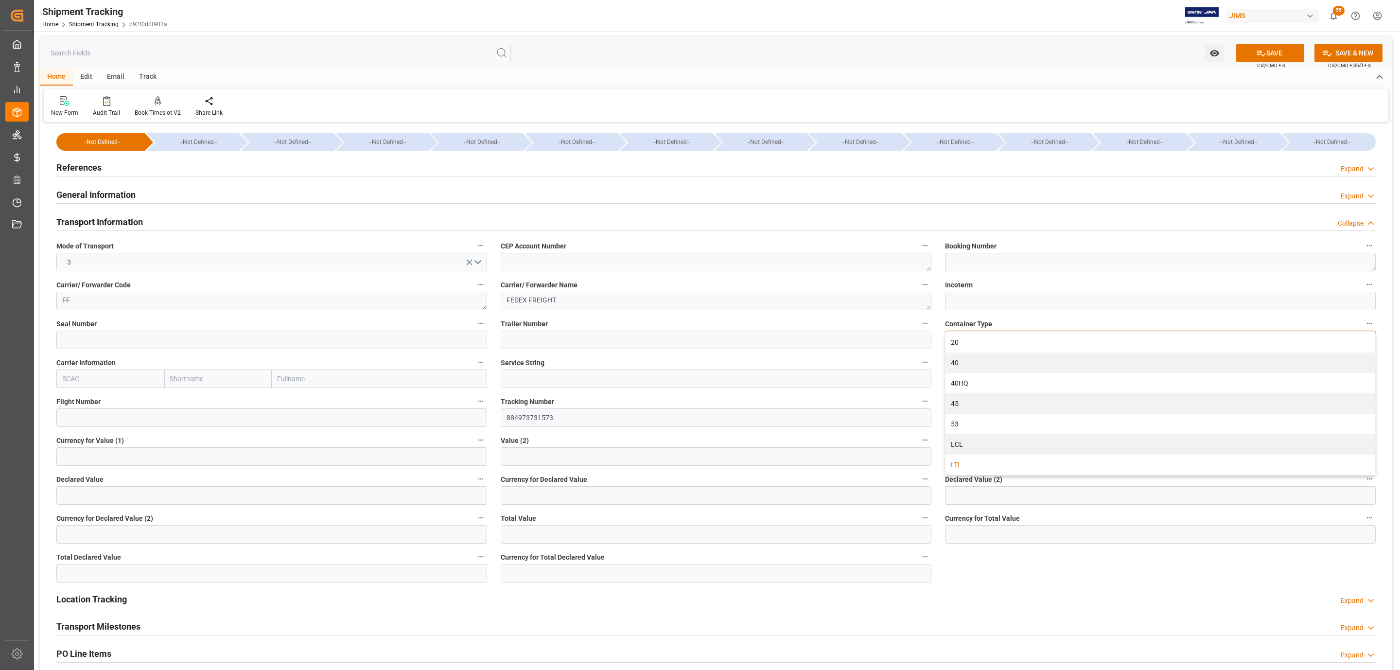
click at [986, 461] on div "LTL" at bounding box center [1160, 464] width 430 height 20
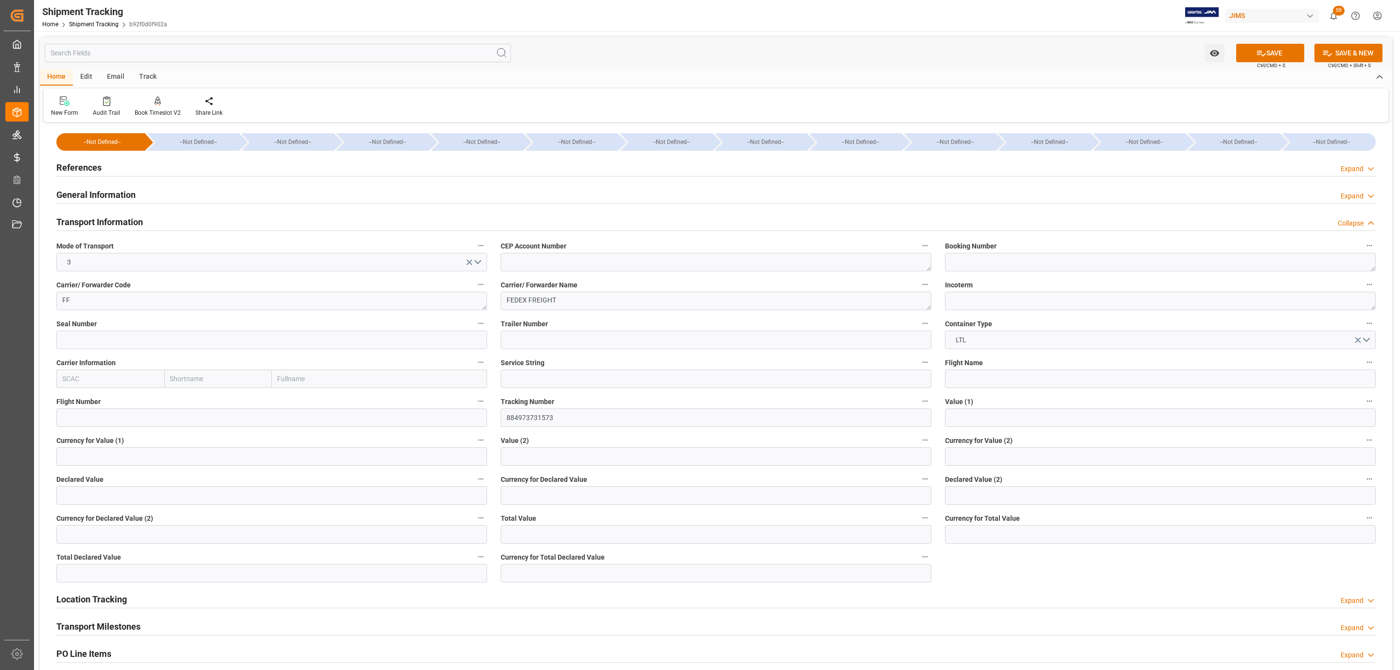
click at [1252, 53] on button "SAVE" at bounding box center [1270, 53] width 68 height 18
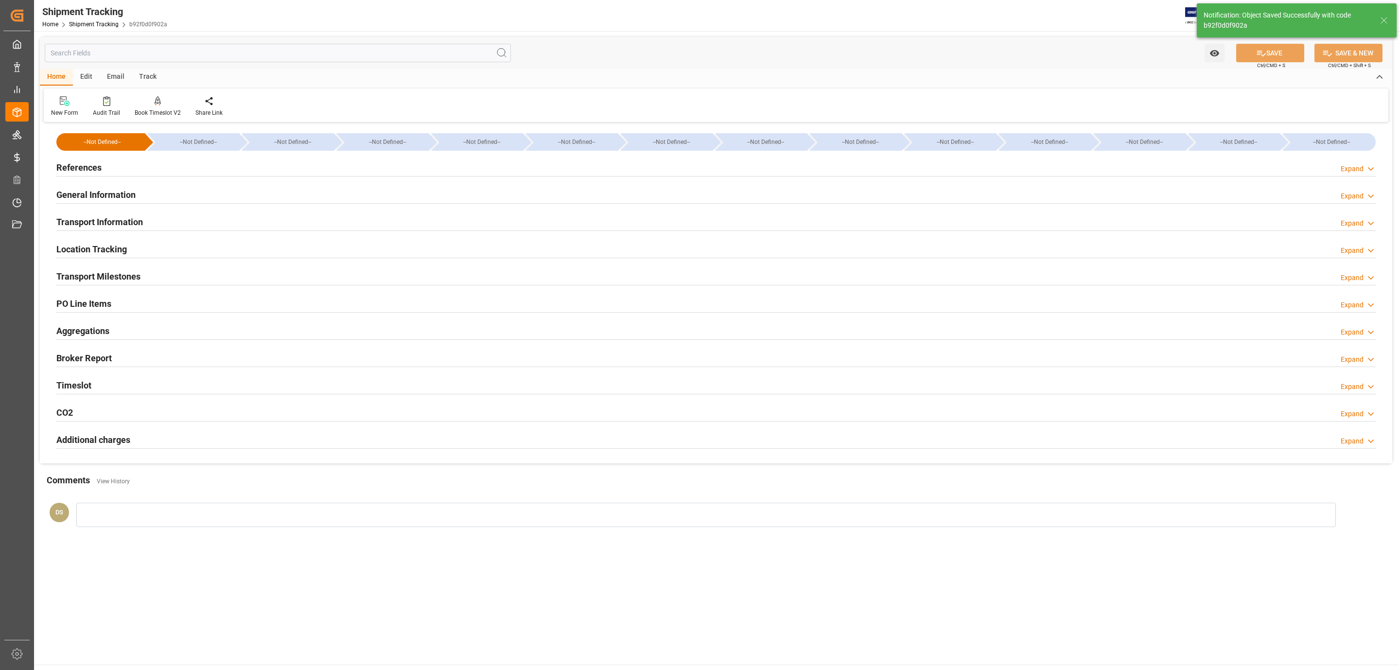
click at [135, 271] on h2 "Transport Milestones" at bounding box center [98, 276] width 84 height 13
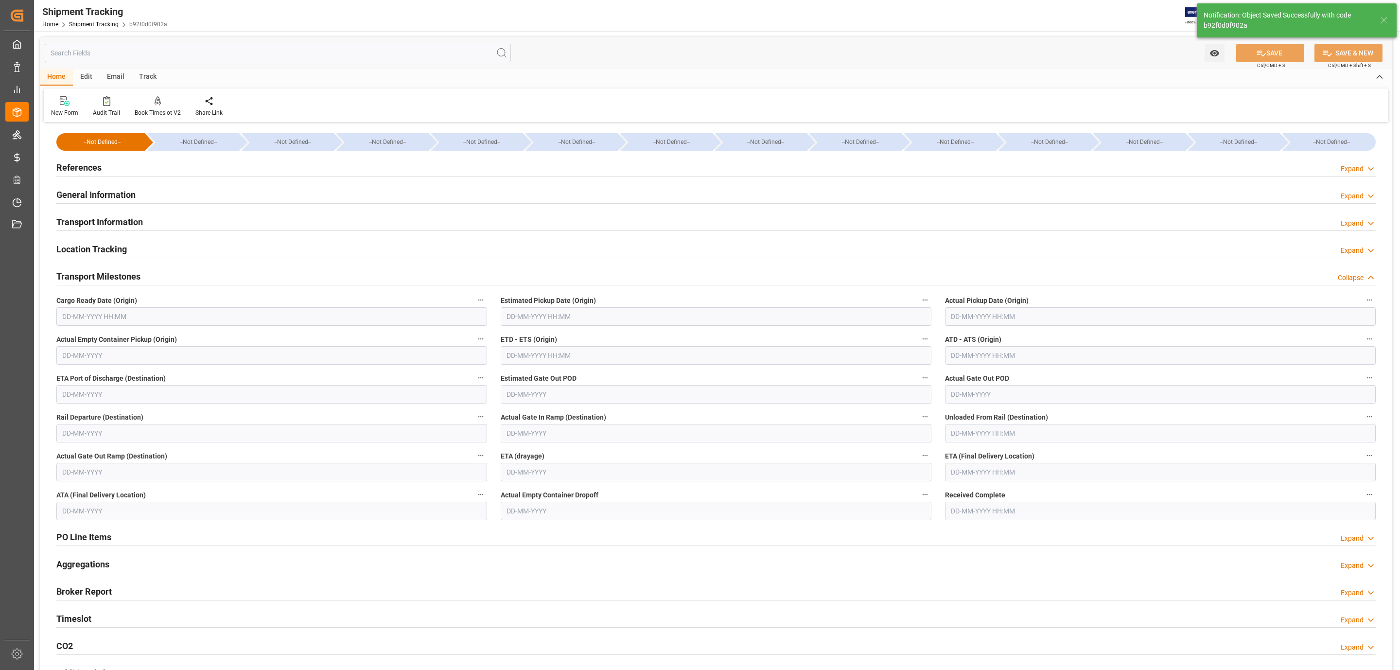
click at [86, 341] on span "Actual Empty Container Pickup (Origin)" at bounding box center [116, 339] width 121 height 10
click at [474, 341] on button "Actual Empty Container Pickup (Origin)" at bounding box center [480, 338] width 13 height 13
click at [87, 330] on div at bounding box center [700, 335] width 1400 height 670
click at [89, 321] on body "Created by potrace 1.15, written by [PERSON_NAME] [DATE]-[DATE] Created by potr…" at bounding box center [700, 335] width 1400 height 670
click at [95, 312] on input "text" at bounding box center [271, 316] width 431 height 18
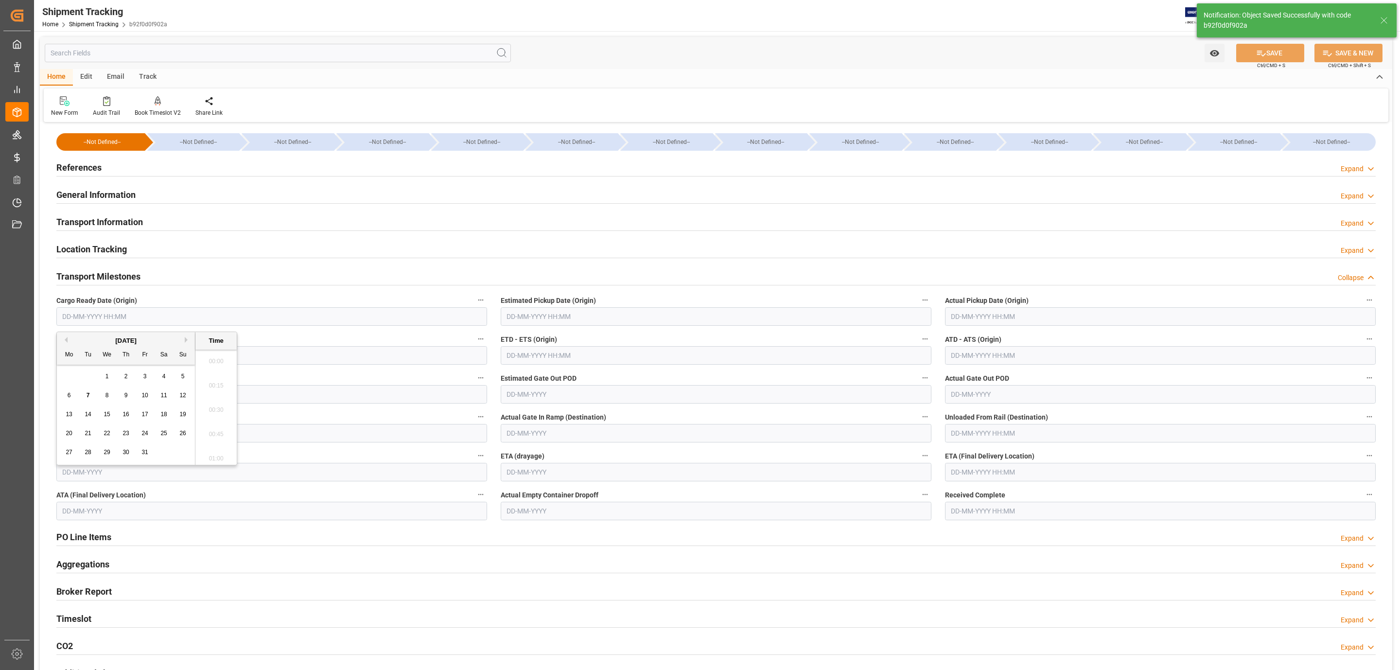
scroll to position [1242, 0]
click at [87, 394] on span "7" at bounding box center [88, 395] width 3 height 7
type input "[DATE] 00:00"
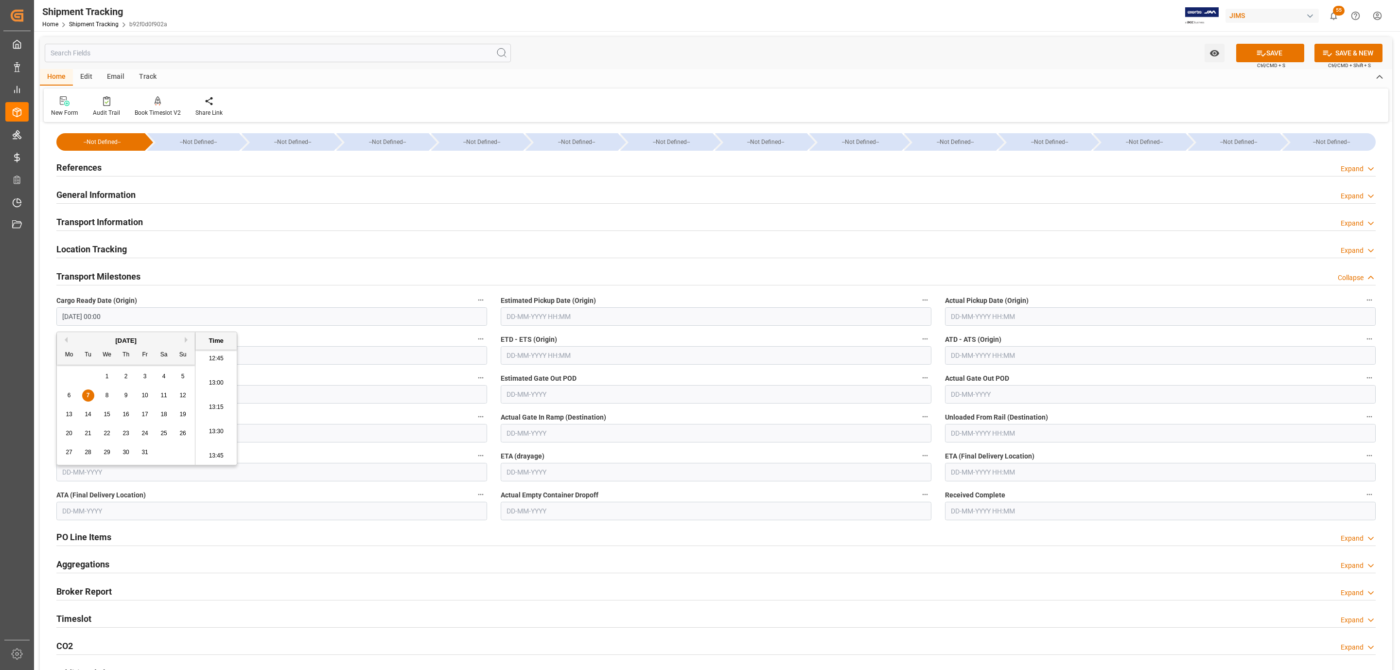
click at [541, 315] on input "text" at bounding box center [716, 316] width 431 height 18
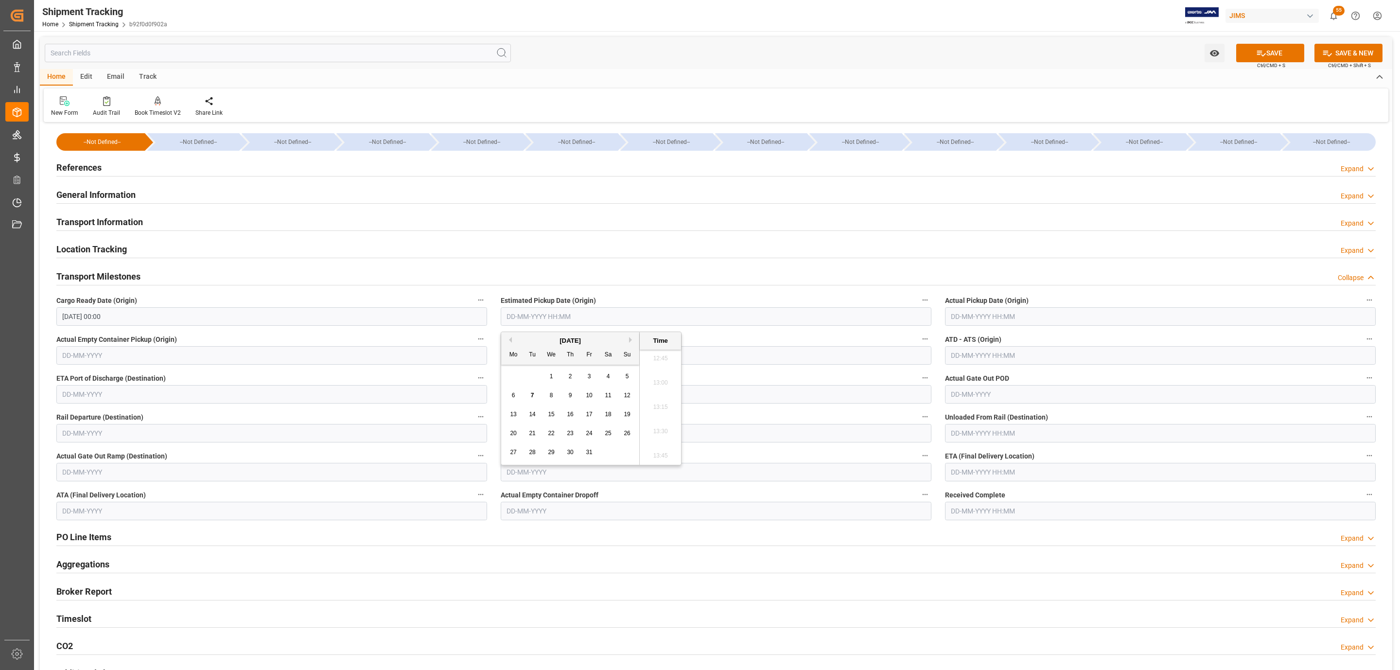
click at [550, 391] on div "8" at bounding box center [551, 396] width 12 height 12
type input "[DATE] 00:00"
click at [960, 319] on input "text" at bounding box center [1160, 316] width 431 height 18
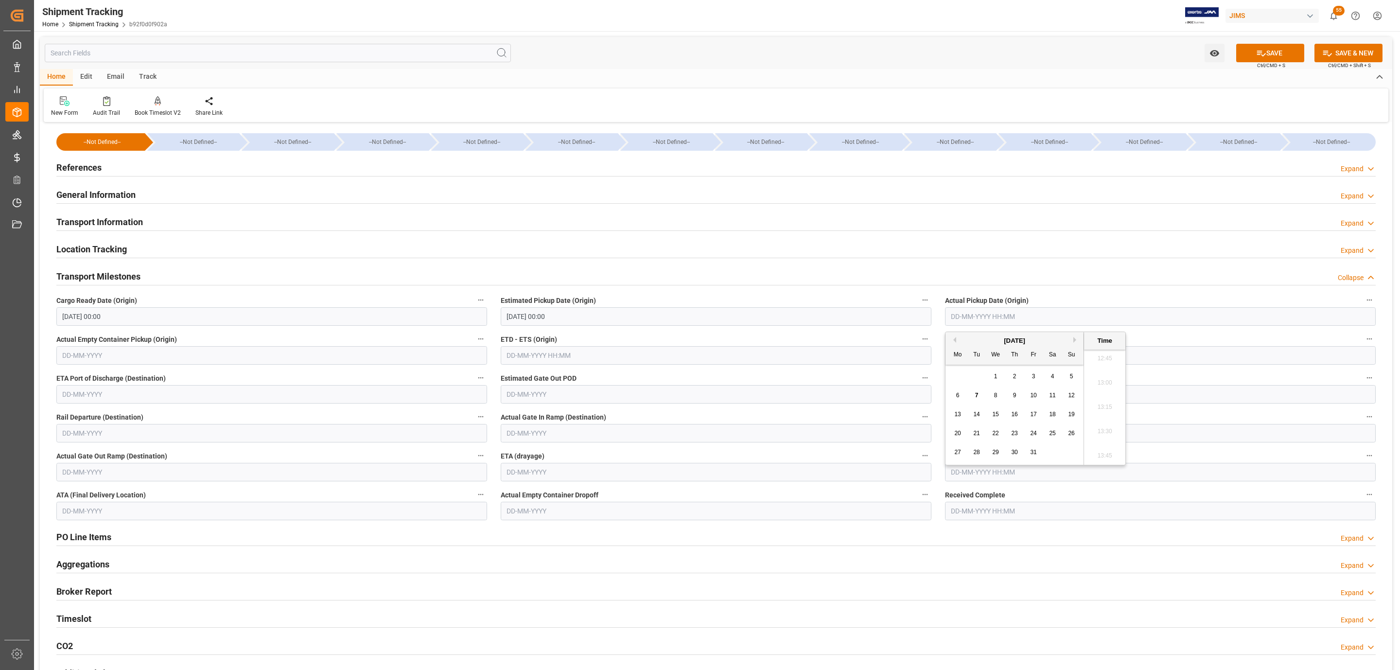
click at [996, 395] on span "8" at bounding box center [995, 395] width 3 height 7
type input "[DATE] 00:00"
click at [932, 477] on div "ETA (drayage)" at bounding box center [716, 465] width 444 height 39
click at [980, 466] on input "text" at bounding box center [1160, 472] width 431 height 18
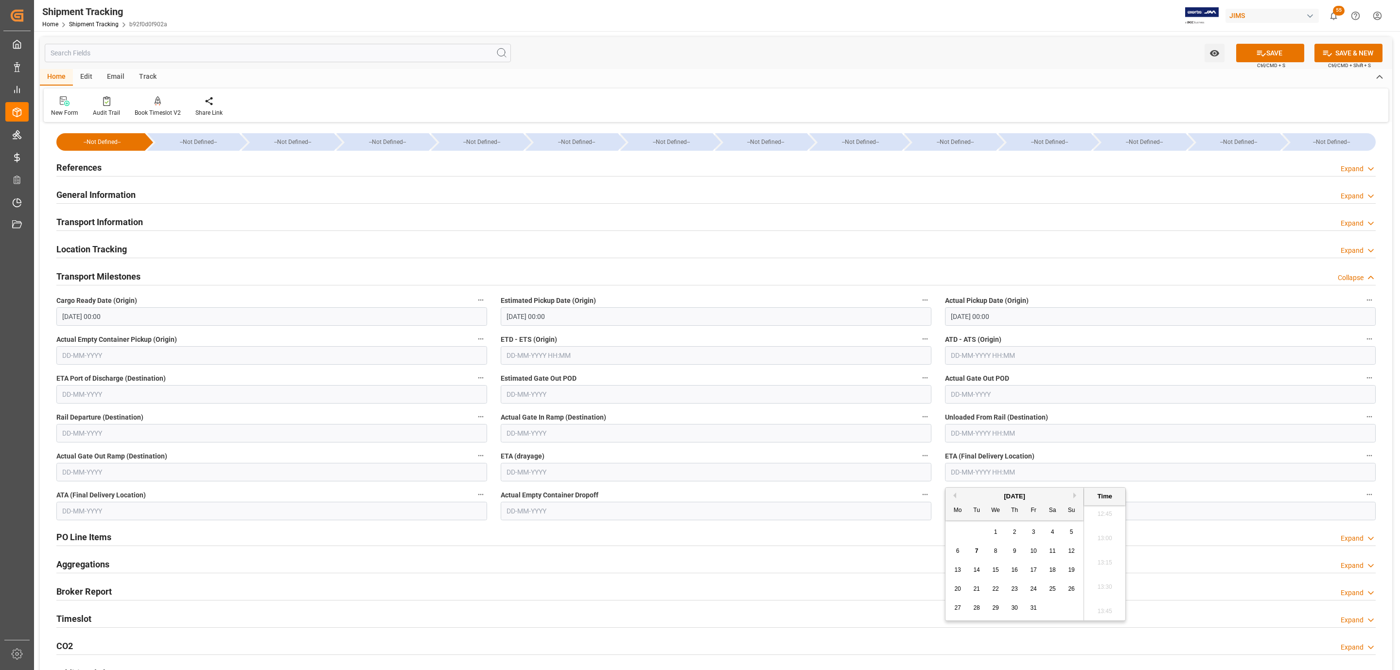
drag, startPoint x: 956, startPoint y: 567, endPoint x: 1011, endPoint y: 519, distance: 72.7
click at [956, 567] on span "13" at bounding box center [957, 569] width 6 height 7
type input "[DATE] 00:00"
click at [1267, 47] on button "SAVE" at bounding box center [1270, 53] width 68 height 18
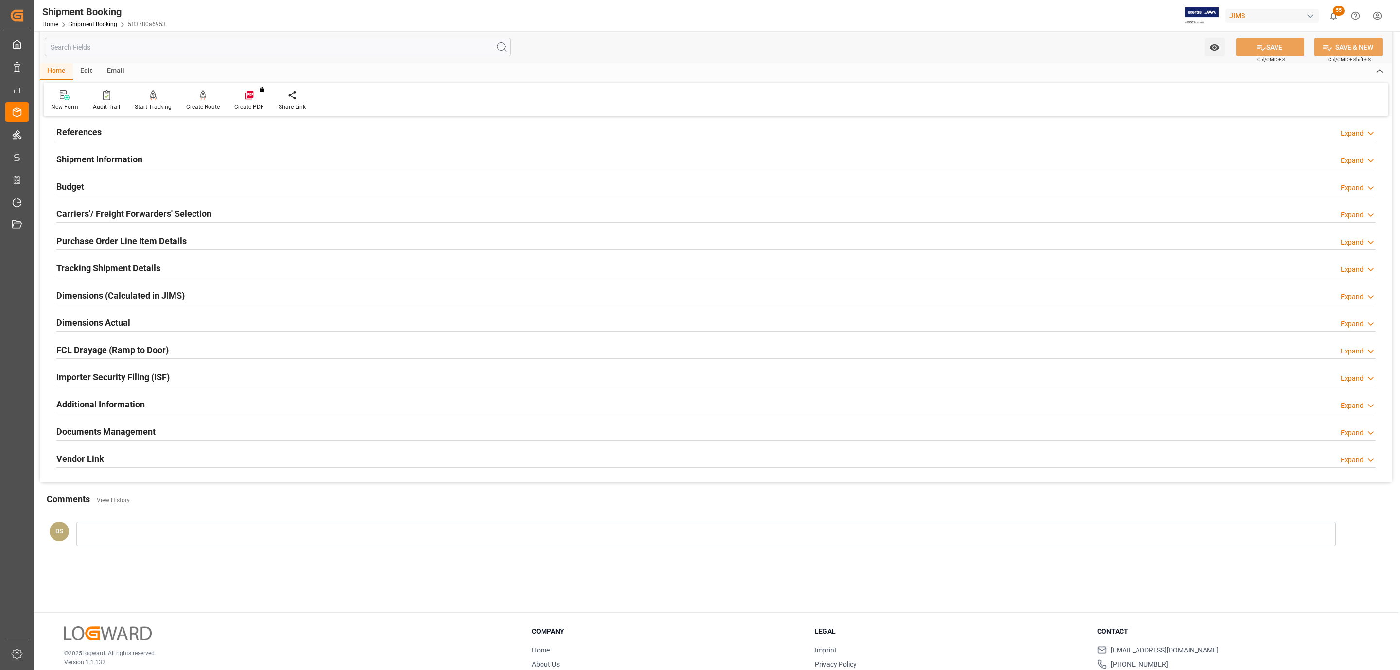
scroll to position [105, 0]
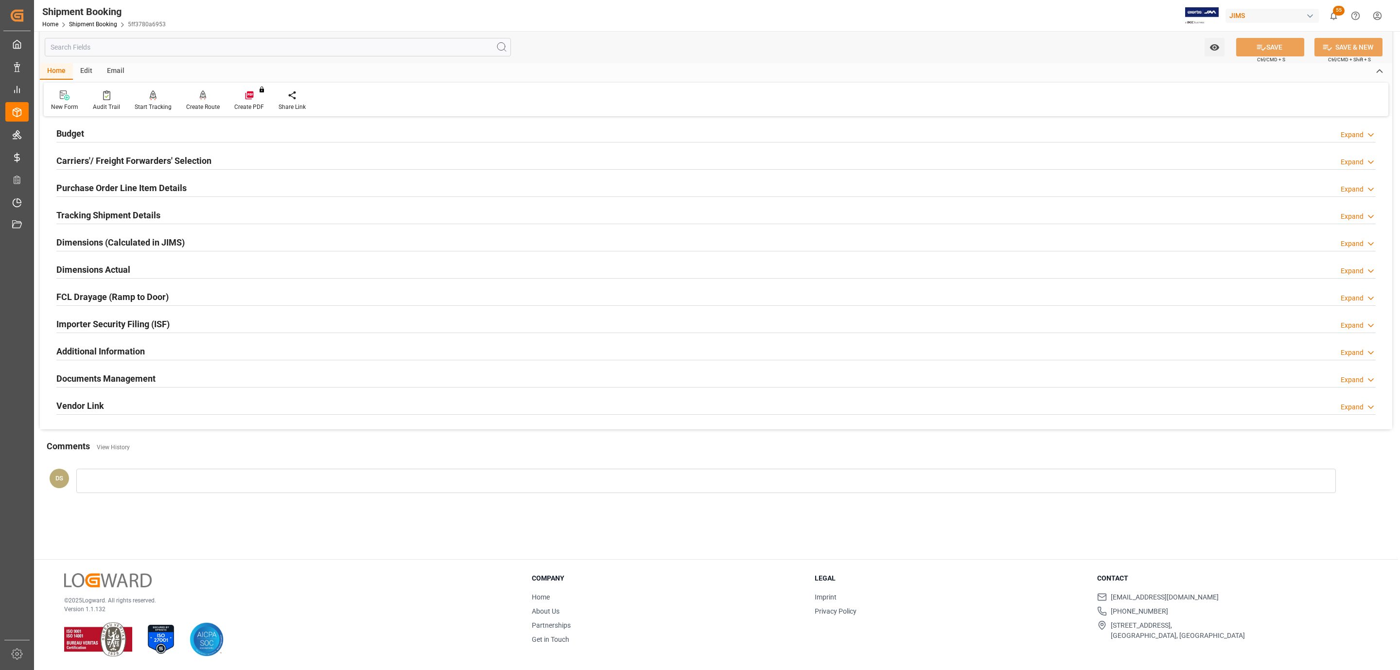
click at [149, 383] on h2 "Documents Management" at bounding box center [105, 378] width 99 height 13
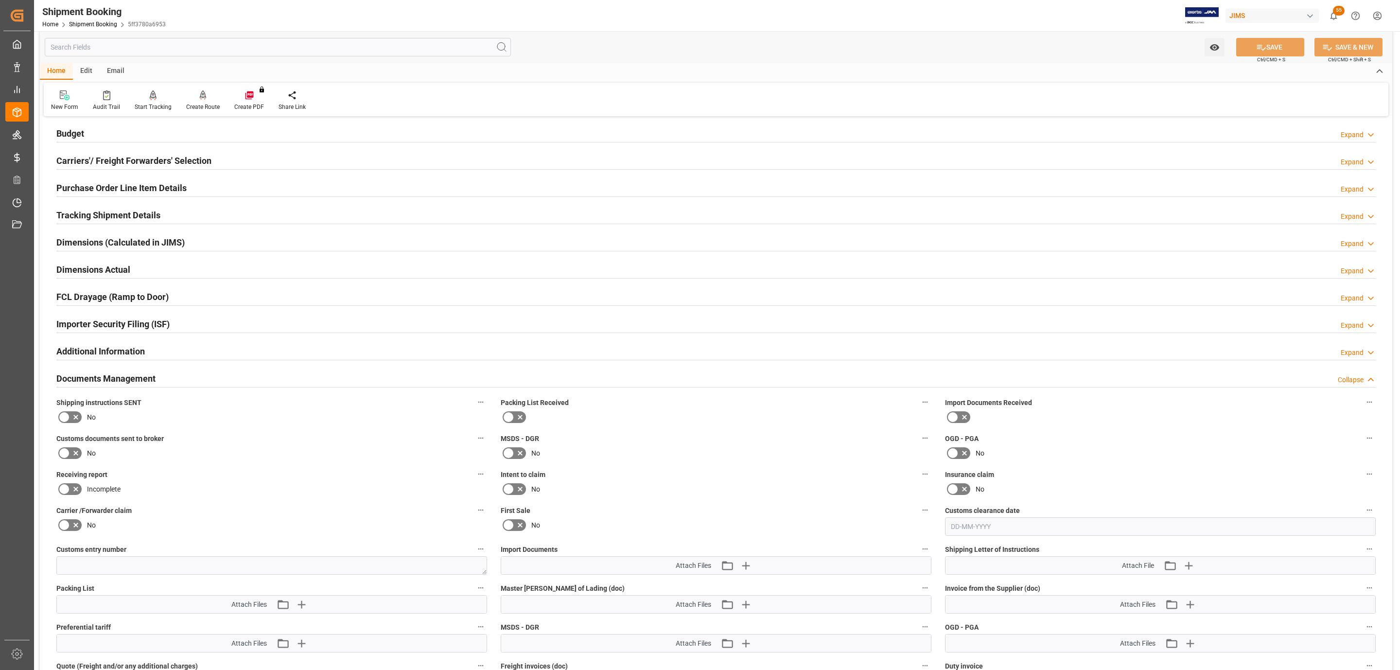
click at [70, 423] on icon at bounding box center [76, 417] width 12 height 12
click at [0, 0] on input "checkbox" at bounding box center [0, 0] width 0 height 0
click at [1287, 47] on button "SAVE" at bounding box center [1270, 47] width 68 height 18
